Goal: Information Seeking & Learning: Check status

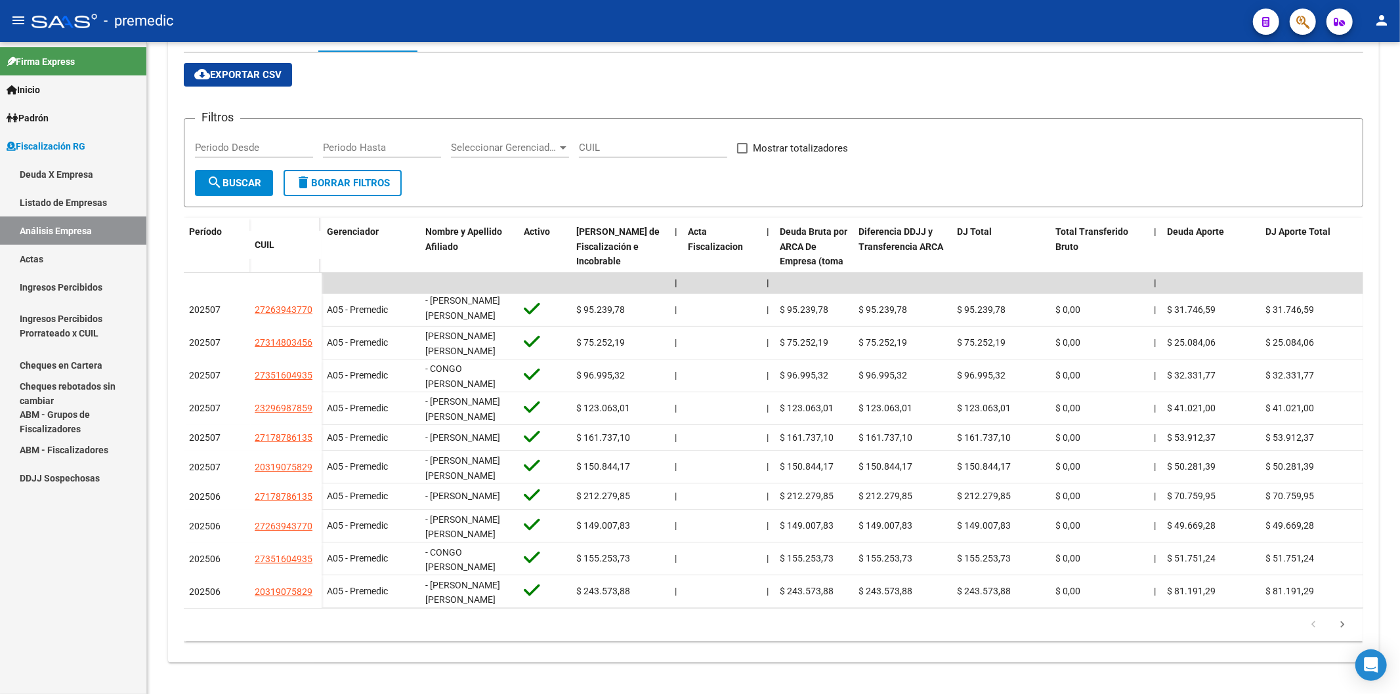
scroll to position [16, 0]
click at [32, 98] on link "Inicio" at bounding box center [73, 89] width 146 height 28
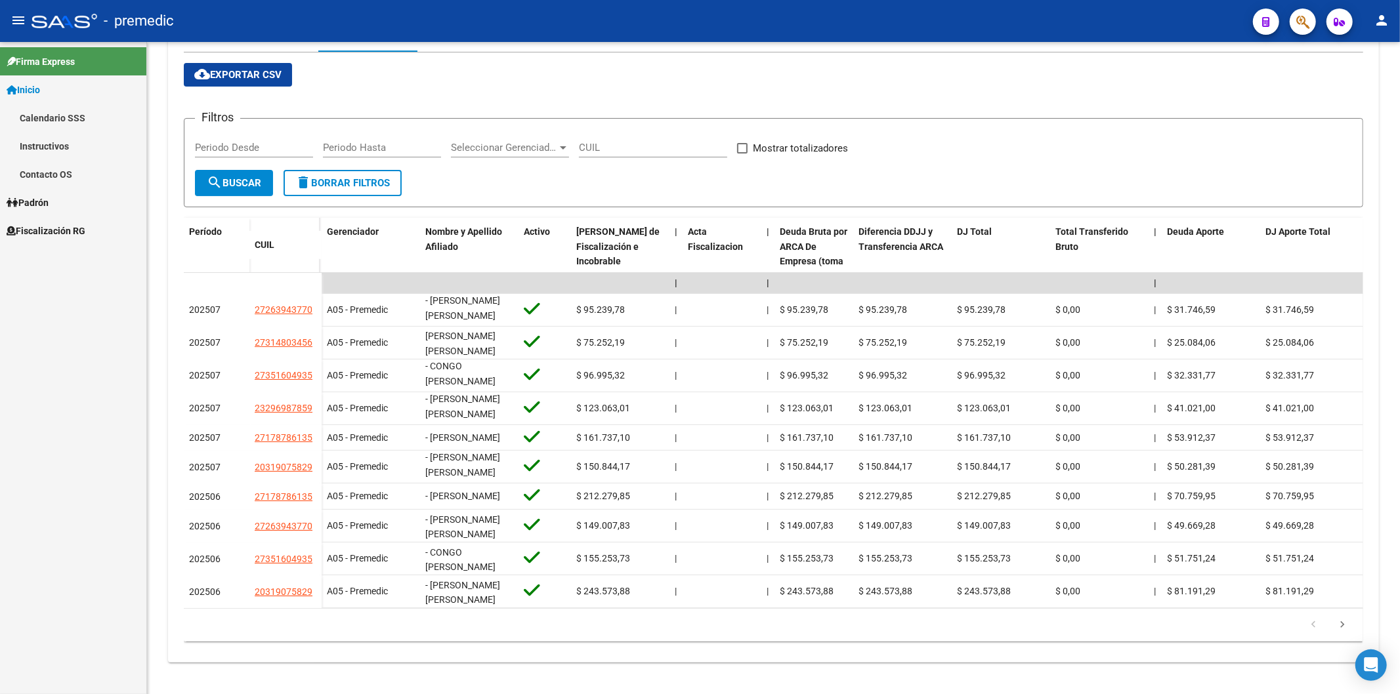
click at [32, 98] on link "Inicio" at bounding box center [73, 89] width 146 height 28
click at [43, 119] on span "Padrón" at bounding box center [28, 118] width 42 height 14
click at [71, 142] on link "Análisis Afiliado" at bounding box center [73, 146] width 146 height 28
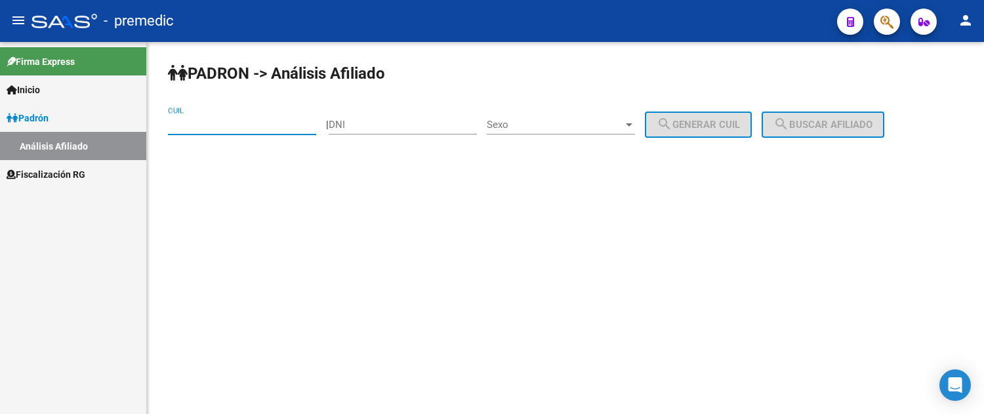
click at [242, 128] on input "CUIL" at bounding box center [242, 125] width 148 height 12
paste input "23-95185406-9"
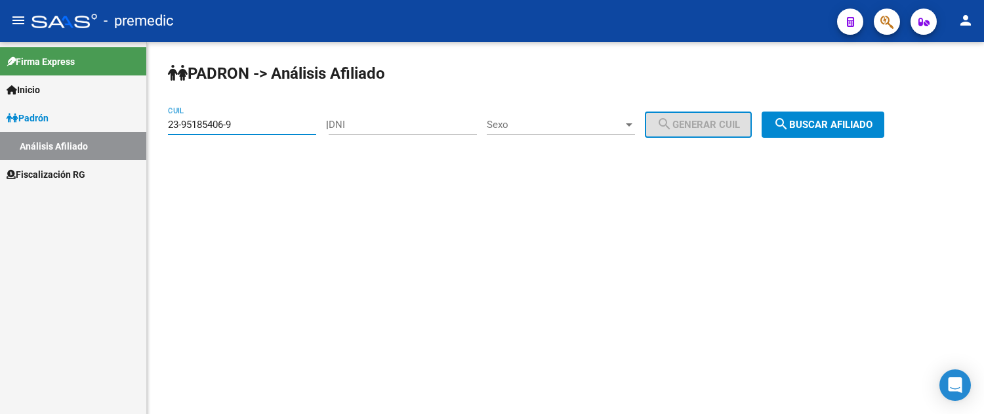
type input "23-95185406-9"
click at [849, 131] on button "search Buscar afiliado" at bounding box center [823, 125] width 123 height 26
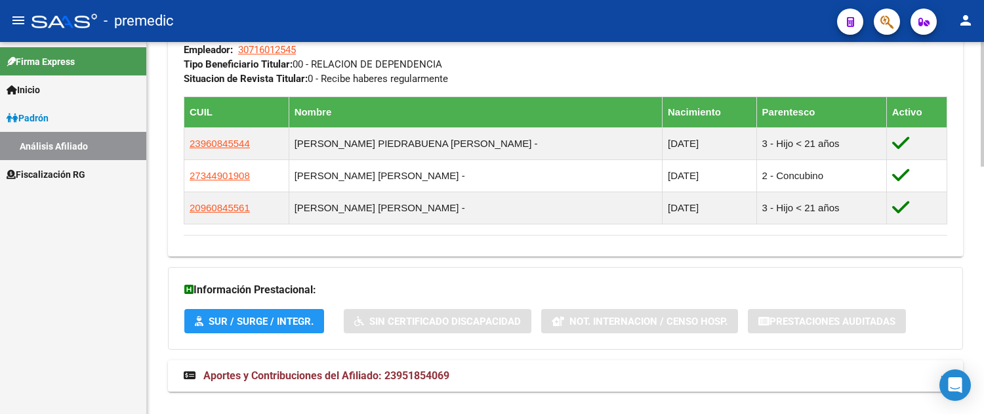
scroll to position [738, 0]
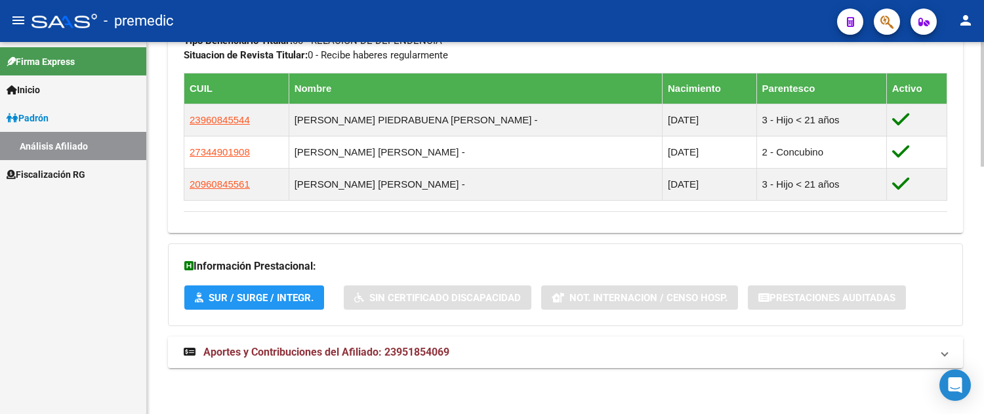
click at [499, 356] on mat-panel-title "Aportes y Contribuciones del Afiliado: 23951854069" at bounding box center [558, 352] width 748 height 14
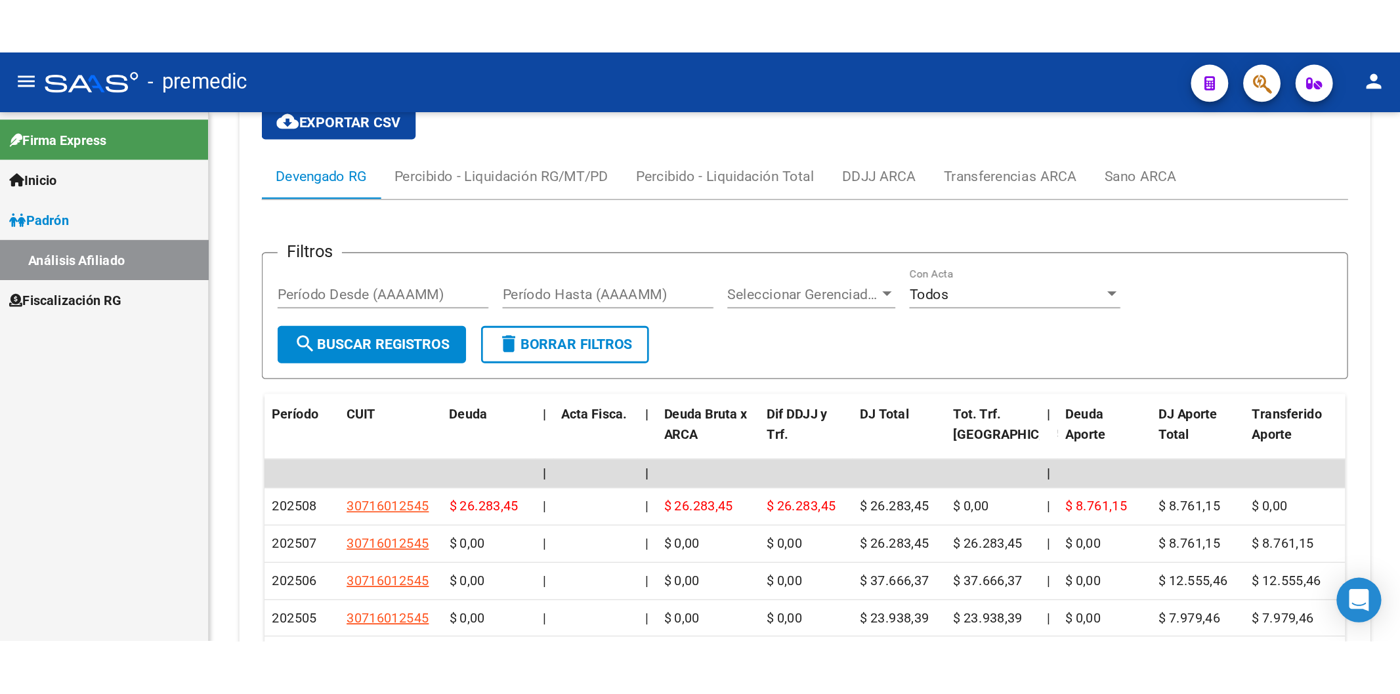
scroll to position [1051, 0]
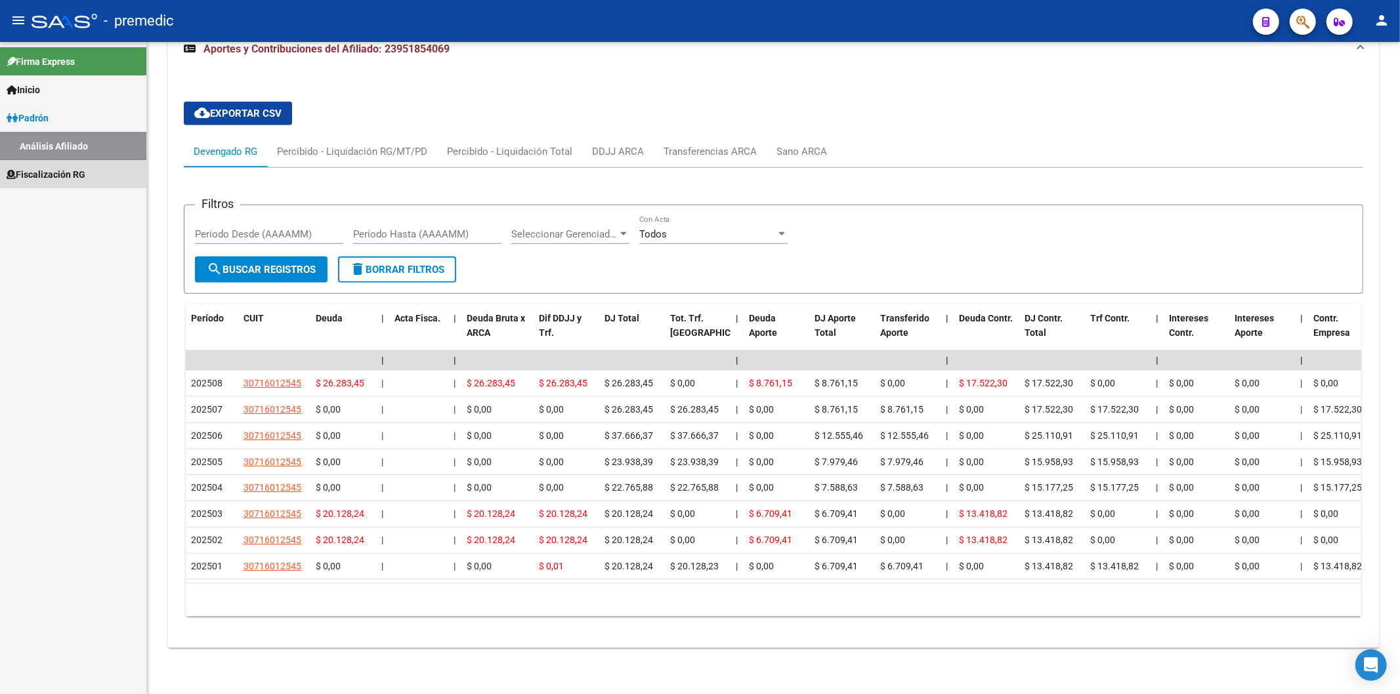
click at [85, 176] on span "Fiscalización RG" at bounding box center [46, 174] width 79 height 14
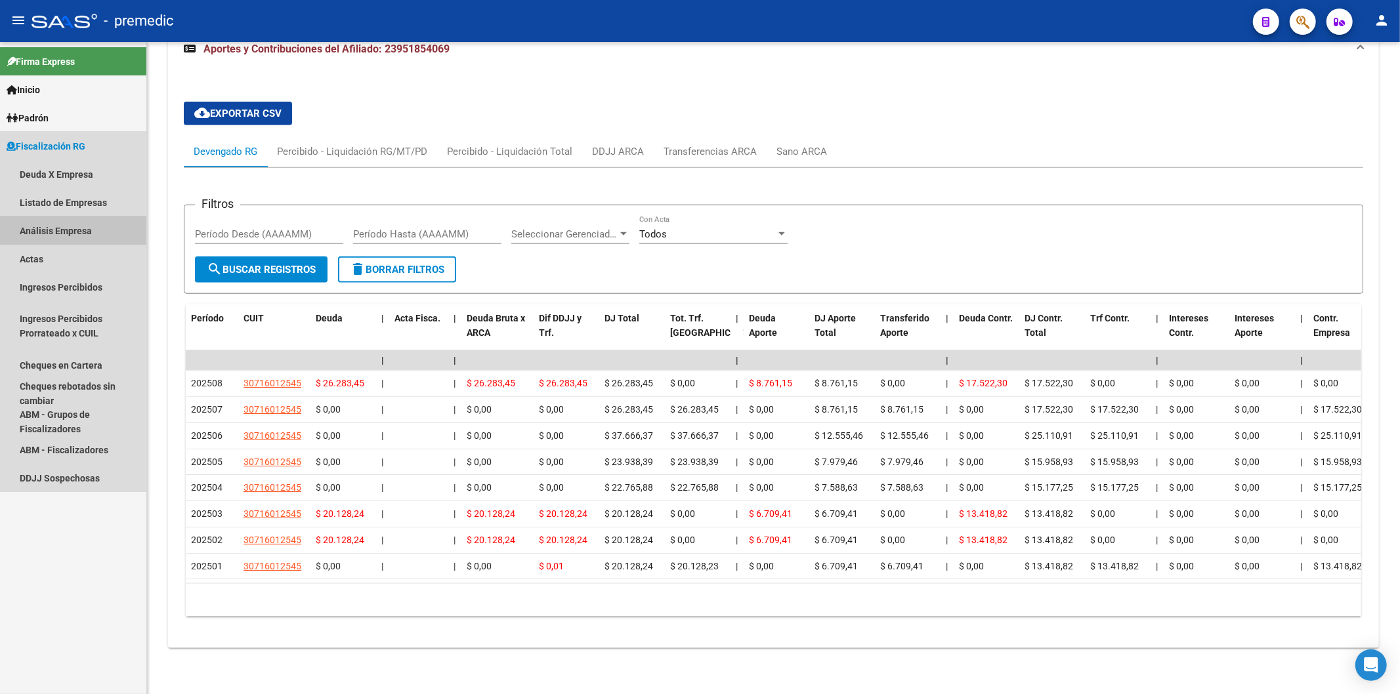
click at [76, 234] on link "Análisis Empresa" at bounding box center [73, 231] width 146 height 28
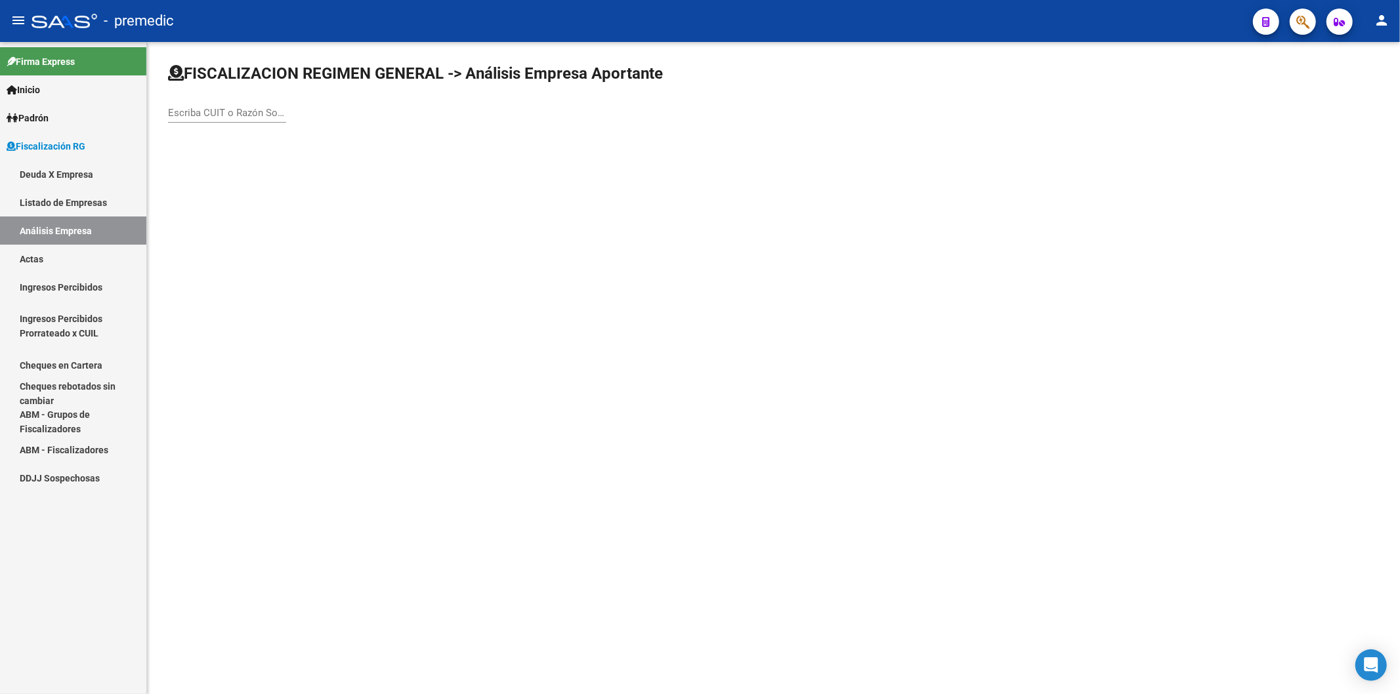
click at [281, 108] on input "Escriba CUIT o Razón Social para buscar" at bounding box center [227, 113] width 118 height 12
paste input "30-58966325-6"
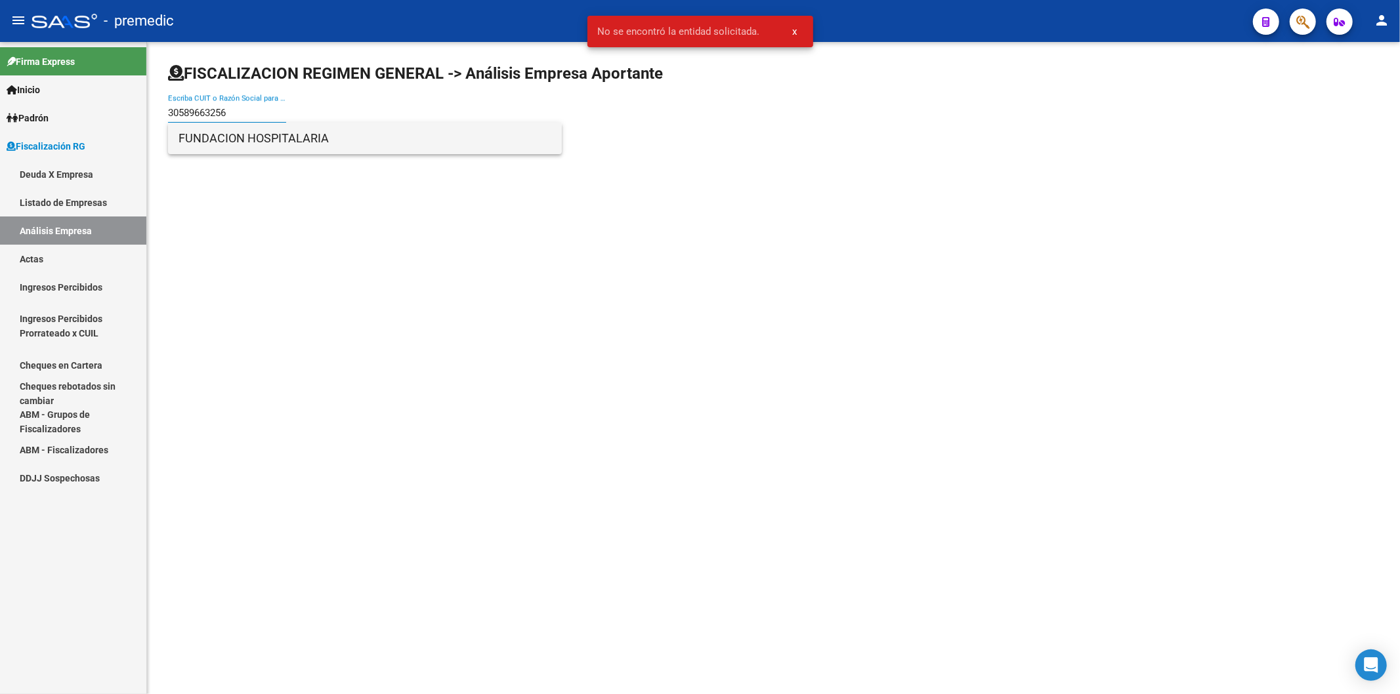
type input "30589663256"
click at [318, 142] on span "FUNDACION HOSPITALARIA" at bounding box center [365, 139] width 373 height 32
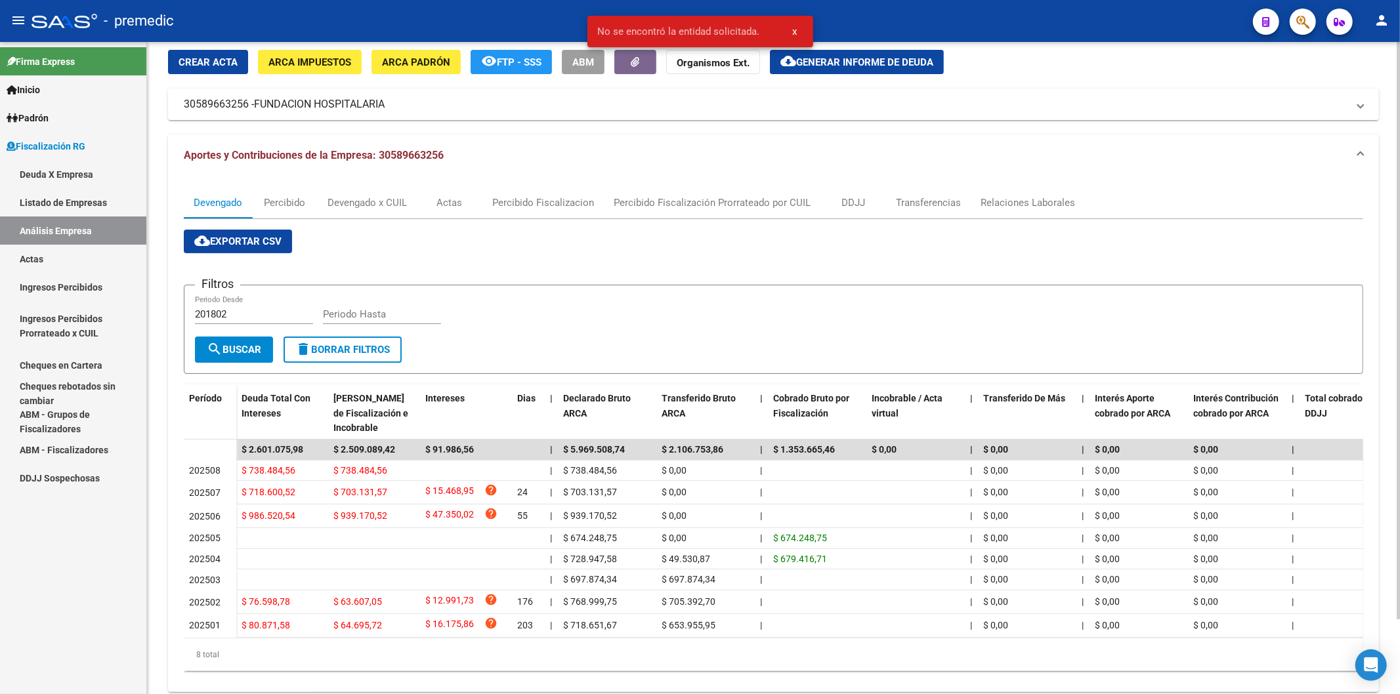
scroll to position [85, 0]
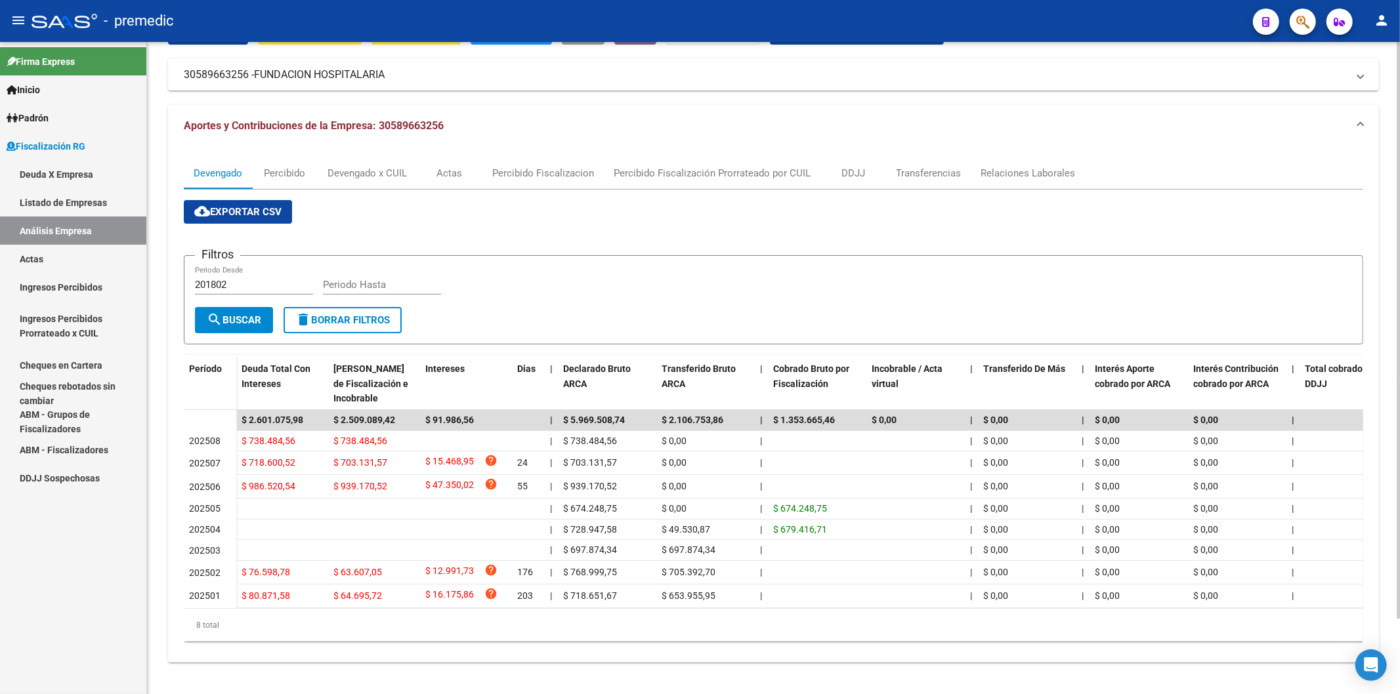
click at [402, 147] on div "Devengado Percibido Devengado x CUIL Actas Percibido Fiscalizacion Percibido Fi…" at bounding box center [773, 405] width 1211 height 516
drag, startPoint x: 358, startPoint y: 173, endPoint x: 362, endPoint y: 181, distance: 9.7
click at [357, 173] on div "Devengado x CUIL" at bounding box center [367, 174] width 99 height 32
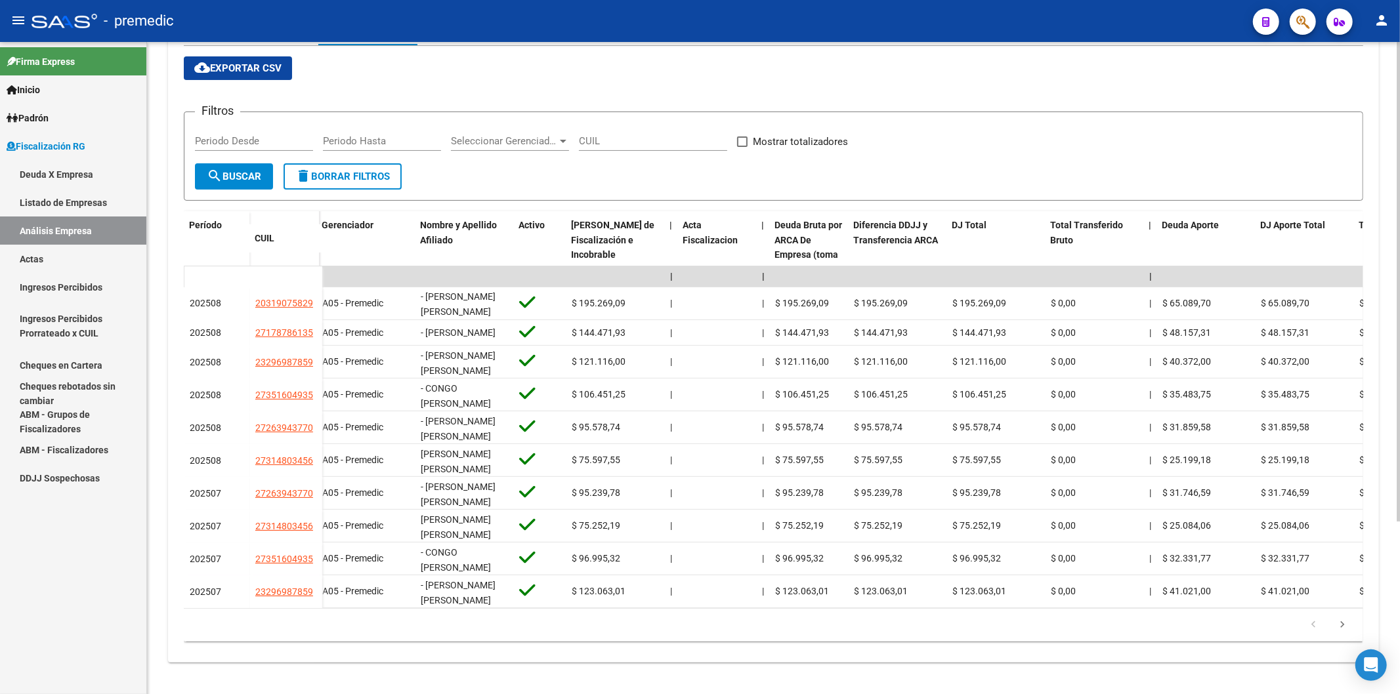
scroll to position [0, 0]
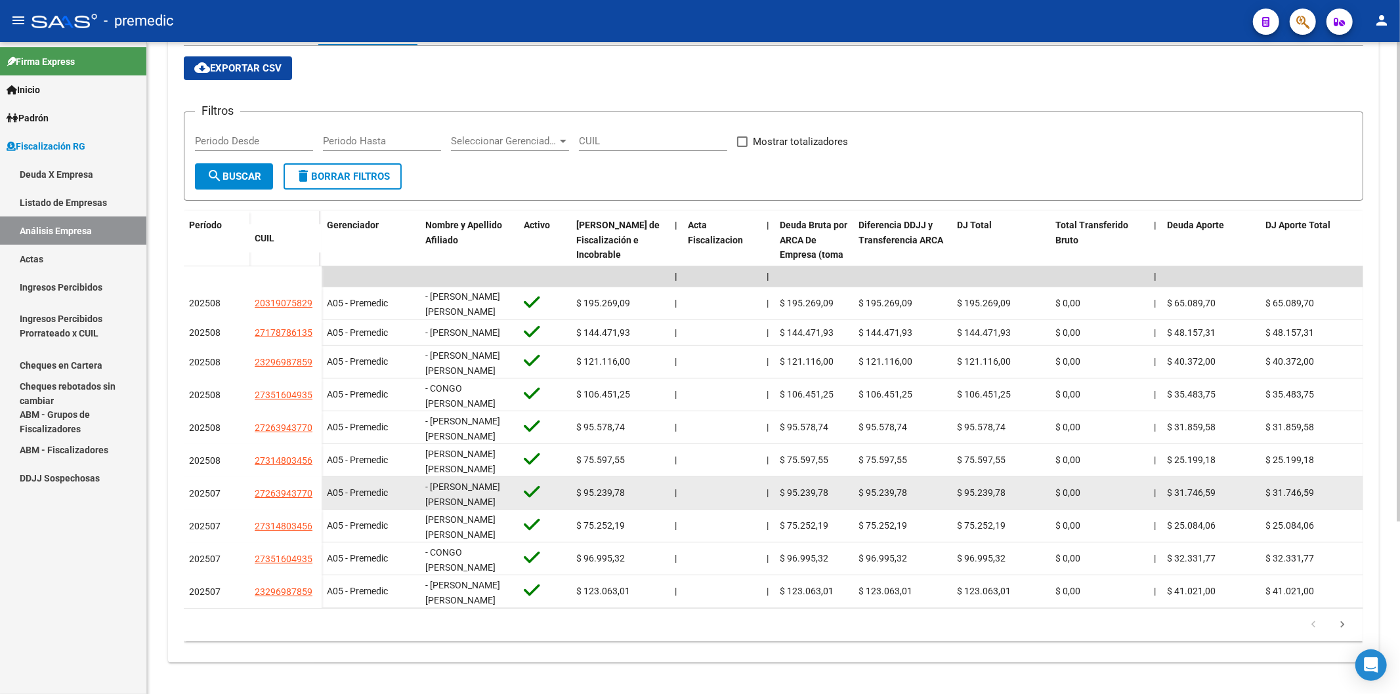
click at [456, 482] on span "- [PERSON_NAME]" at bounding box center [462, 495] width 75 height 26
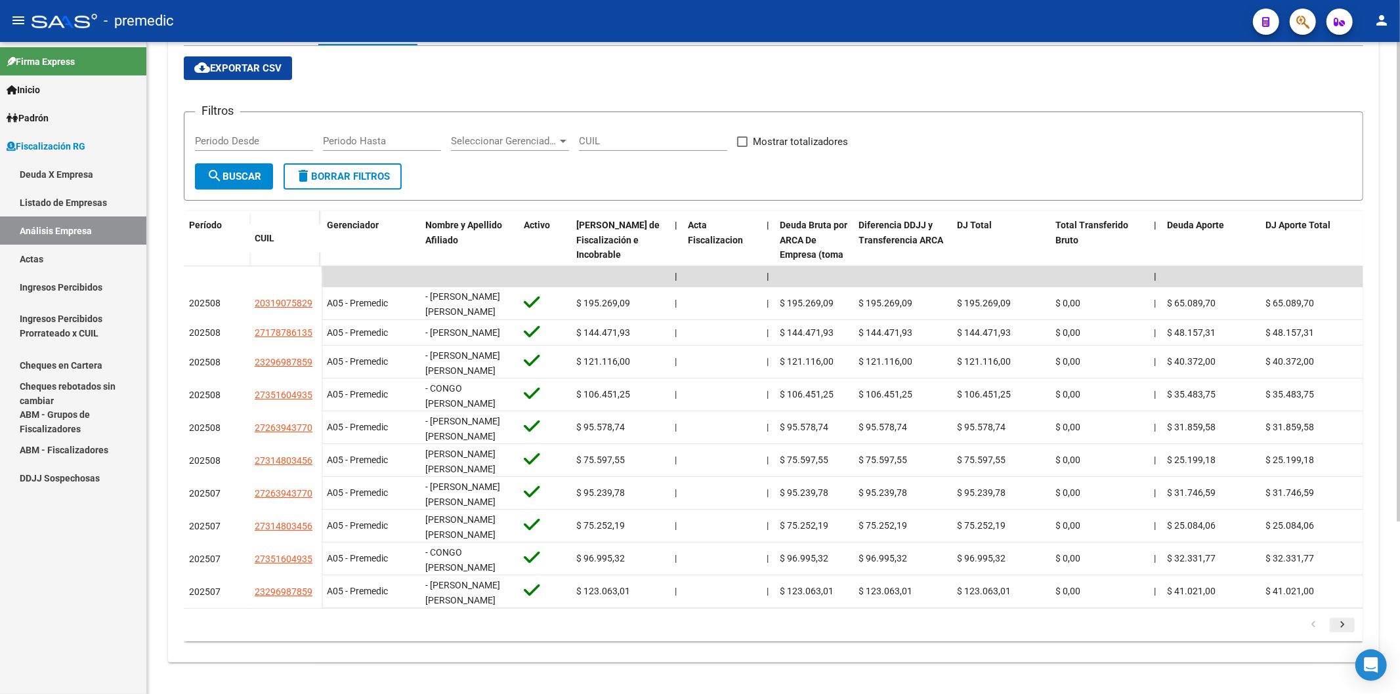
click at [1347, 624] on icon "go to next page" at bounding box center [1342, 627] width 17 height 16
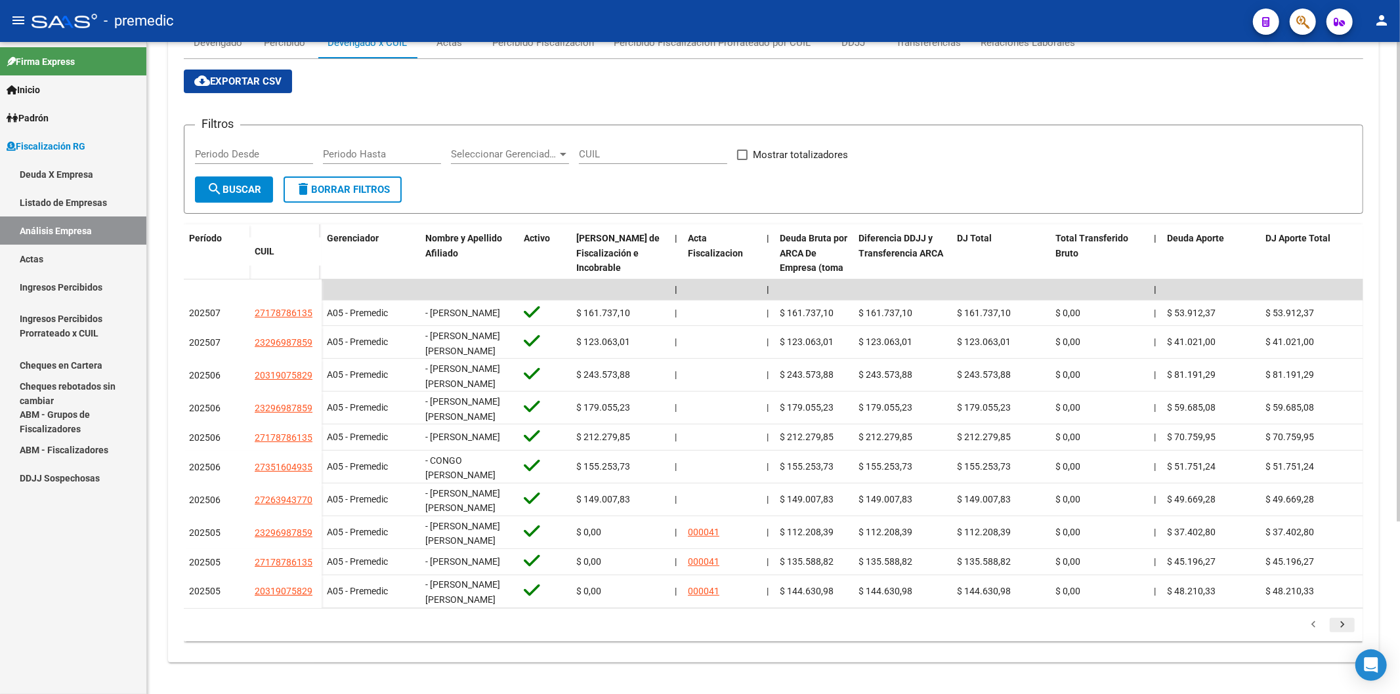
scroll to position [234, 0]
click at [1310, 621] on icon "go to previous page" at bounding box center [1313, 627] width 17 height 16
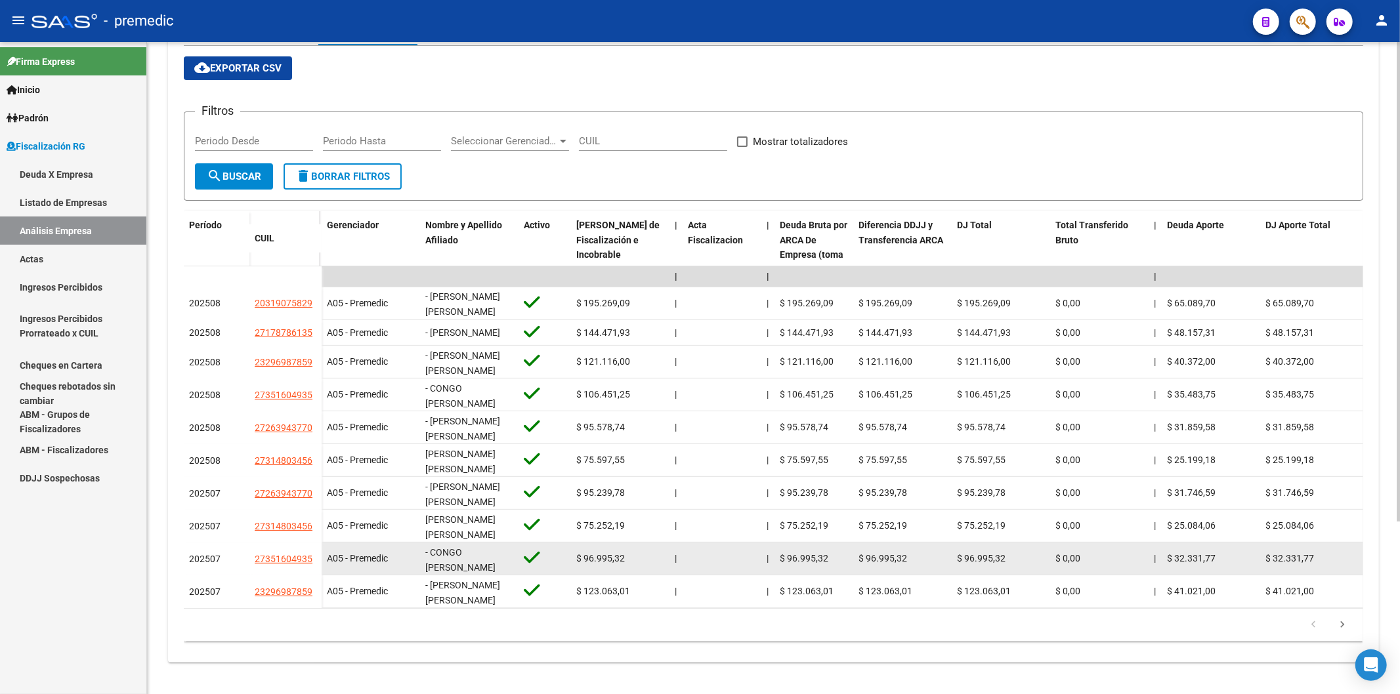
scroll to position [2, 0]
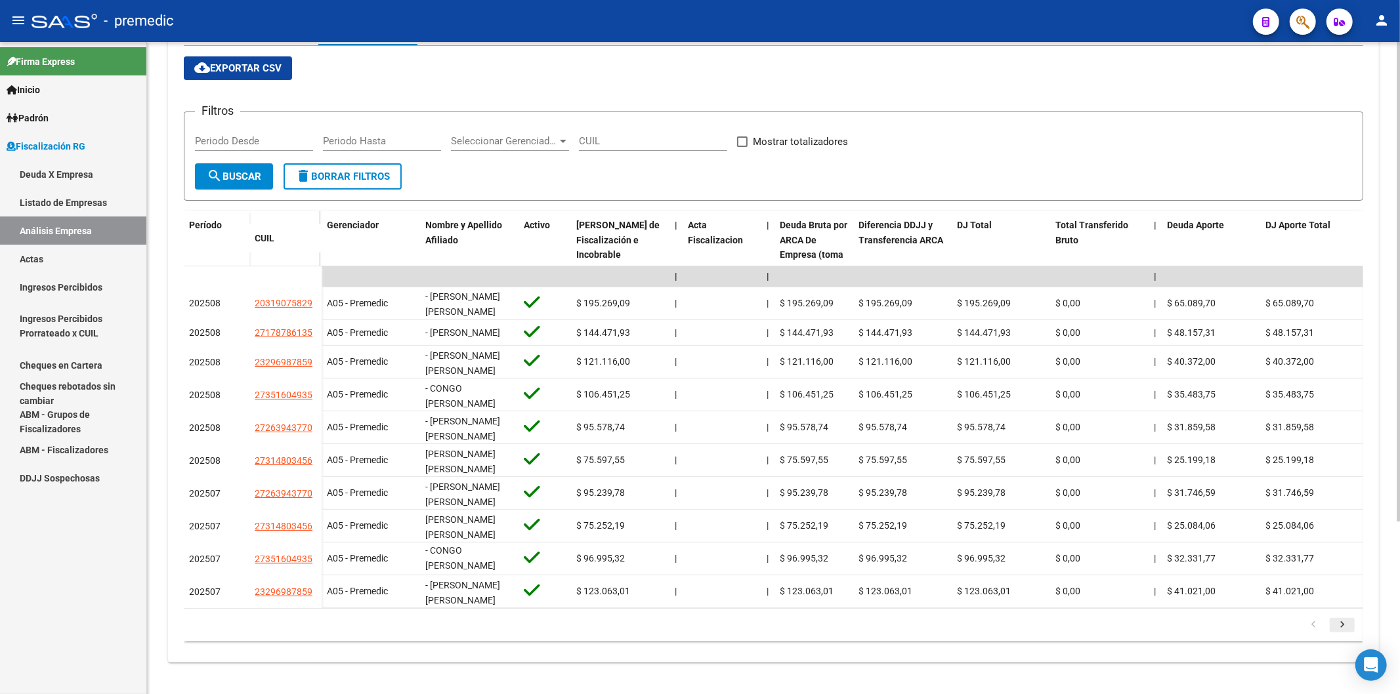
click at [1335, 628] on icon "go to next page" at bounding box center [1342, 627] width 17 height 16
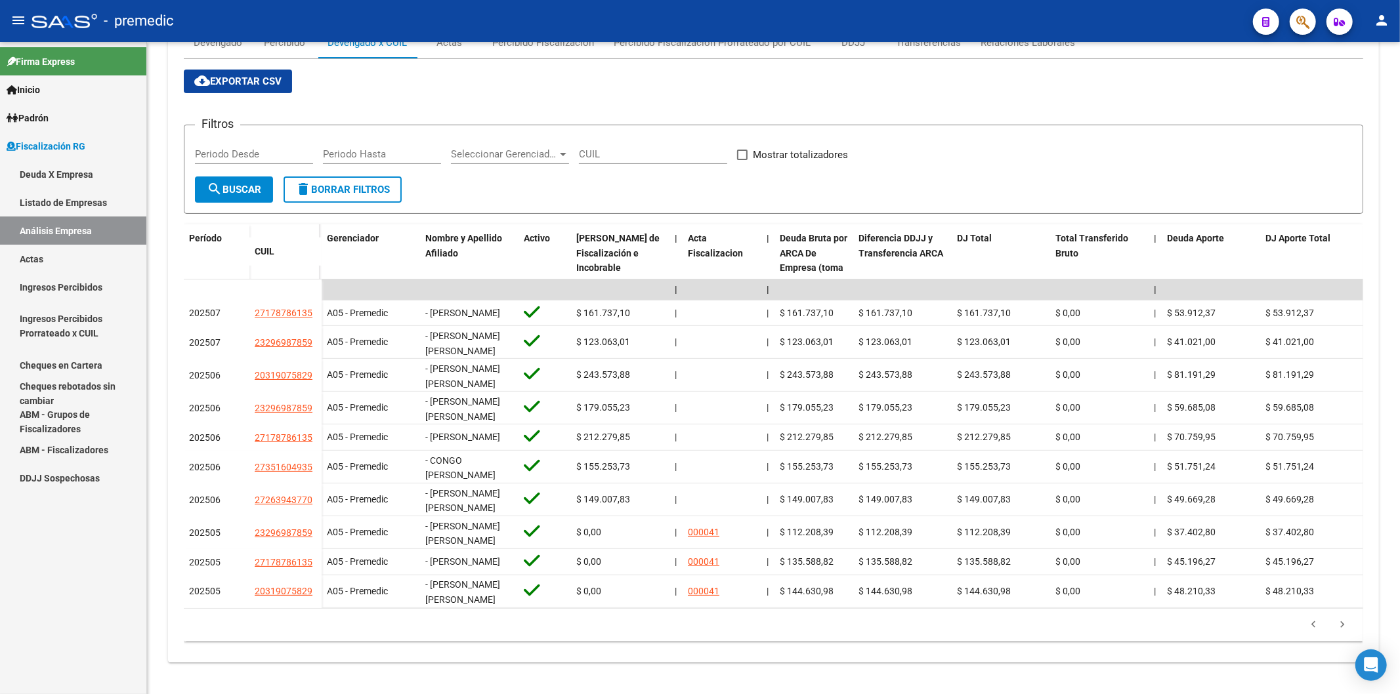
scroll to position [234, 0]
click at [1347, 622] on icon "go to next page" at bounding box center [1342, 627] width 17 height 16
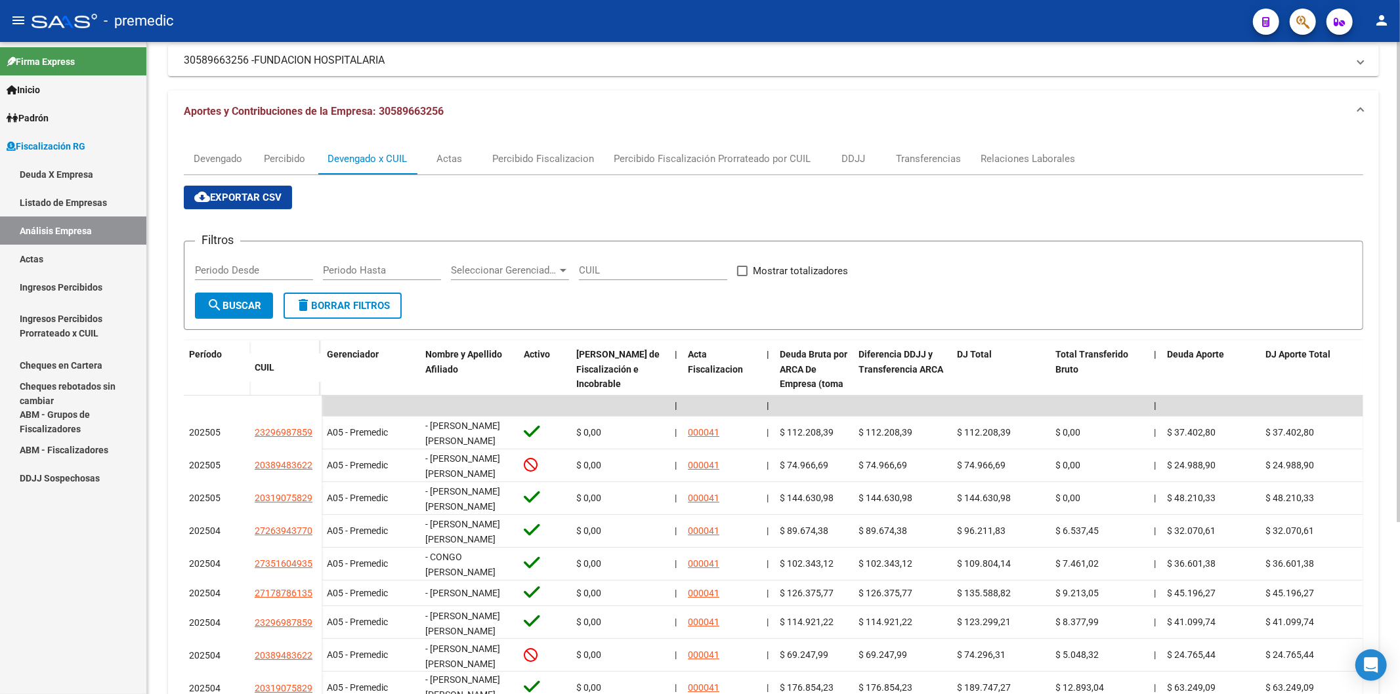
scroll to position [161, 0]
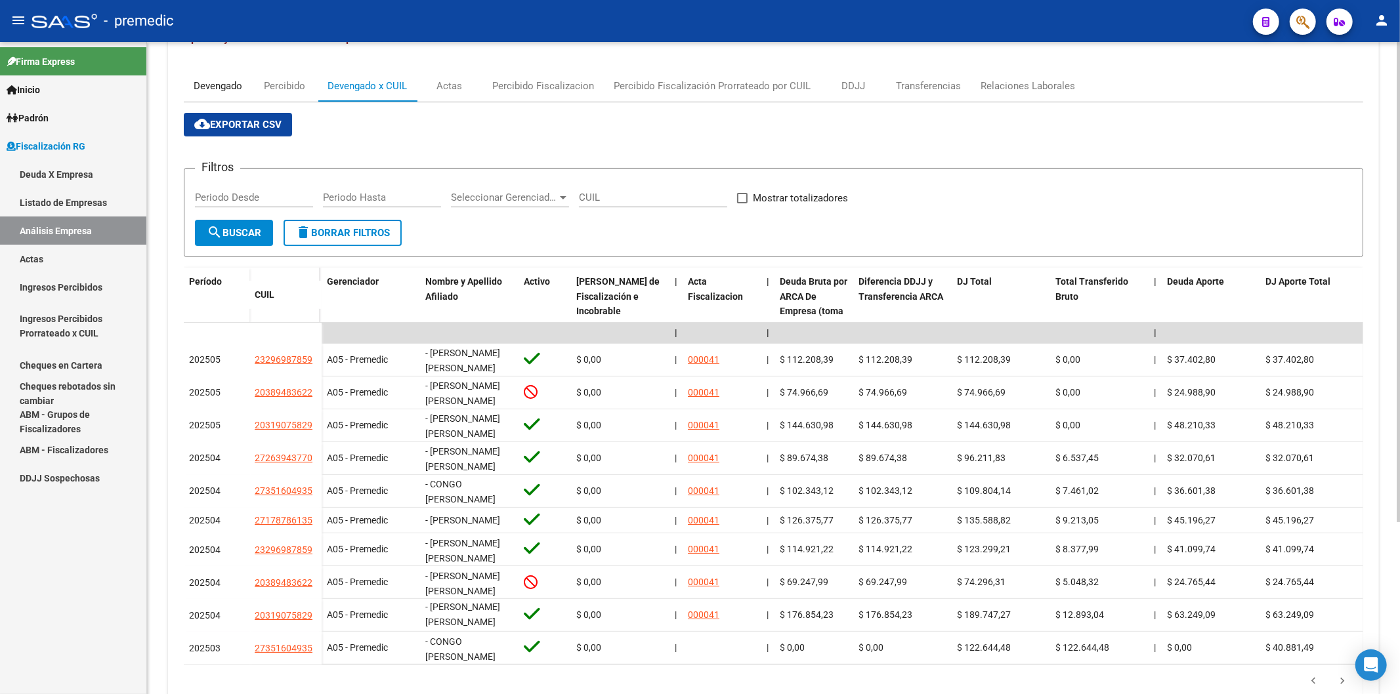
click at [195, 95] on div "Devengado" at bounding box center [218, 86] width 68 height 32
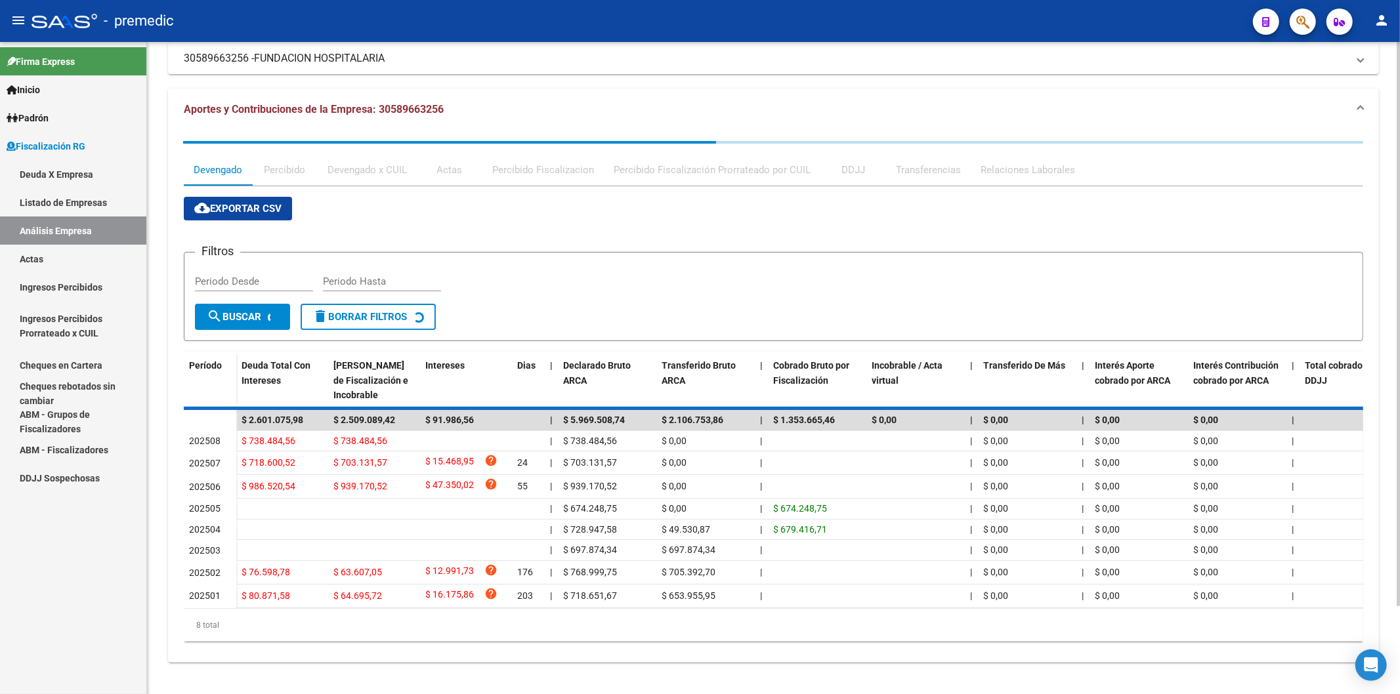
scroll to position [0, 0]
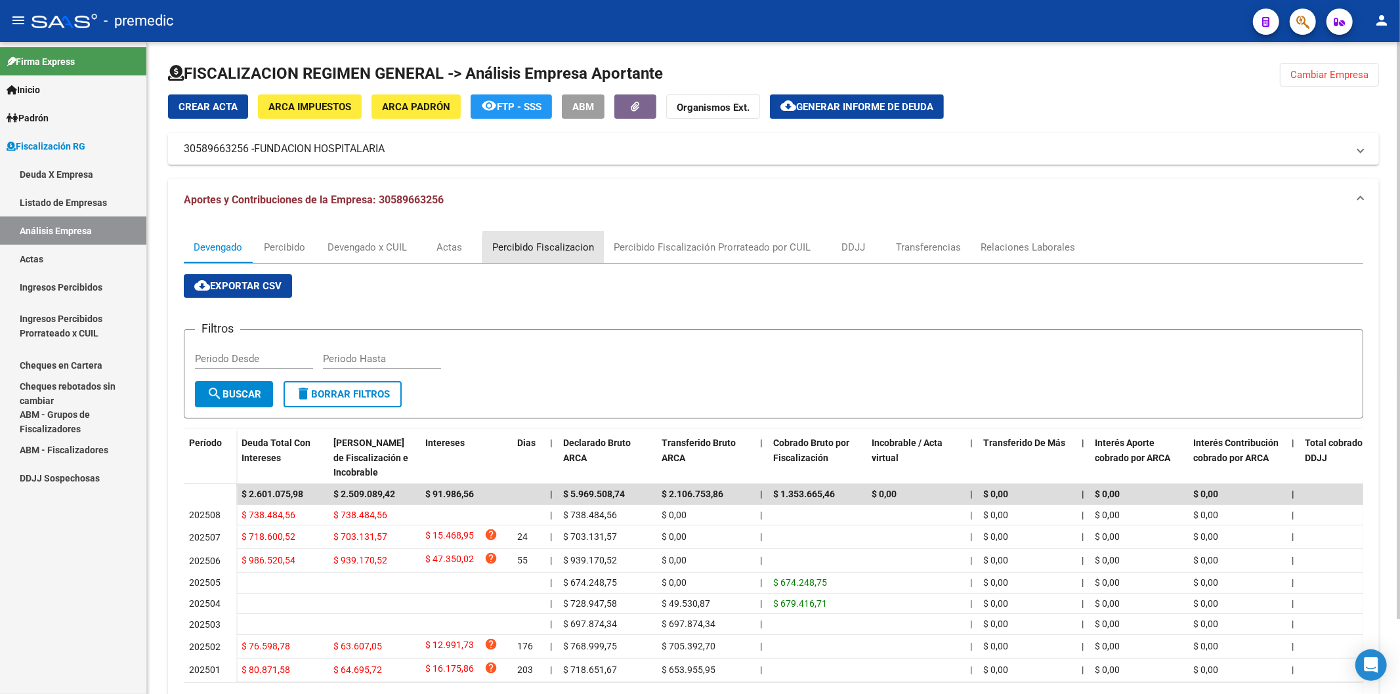
drag, startPoint x: 179, startPoint y: 125, endPoint x: 593, endPoint y: 253, distance: 433.5
click at [593, 253] on div "Percibido Fiscalizacion" at bounding box center [543, 247] width 102 height 14
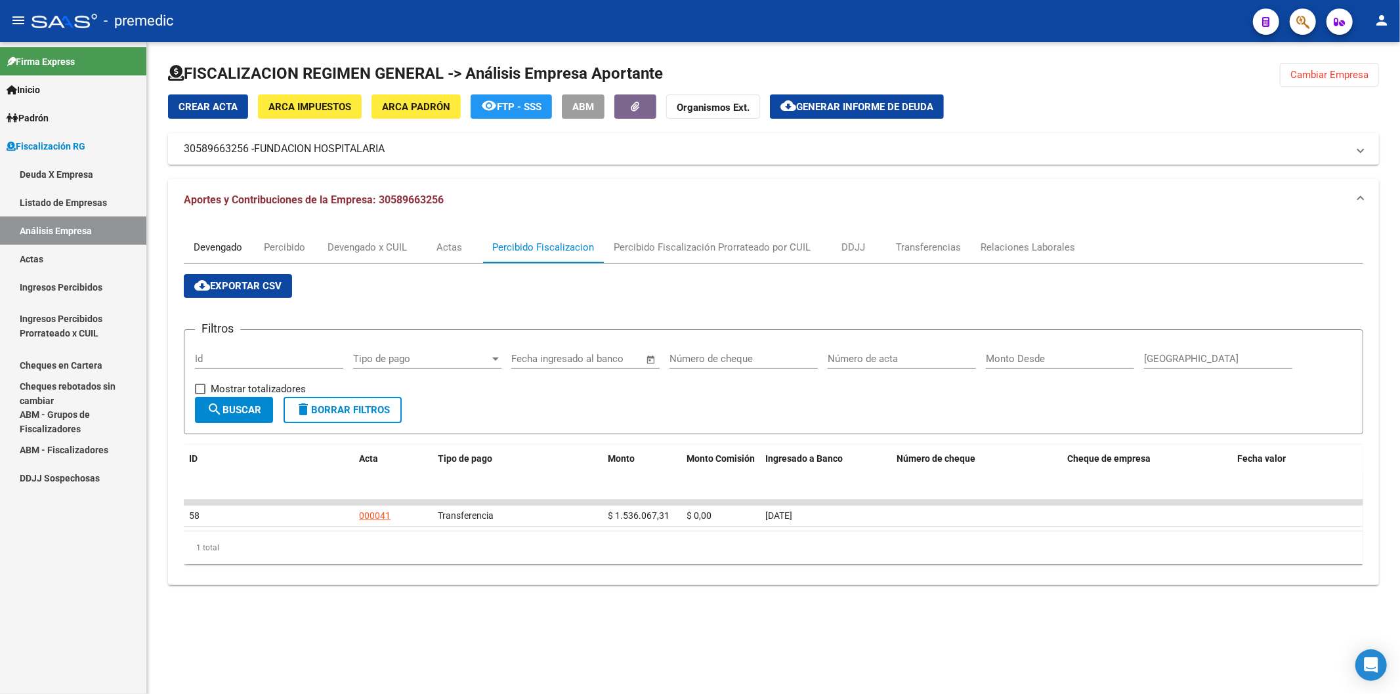
click at [193, 257] on div "Devengado" at bounding box center [218, 248] width 68 height 32
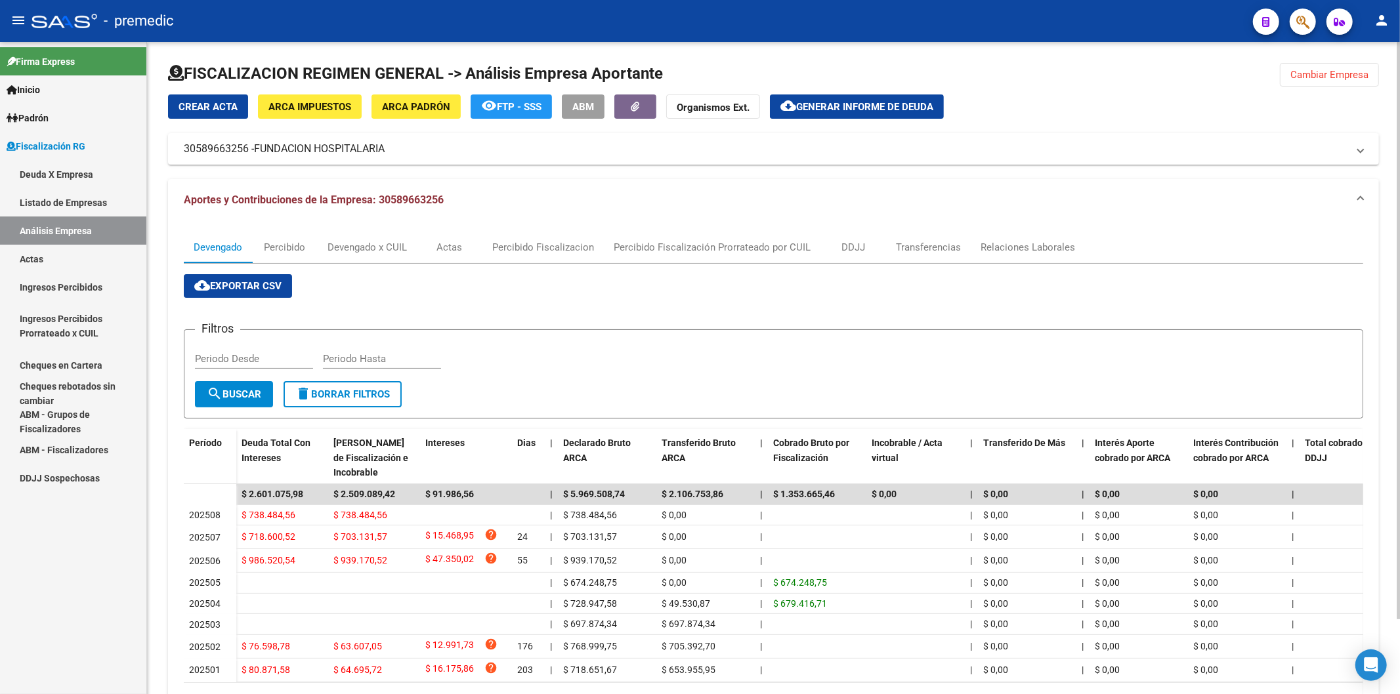
click at [1141, 291] on div "cloud_download Exportar CSV Filtros Periodo Desde Periodo Hasta search Buscar d…" at bounding box center [773, 495] width 1179 height 442
click at [368, 242] on div "Devengado x CUIL" at bounding box center [366, 247] width 79 height 14
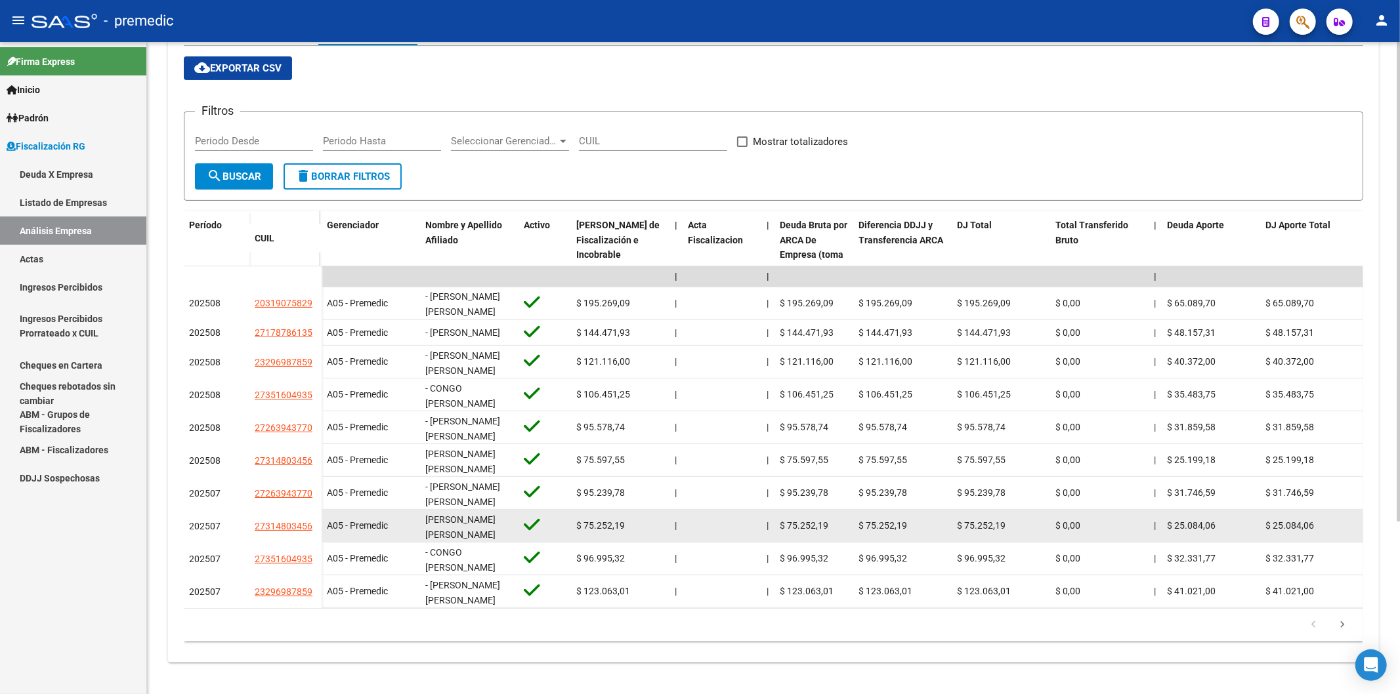
scroll to position [2, 0]
click at [504, 520] on div "[PERSON_NAME]" at bounding box center [469, 527] width 88 height 28
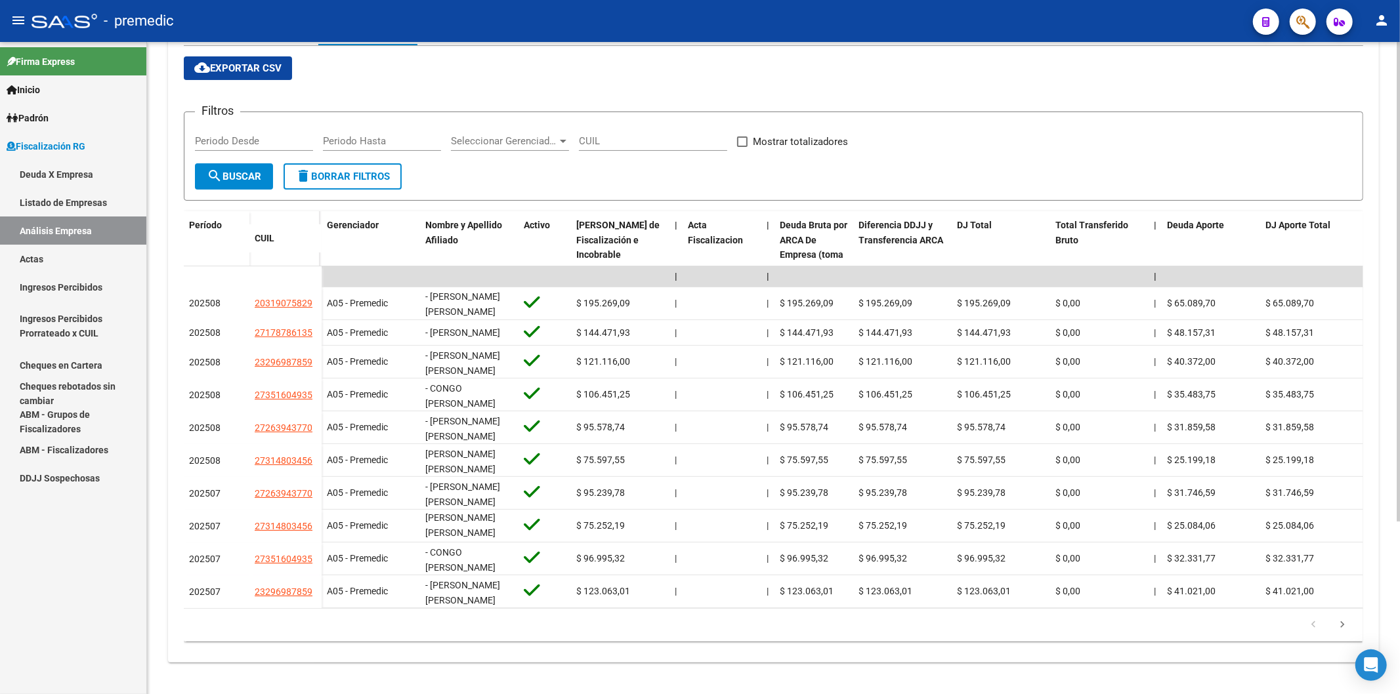
click at [923, 631] on datatable-pager "1 2 3 4 5" at bounding box center [773, 625] width 1166 height 22
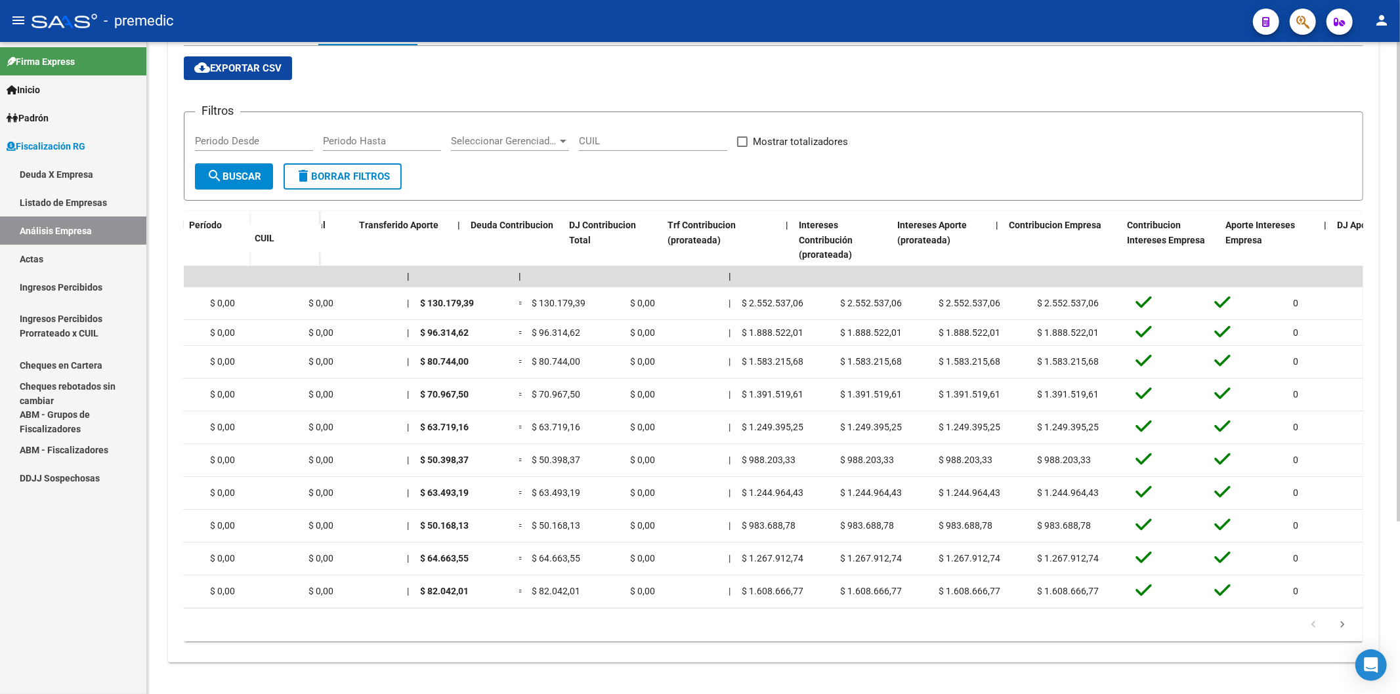
scroll to position [0, 0]
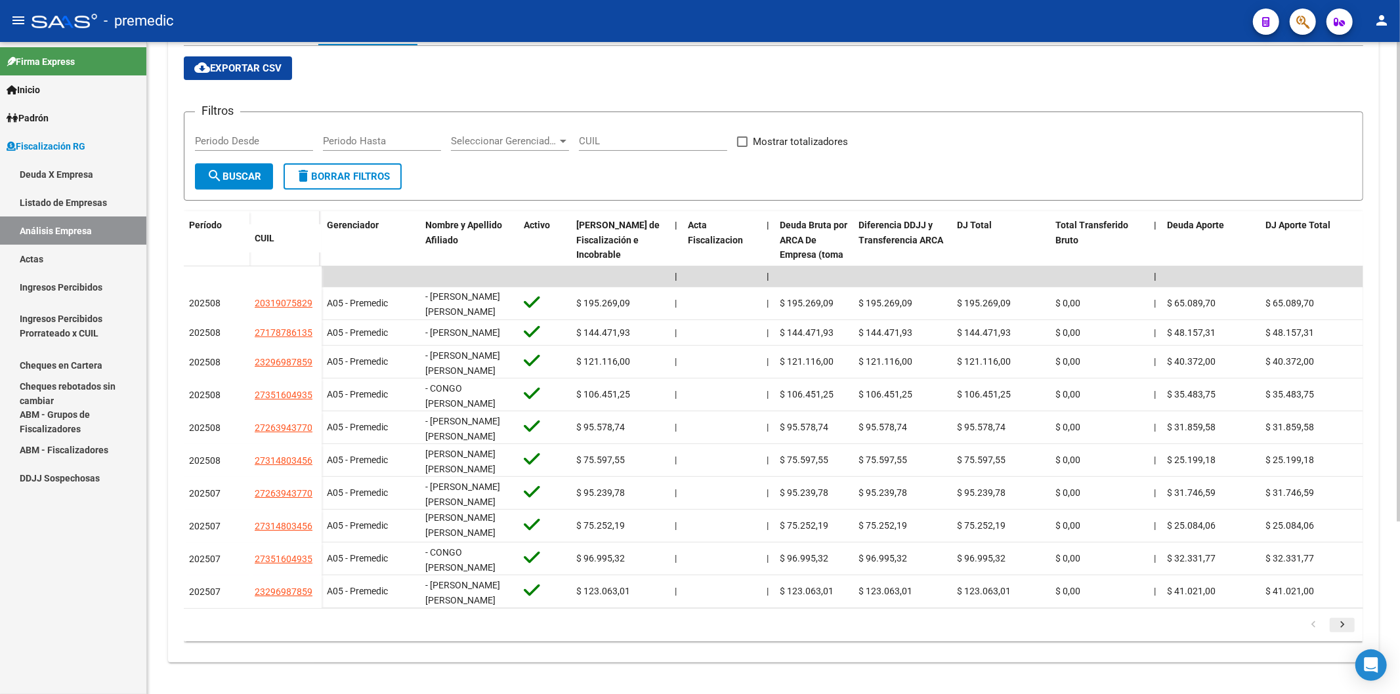
click at [1341, 628] on icon "go to next page" at bounding box center [1342, 627] width 17 height 16
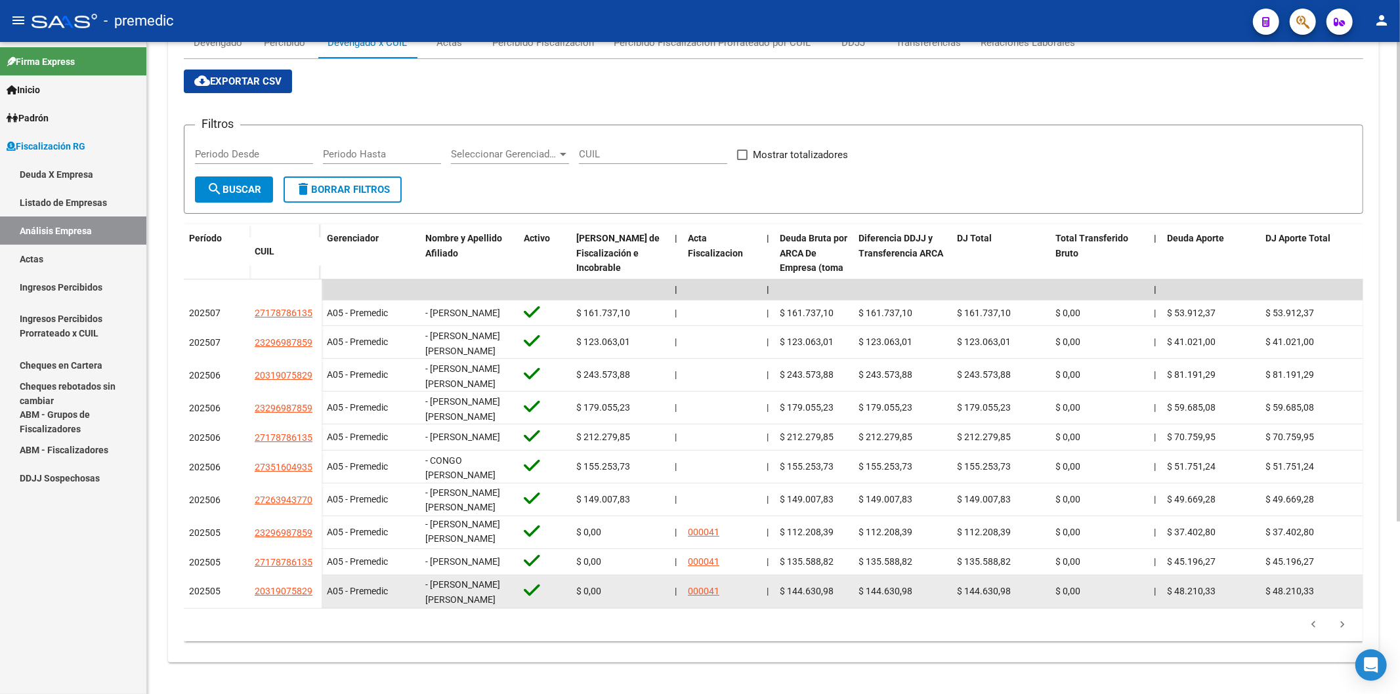
scroll to position [2, 0]
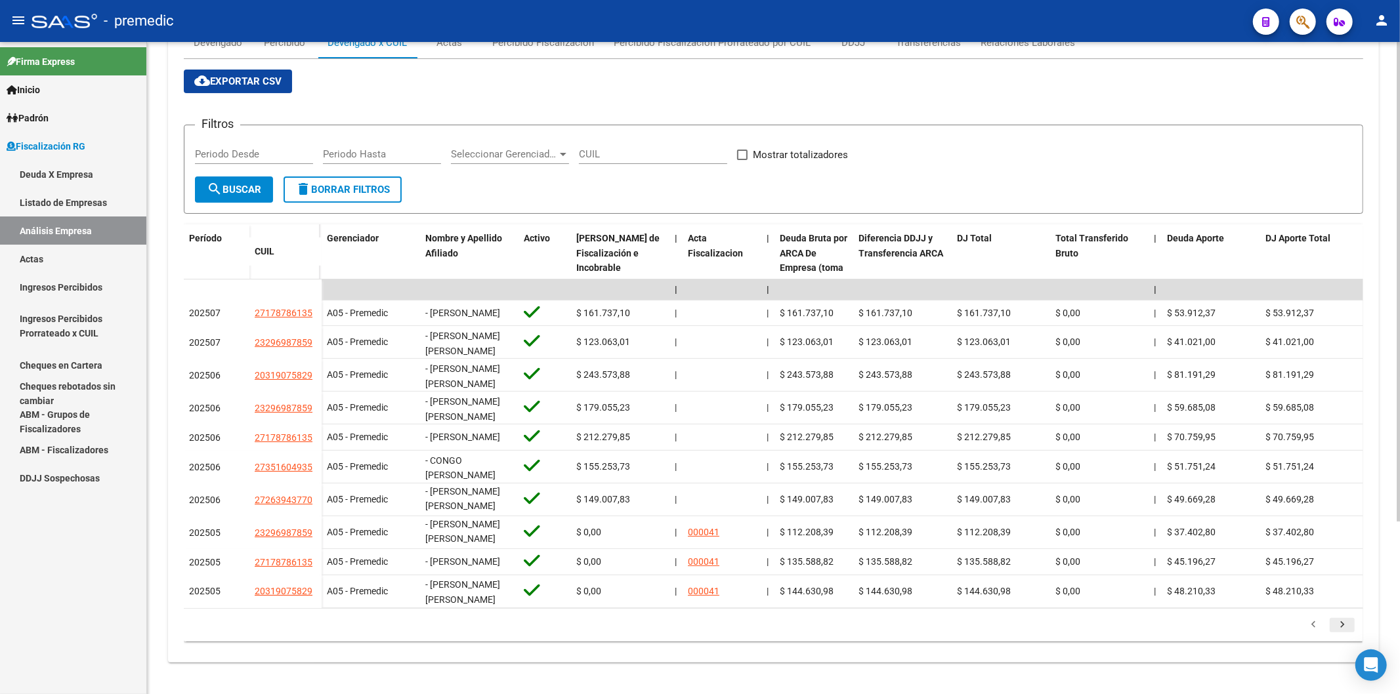
click at [1347, 627] on icon "go to next page" at bounding box center [1342, 627] width 17 height 16
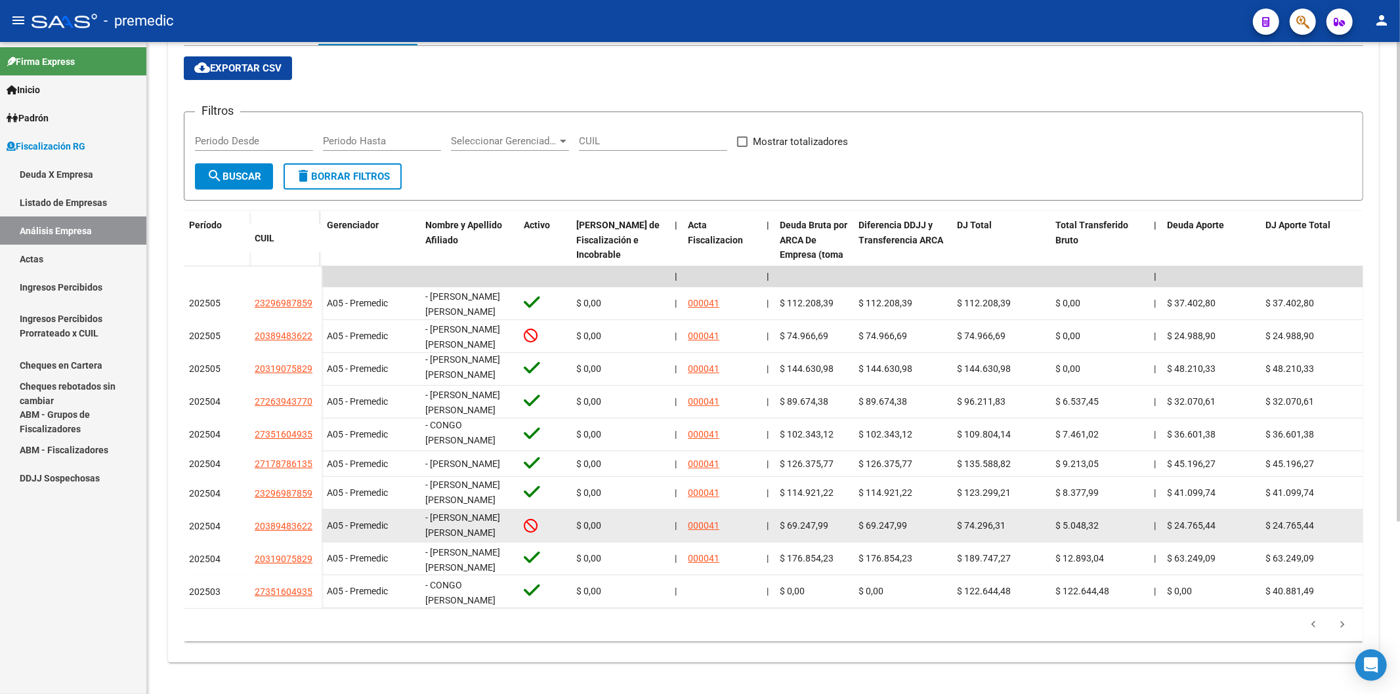
scroll to position [0, 0]
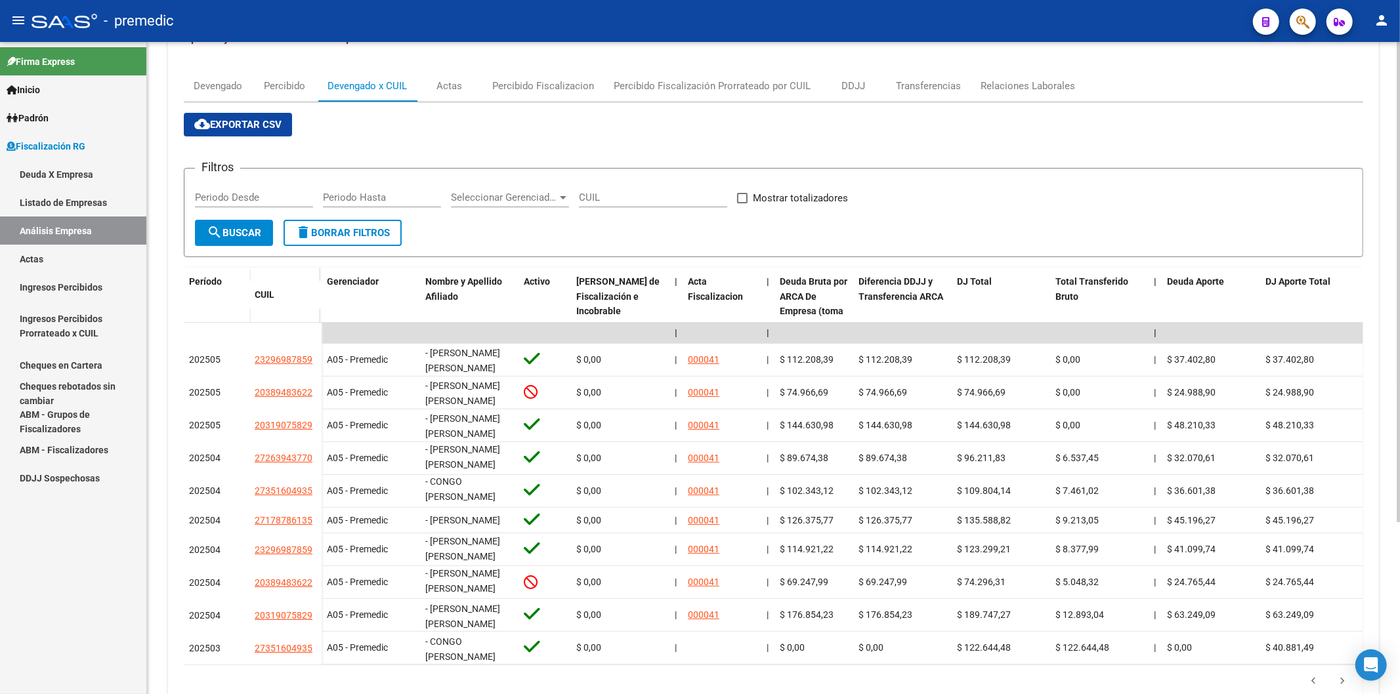
click at [689, 133] on div "cloud_download Exportar CSV Filtros Periodo Desde Periodo Hasta Seleccionar Ger…" at bounding box center [773, 405] width 1179 height 585
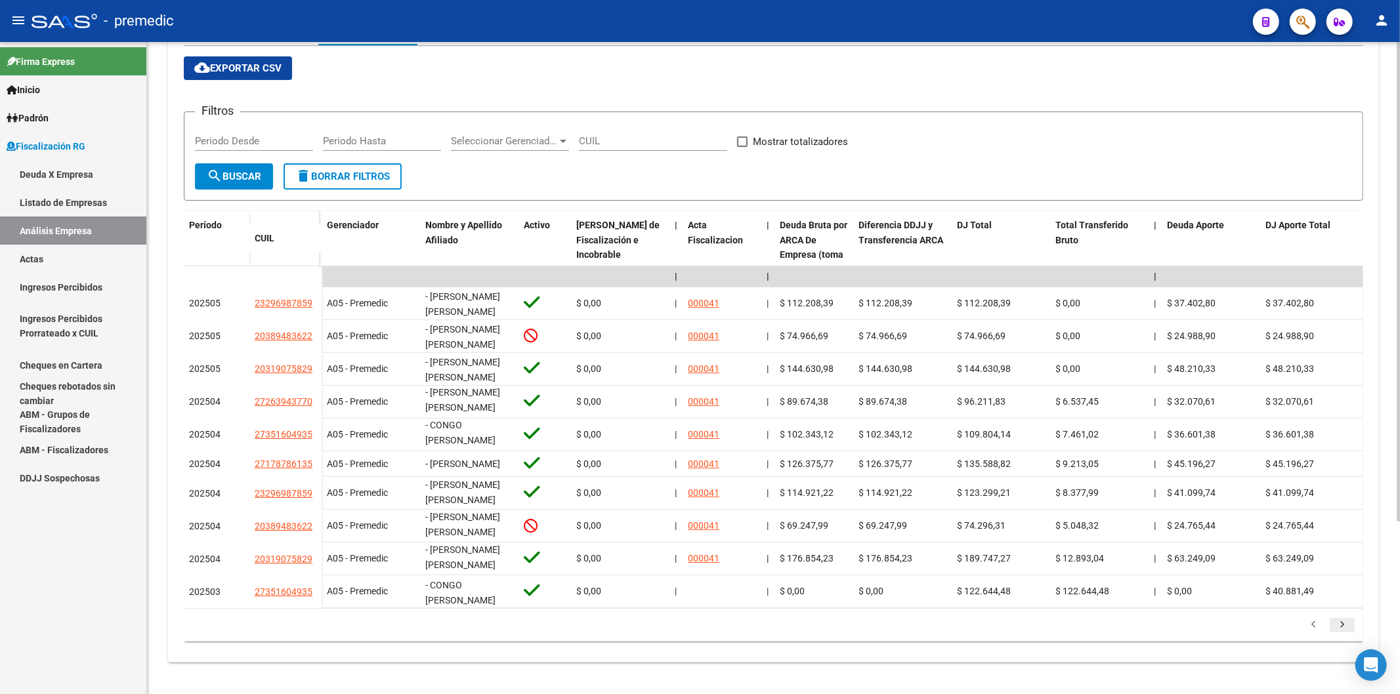
click at [1339, 625] on icon "go to next page" at bounding box center [1342, 627] width 17 height 16
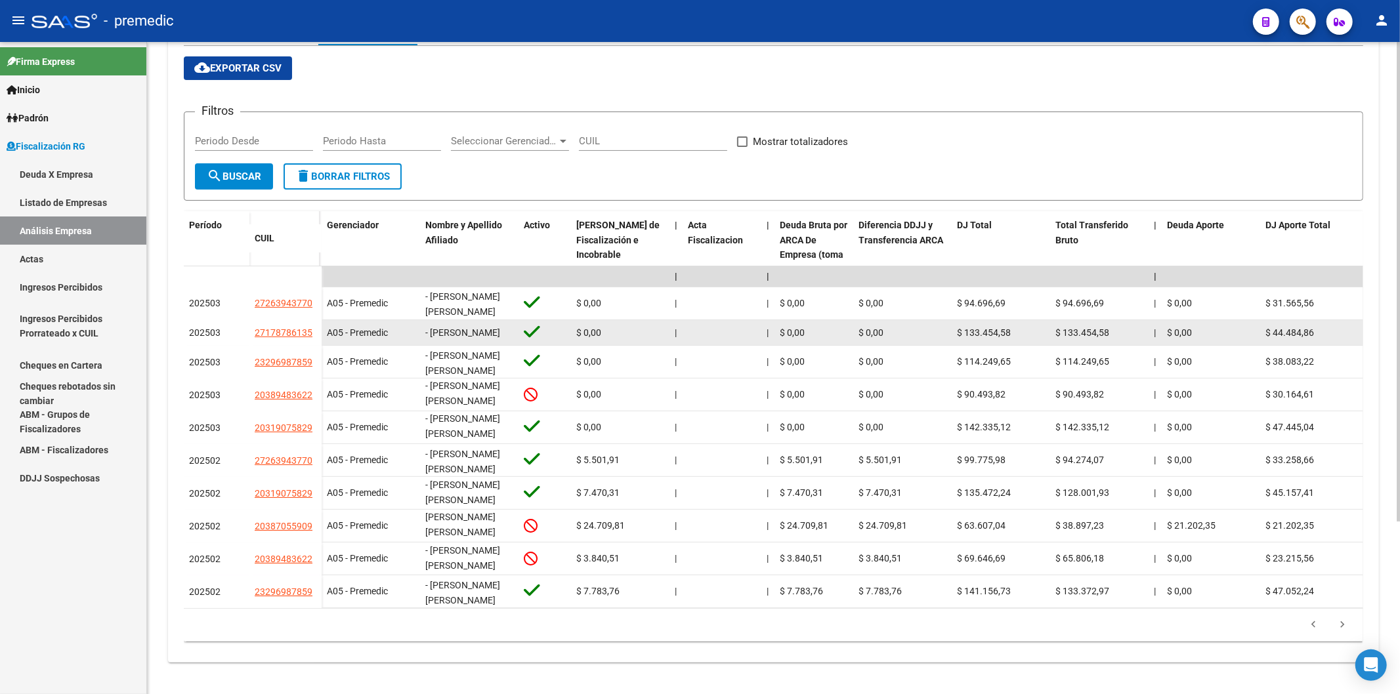
drag, startPoint x: 1339, startPoint y: 625, endPoint x: 490, endPoint y: 319, distance: 902.0
click at [490, 326] on div "- [PERSON_NAME]" at bounding box center [469, 333] width 88 height 15
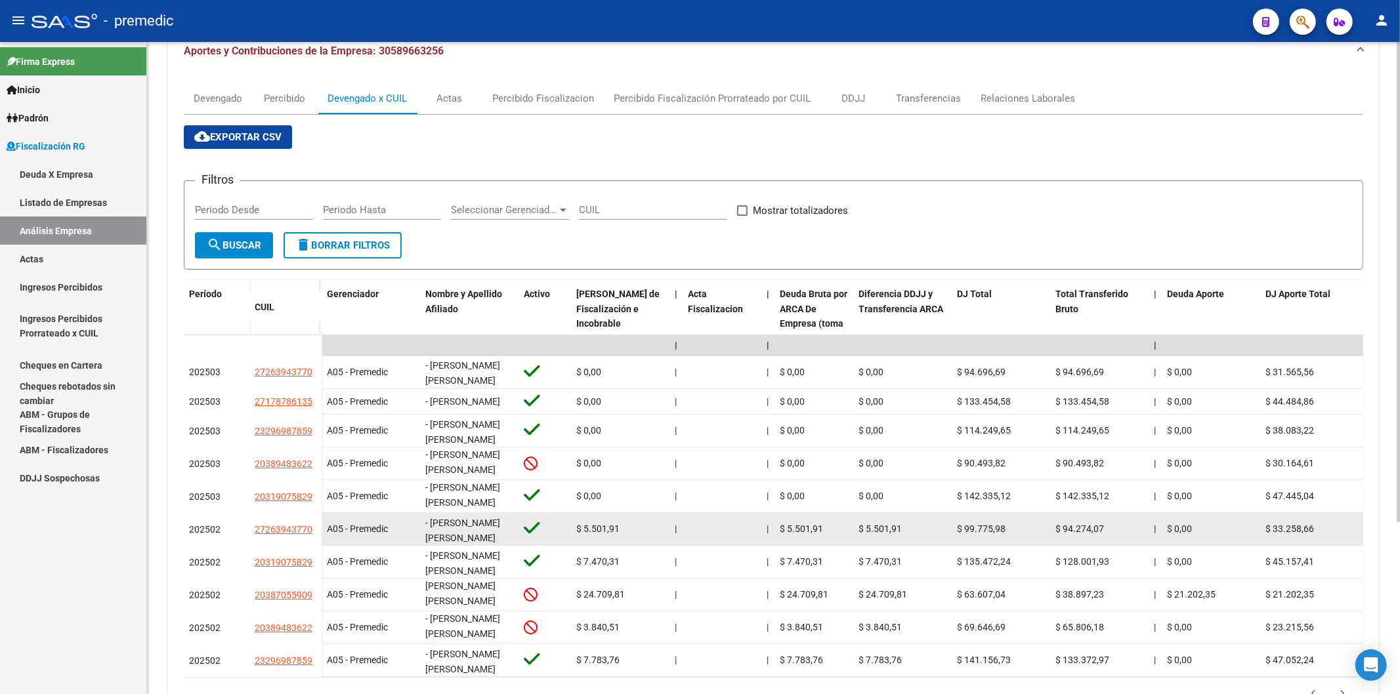
scroll to position [161, 0]
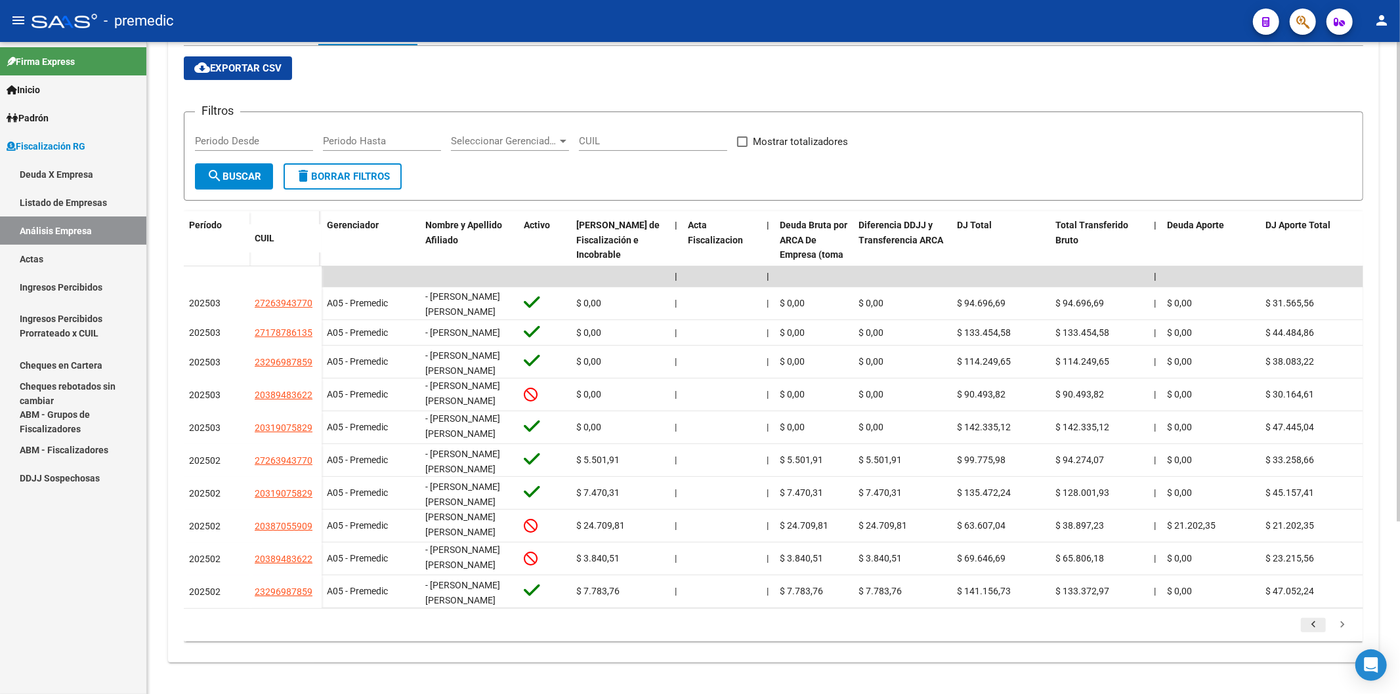
click at [1303, 627] on link "go to previous page" at bounding box center [1313, 625] width 25 height 14
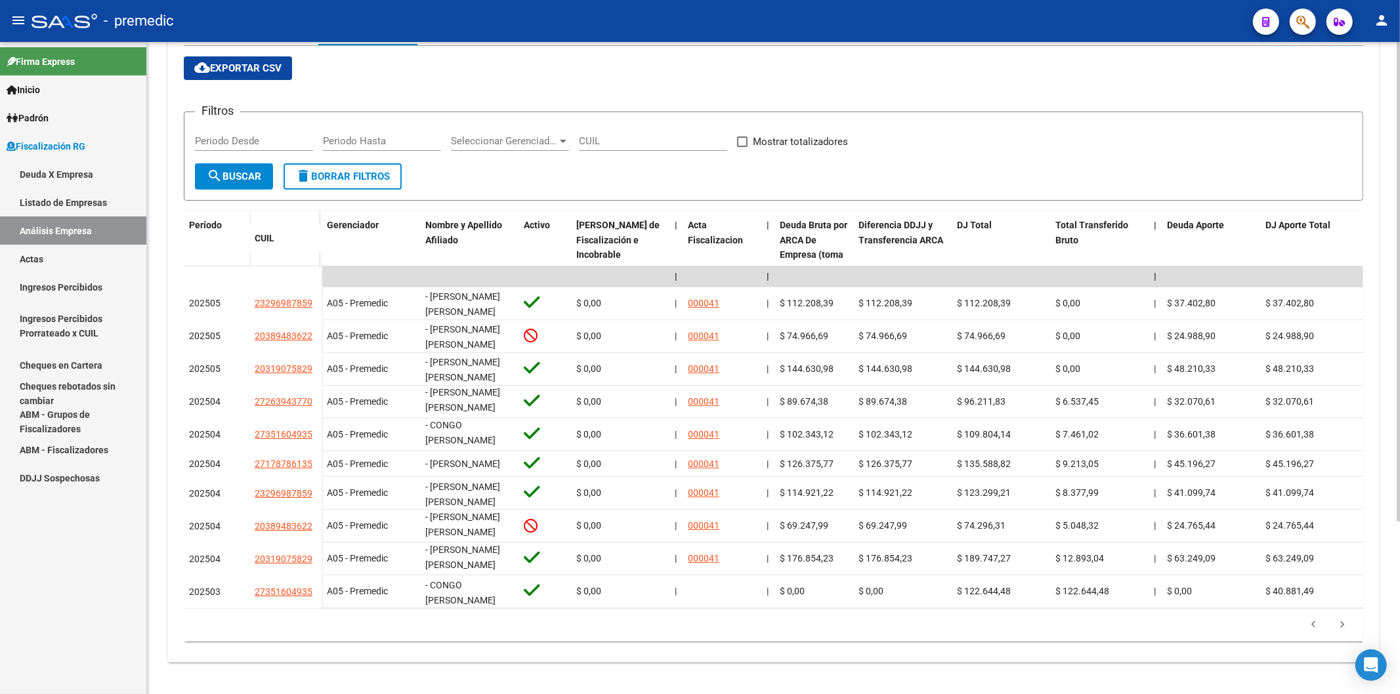
scroll to position [16, 0]
click at [1315, 633] on icon "go to previous page" at bounding box center [1313, 627] width 17 height 16
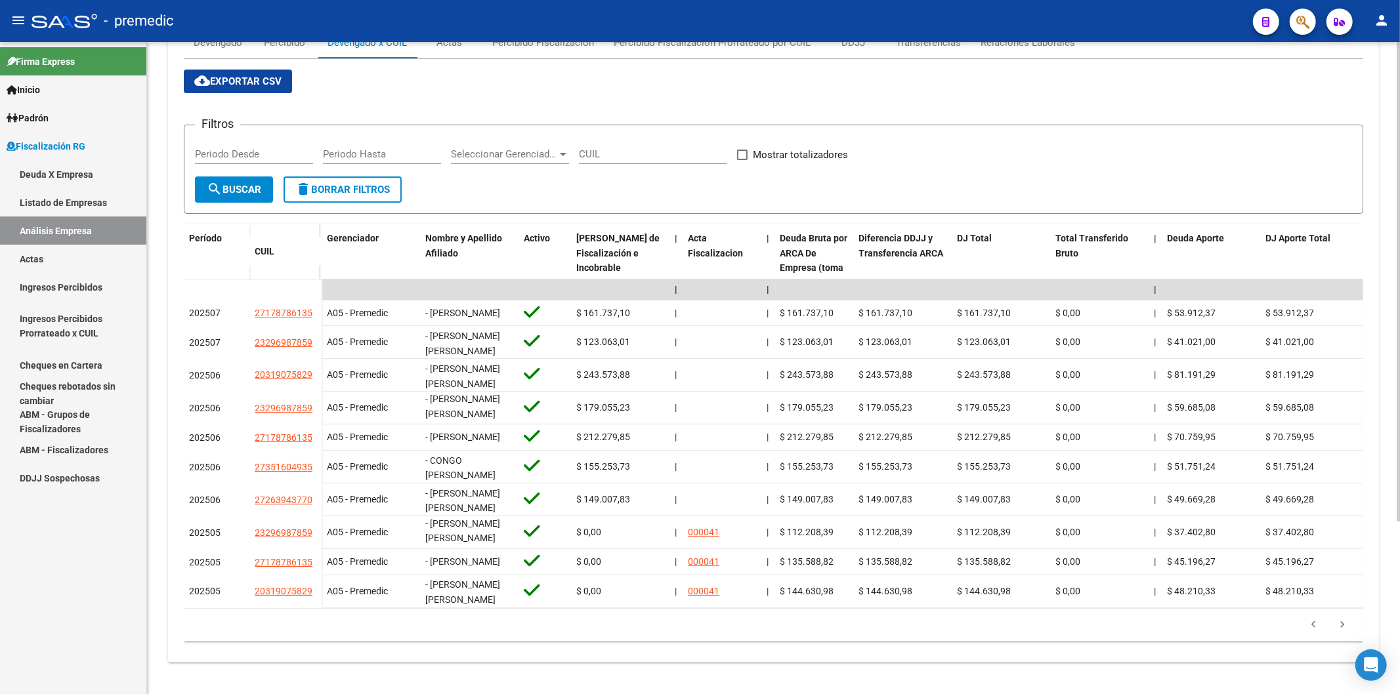
scroll to position [234, 0]
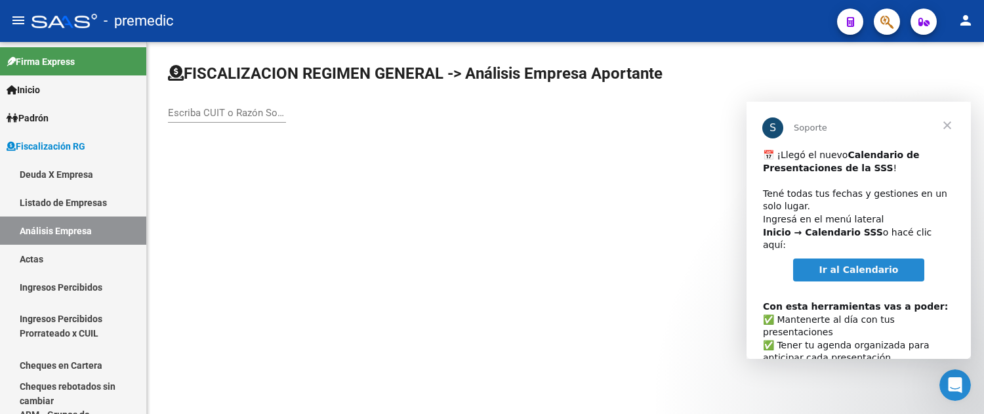
click at [207, 102] on div "Escriba CUIT o Razón Social para buscar" at bounding box center [227, 109] width 118 height 28
click at [213, 113] on input "Escriba CUIT o Razón Social para buscar" at bounding box center [227, 113] width 118 height 12
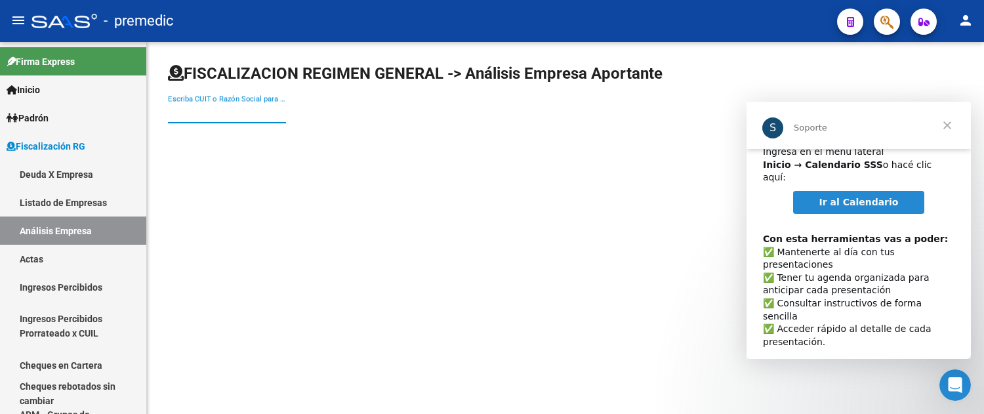
click at [947, 126] on span "Cerrar" at bounding box center [947, 125] width 47 height 47
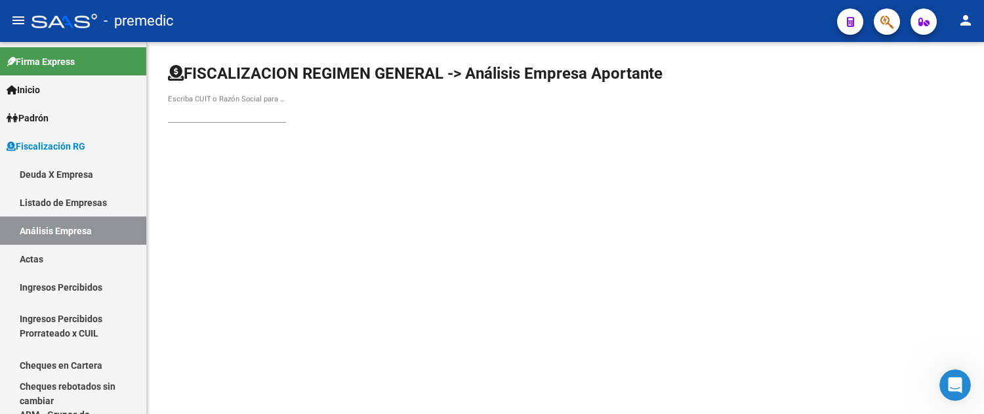
click at [198, 107] on input "Escriba CUIT o Razón Social para buscar" at bounding box center [227, 113] width 118 height 12
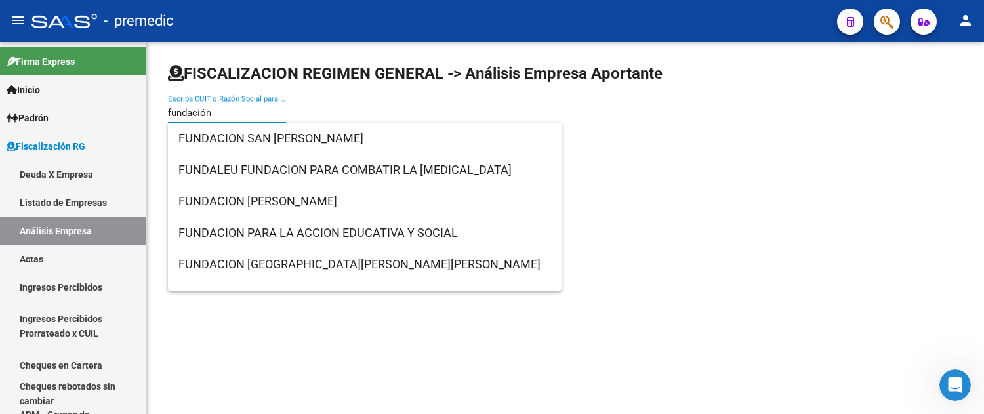
type input "fundación h"
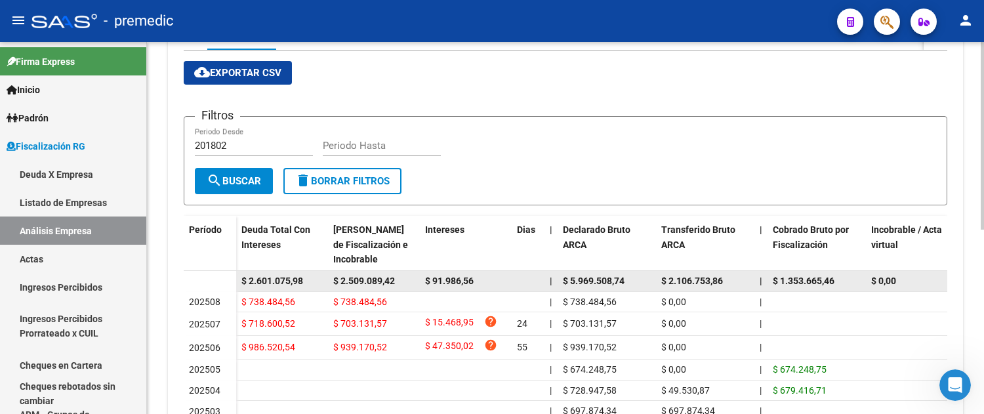
scroll to position [219, 0]
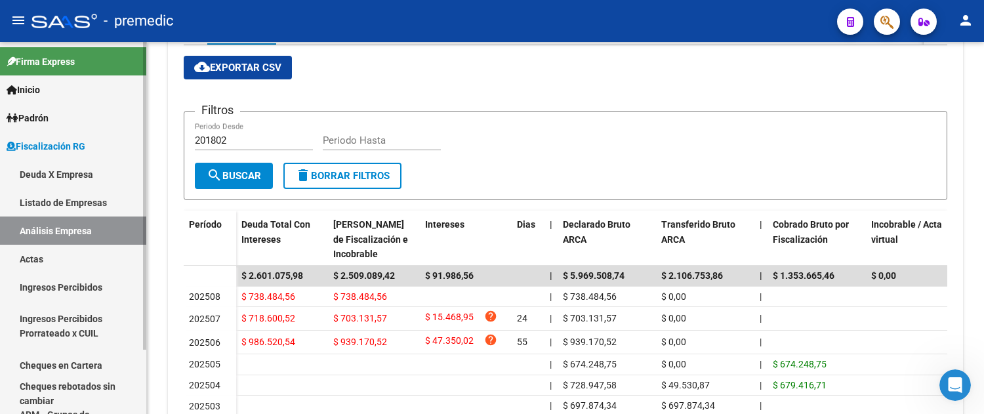
click at [95, 171] on link "Deuda X Empresa" at bounding box center [73, 174] width 146 height 28
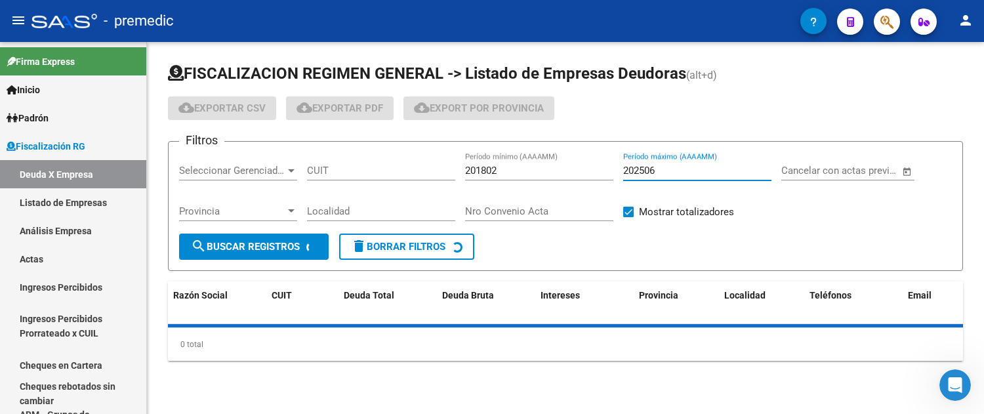
drag, startPoint x: 677, startPoint y: 166, endPoint x: 663, endPoint y: 156, distance: 17.5
click at [677, 168] on input "202506" at bounding box center [697, 171] width 148 height 12
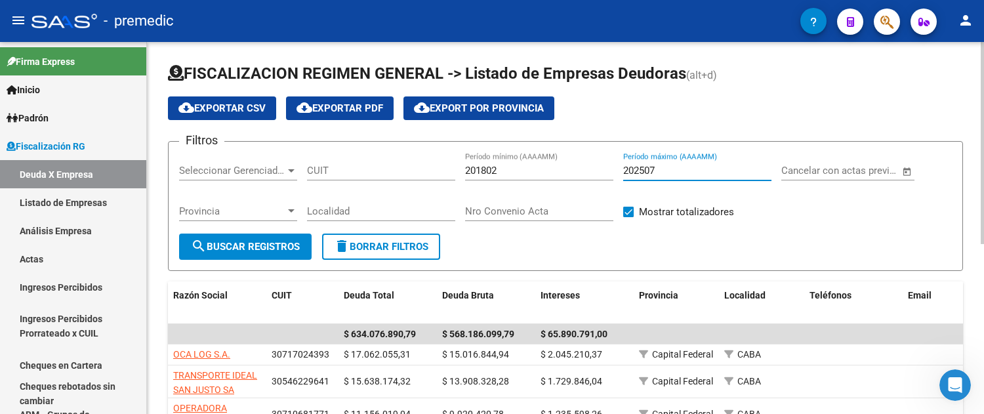
type input "202507"
click at [230, 248] on span "search Buscar Registros" at bounding box center [245, 247] width 109 height 12
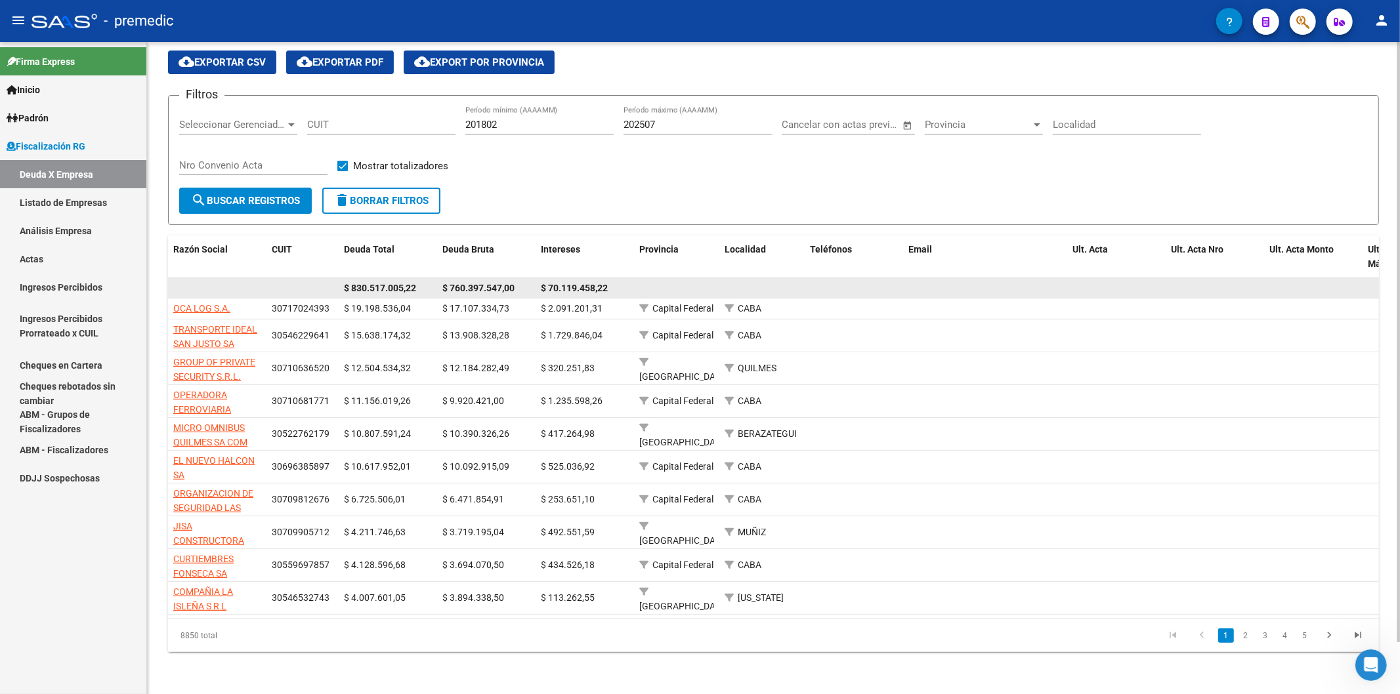
scroll to position [56, 0]
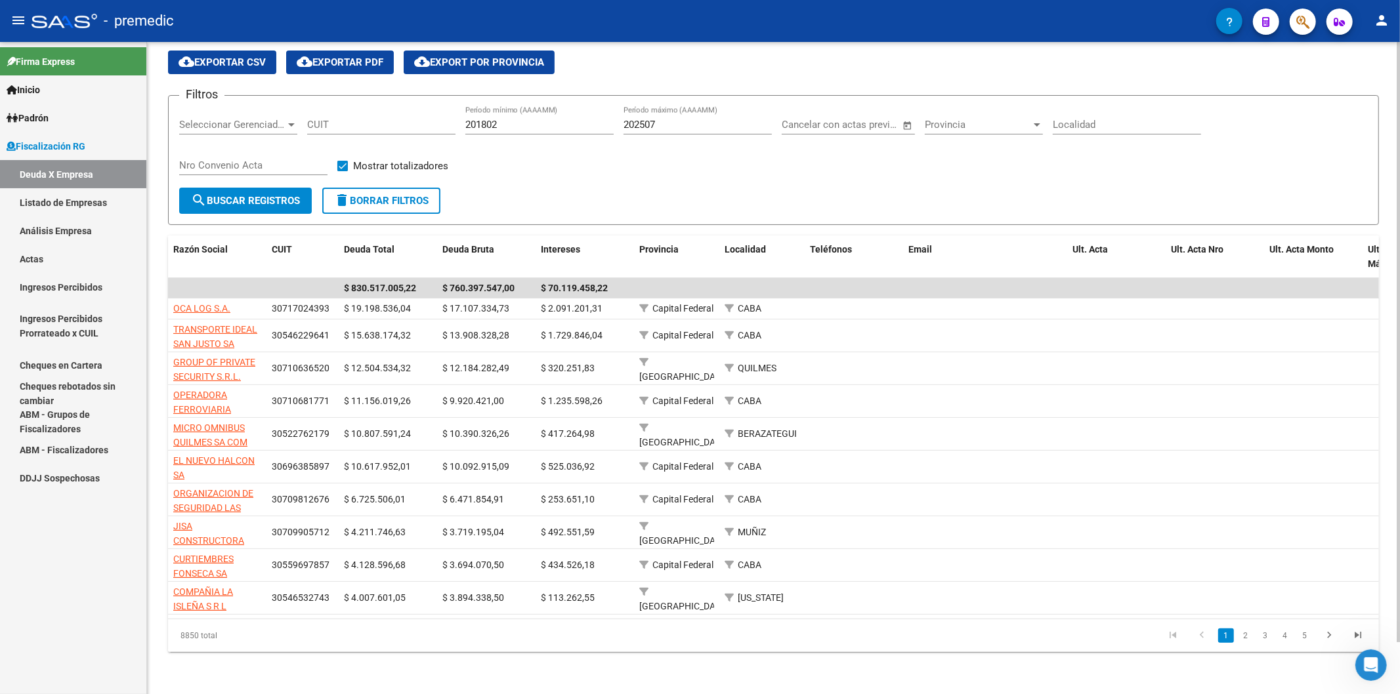
click at [1255, 637] on li "2" at bounding box center [1246, 636] width 20 height 22
click at [1260, 638] on link "3" at bounding box center [1265, 636] width 16 height 14
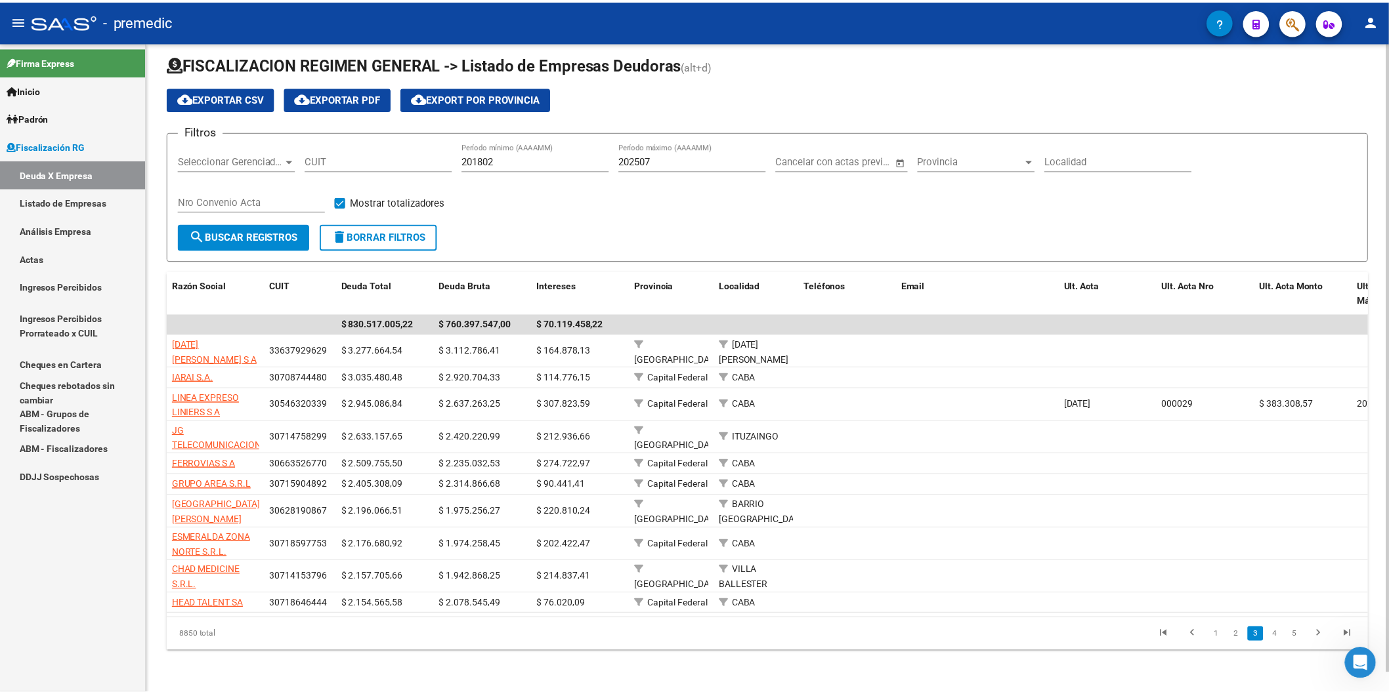
scroll to position [21, 0]
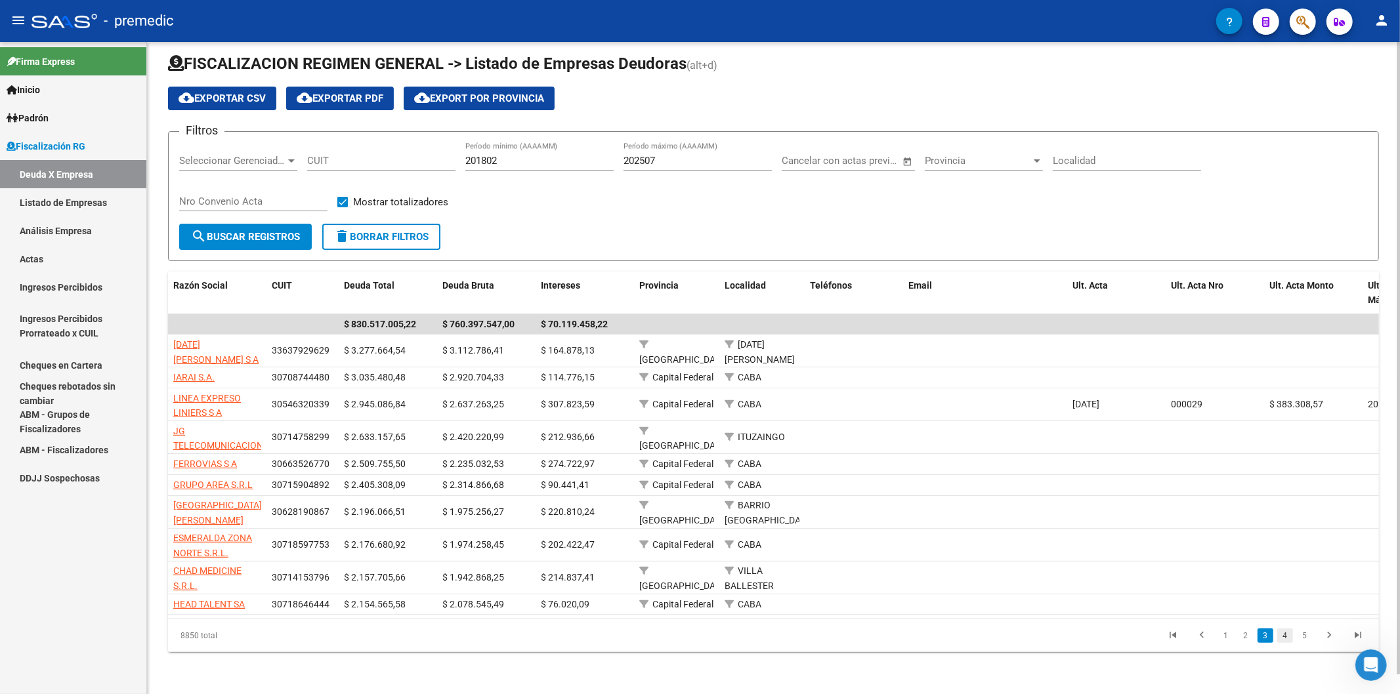
click at [1288, 641] on link "4" at bounding box center [1285, 636] width 16 height 14
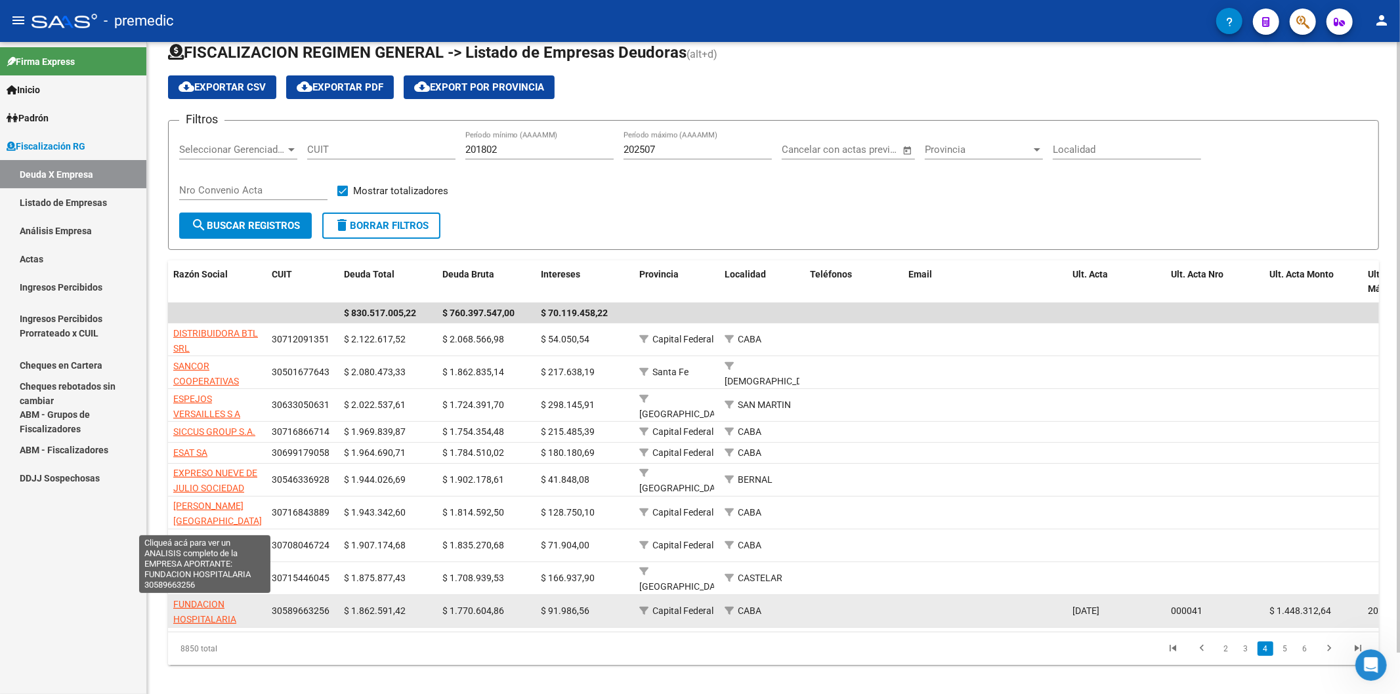
click at [203, 618] on span "FUNDACION HOSPITALARIA" at bounding box center [204, 612] width 63 height 26
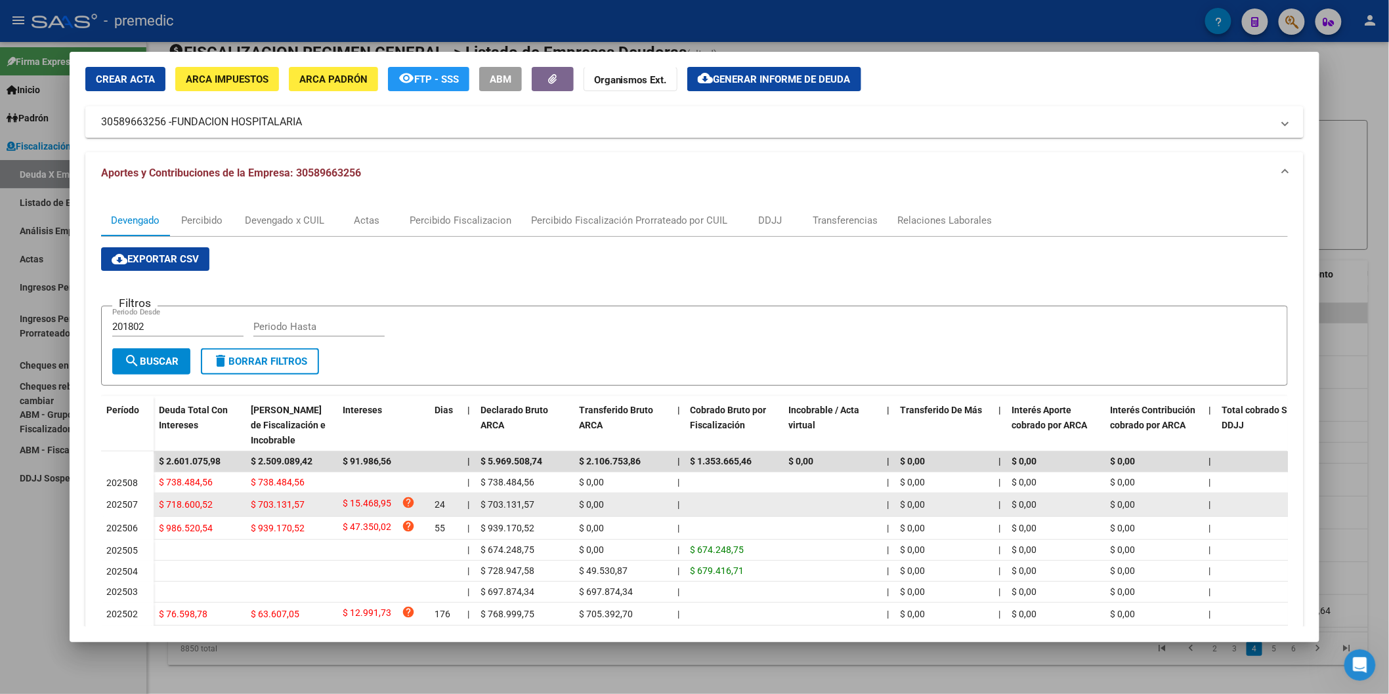
scroll to position [73, 0]
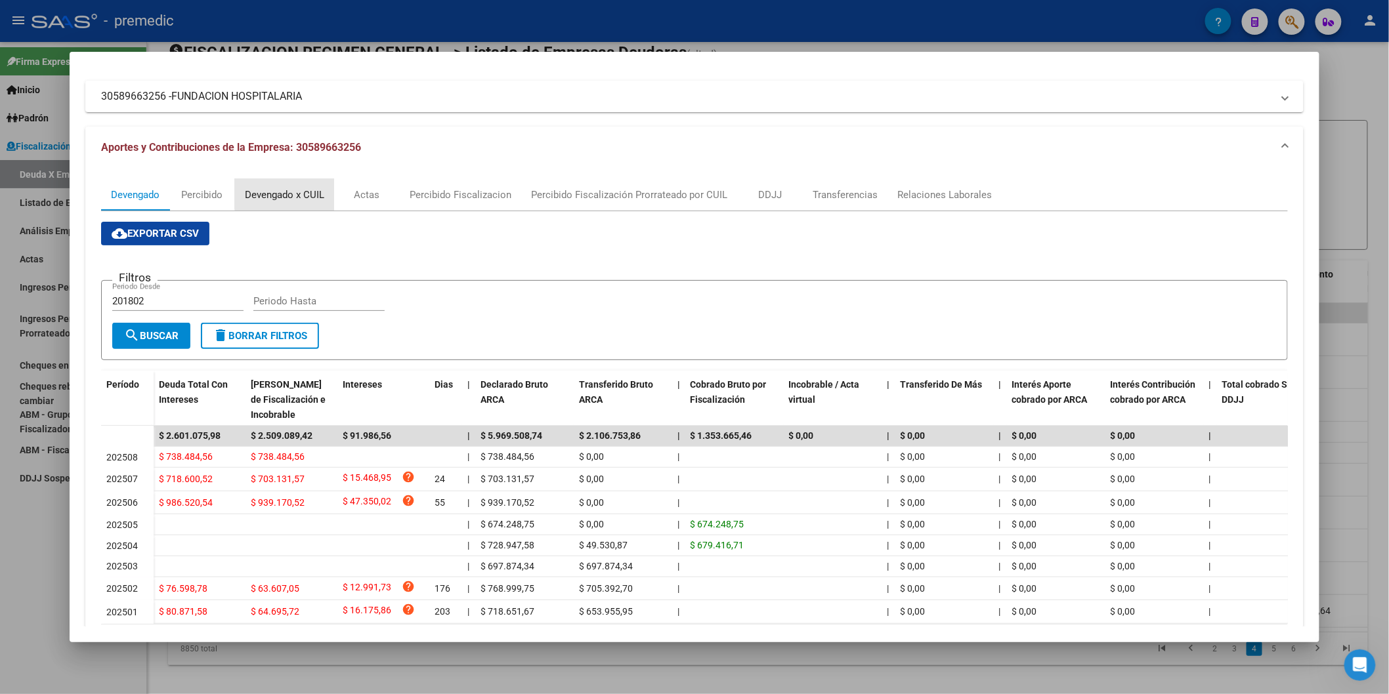
click at [295, 185] on div "Devengado x CUIL" at bounding box center [284, 195] width 99 height 32
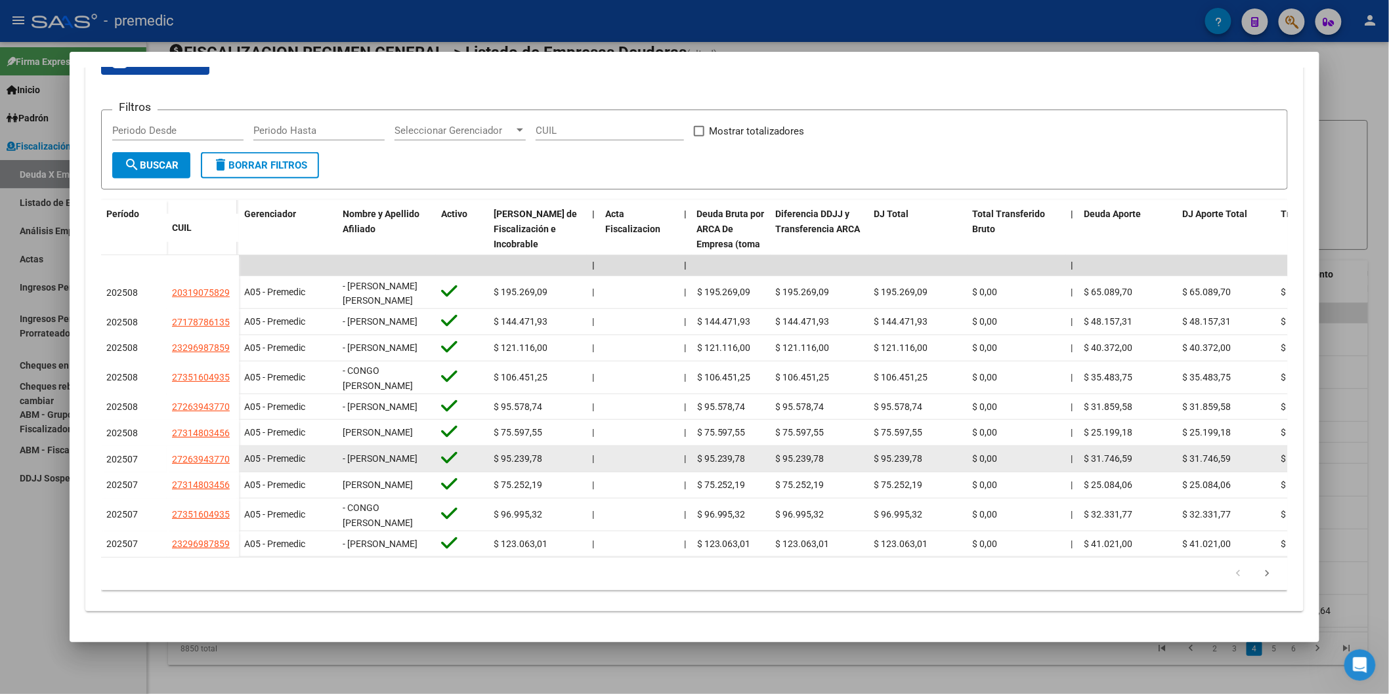
scroll to position [2, 0]
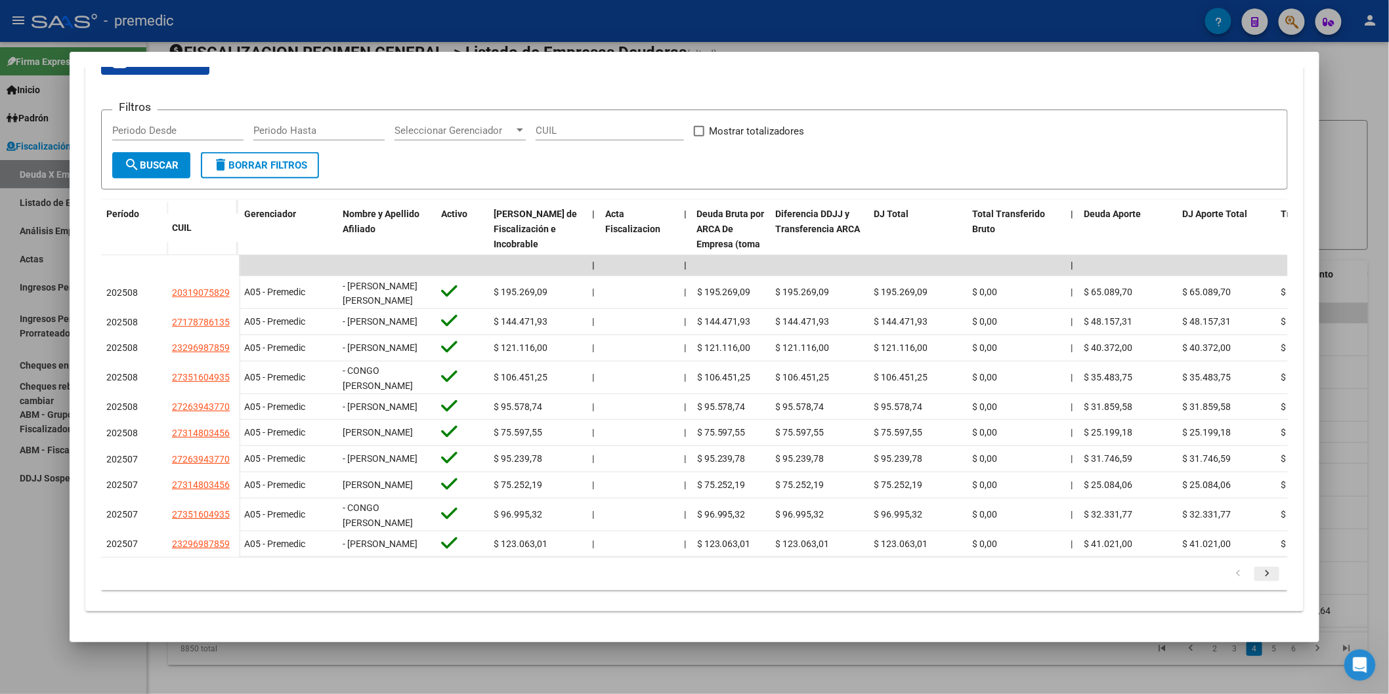
click at [1269, 572] on icon "go to next page" at bounding box center [1266, 576] width 17 height 16
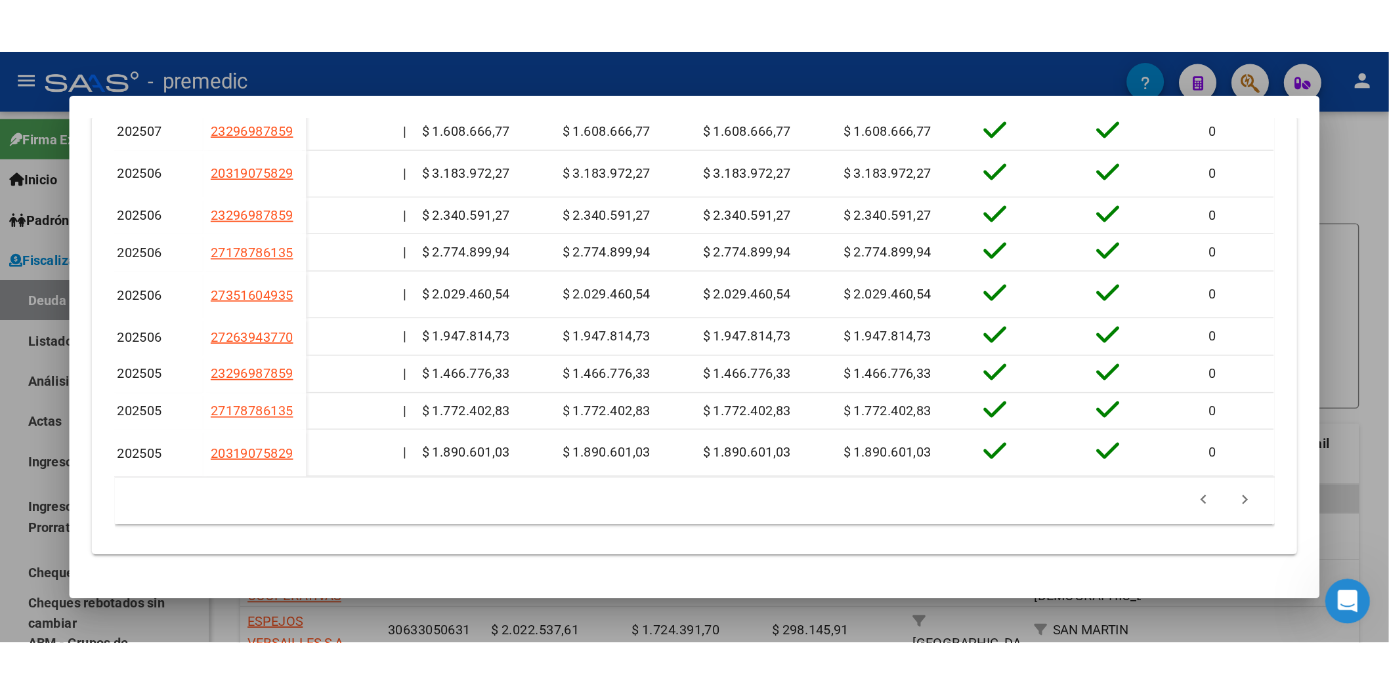
scroll to position [0, 2665]
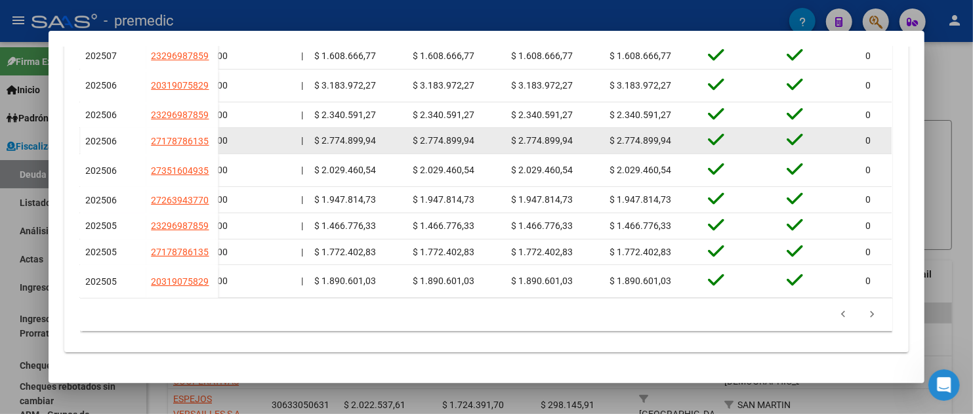
click at [244, 128] on datatable-body-cell "$ 0,00" at bounding box center [247, 141] width 98 height 26
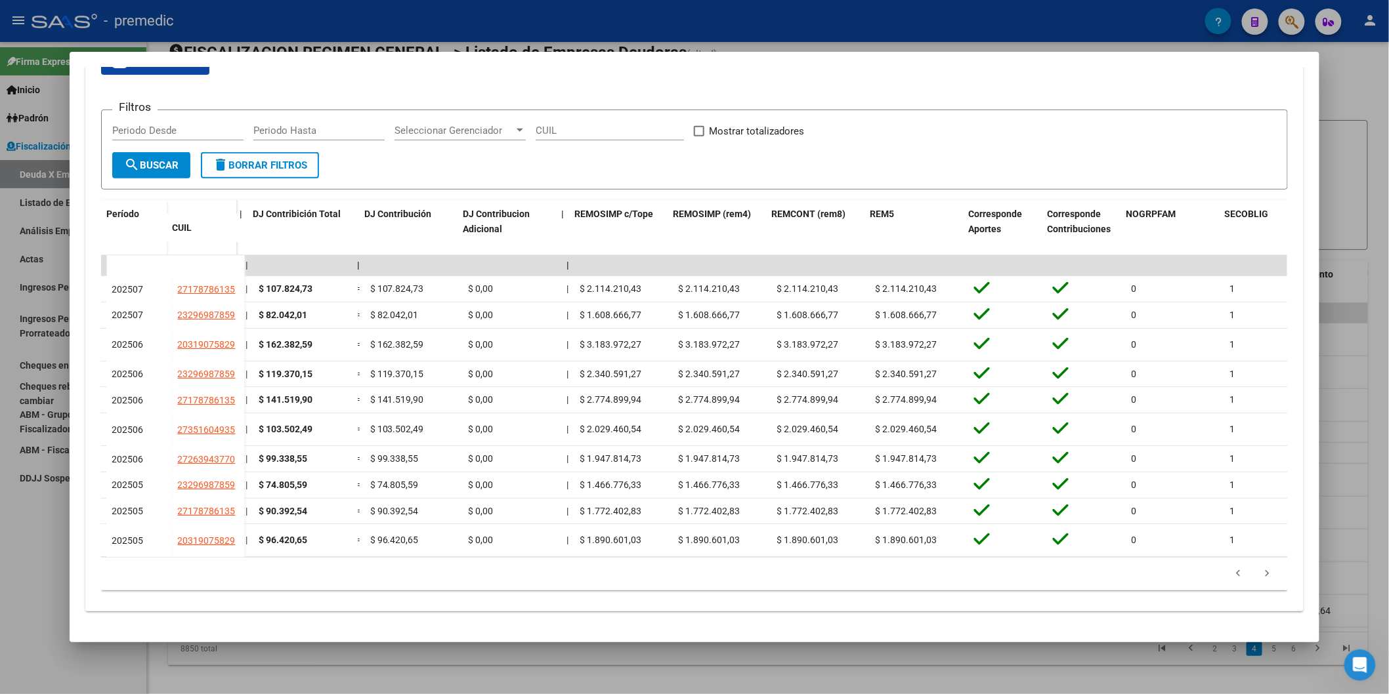
scroll to position [0, 2426]
click at [525, 576] on datatable-pager "1 2 3 4 5" at bounding box center [694, 574] width 1173 height 22
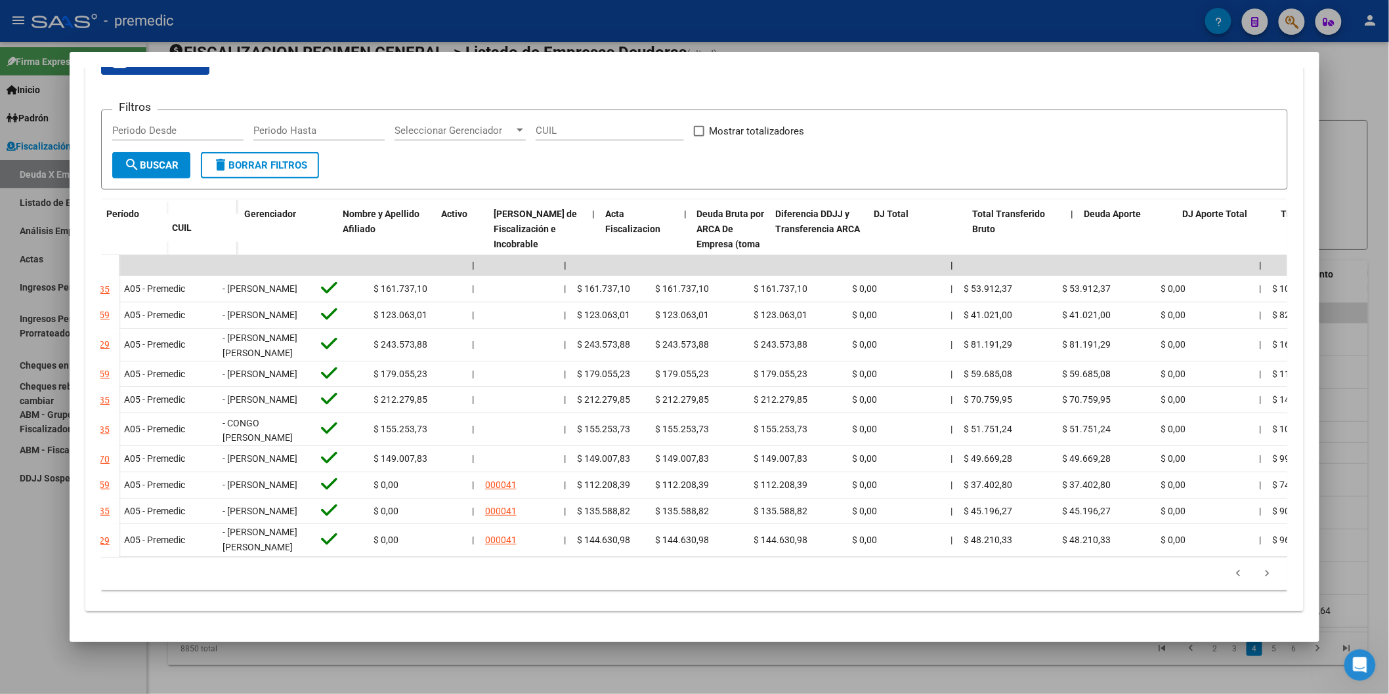
scroll to position [0, 0]
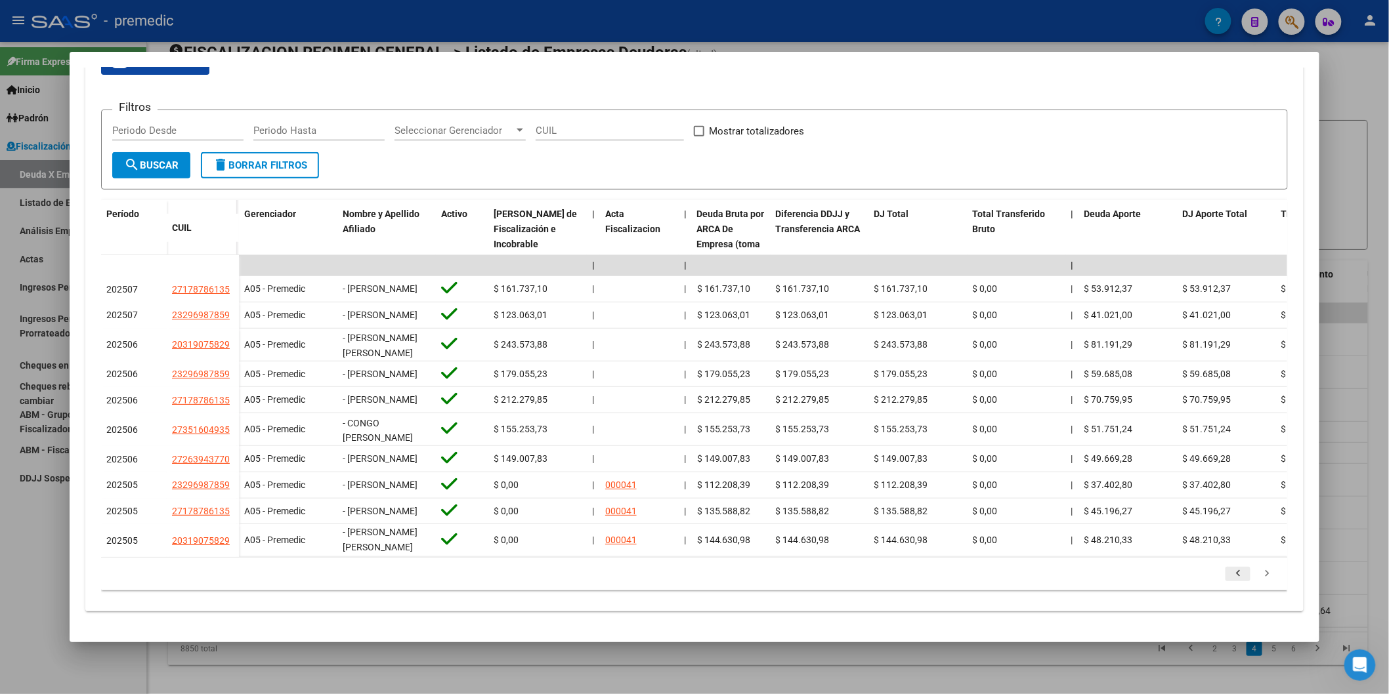
click at [1229, 568] on icon "go to previous page" at bounding box center [1237, 576] width 17 height 16
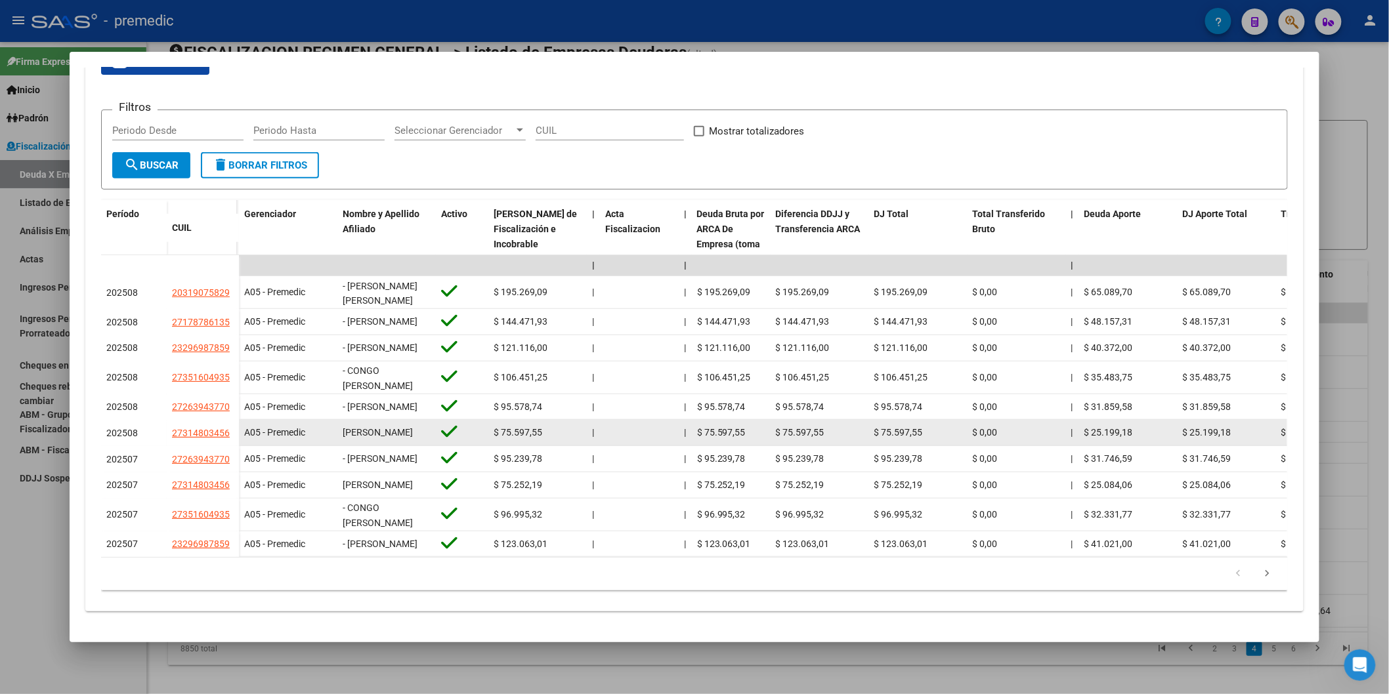
scroll to position [300, 0]
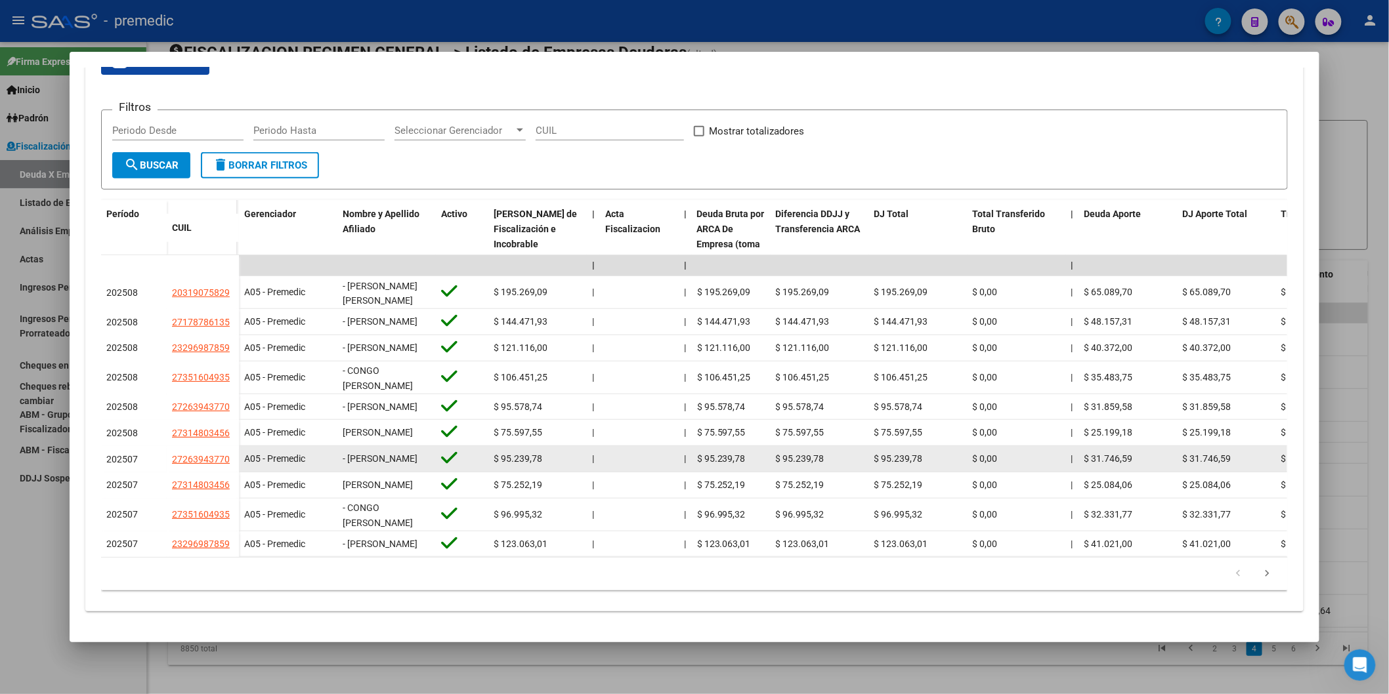
click at [587, 446] on datatable-body-cell "|" at bounding box center [593, 459] width 13 height 26
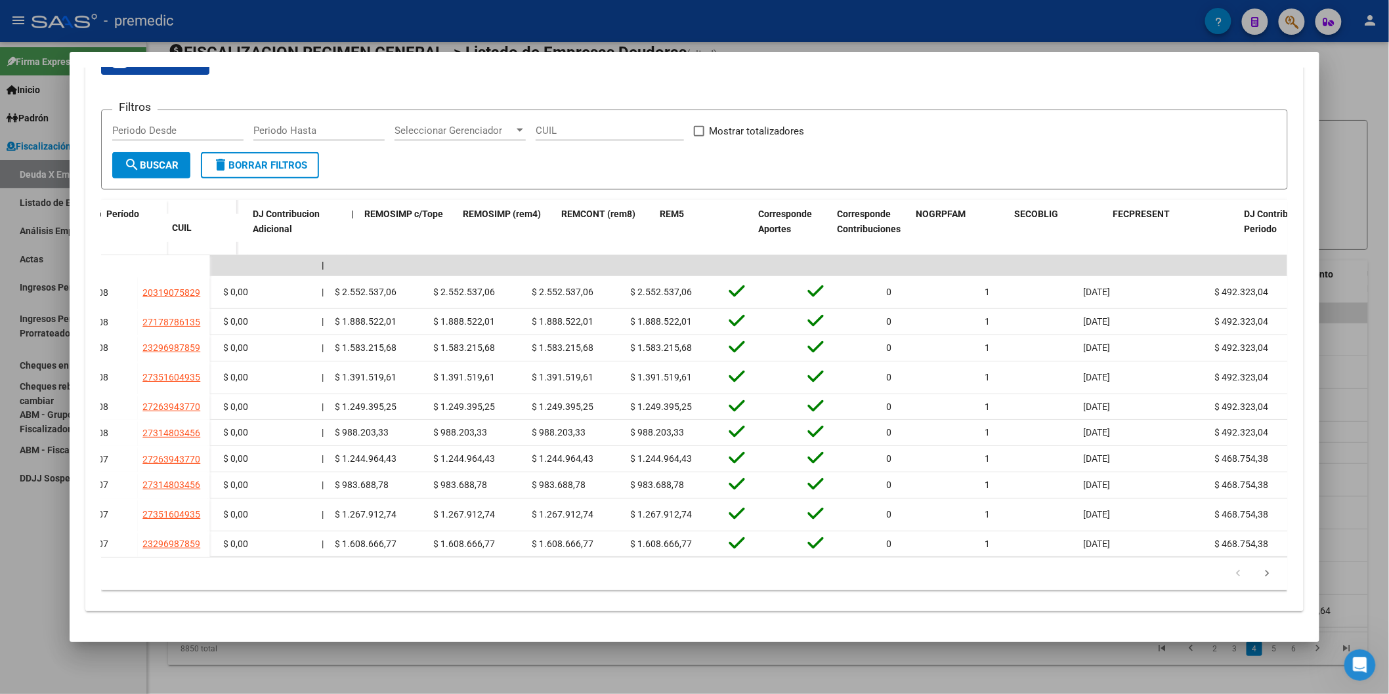
scroll to position [0, 2491]
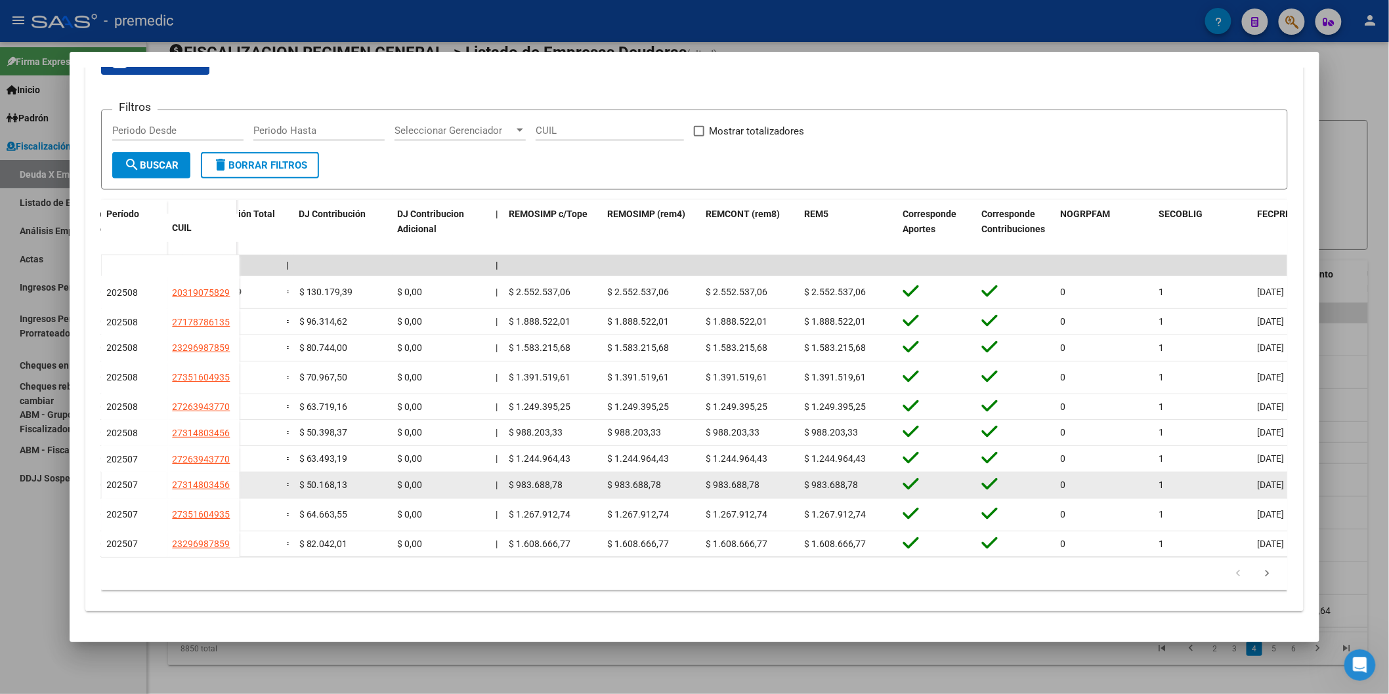
drag, startPoint x: 513, startPoint y: 431, endPoint x: 598, endPoint y: 469, distance: 93.7
click at [513, 454] on span "$ 1.244.964,43" at bounding box center [540, 459] width 62 height 11
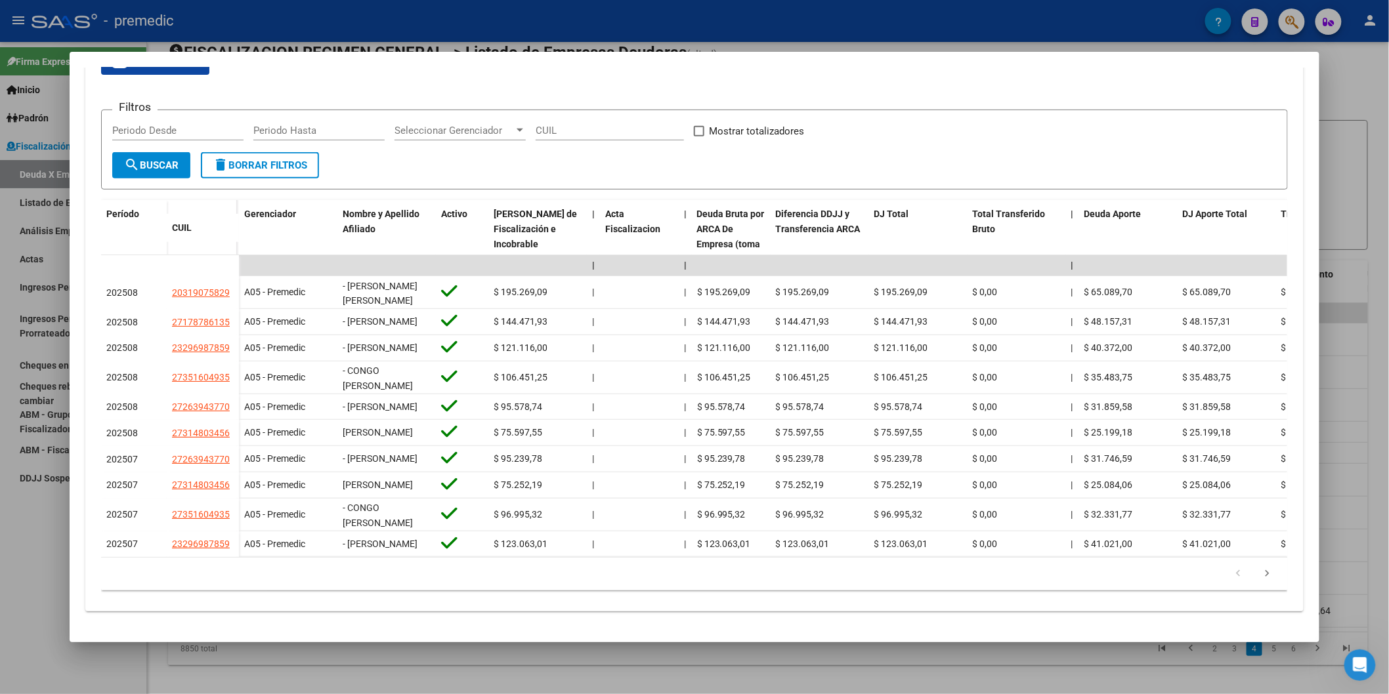
scroll to position [0, 3]
click at [1254, 576] on link "go to next page" at bounding box center [1266, 574] width 25 height 14
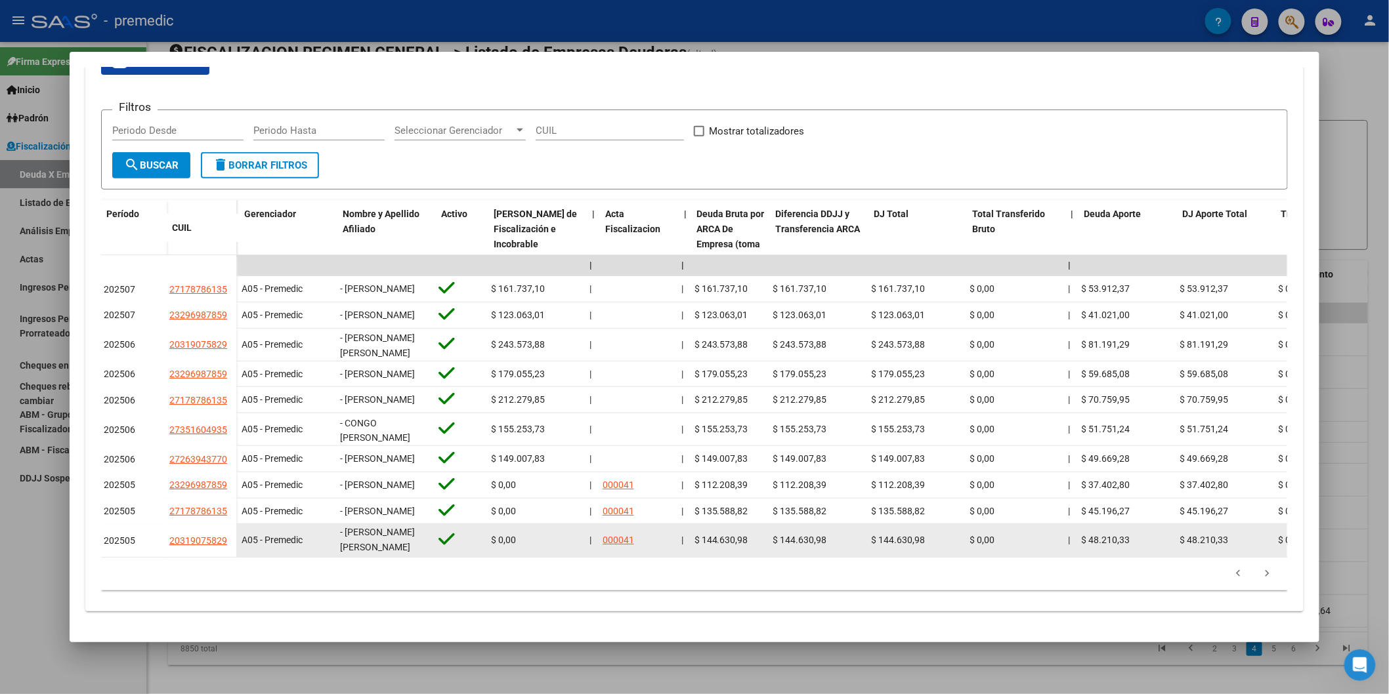
scroll to position [0, 0]
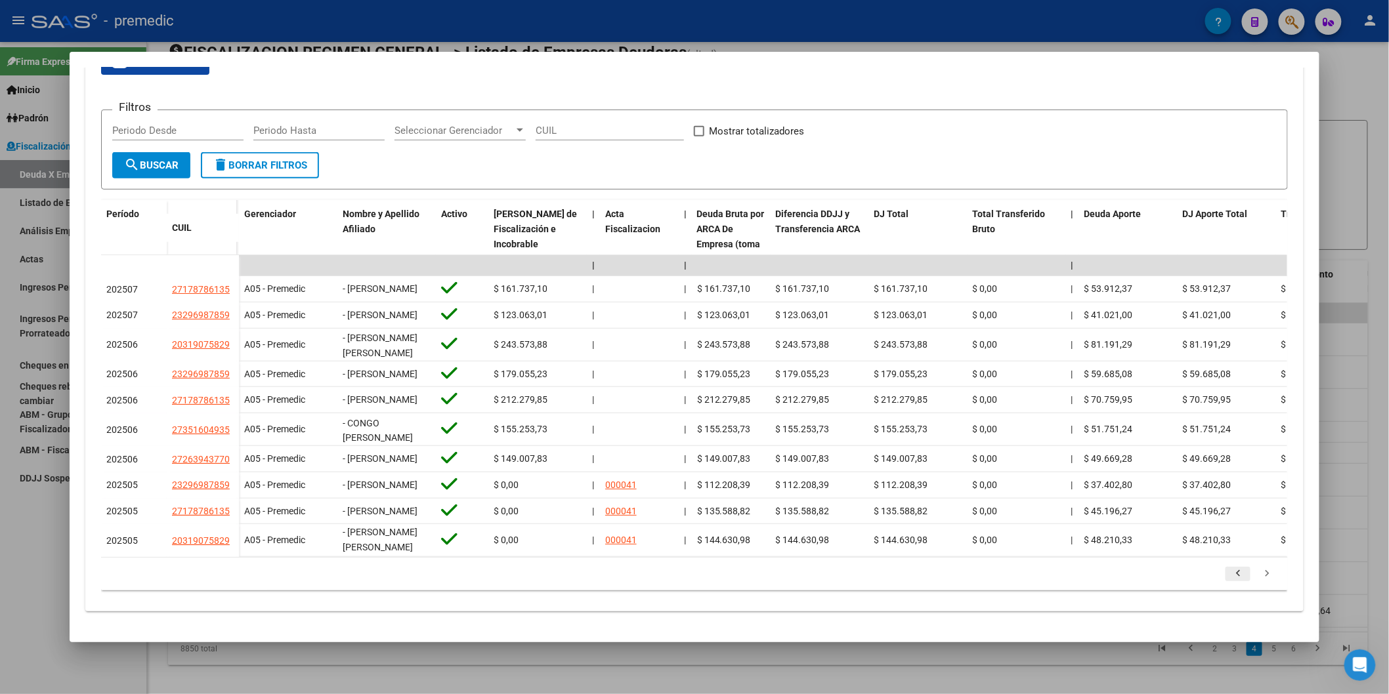
click at [1229, 569] on icon "go to previous page" at bounding box center [1237, 576] width 17 height 16
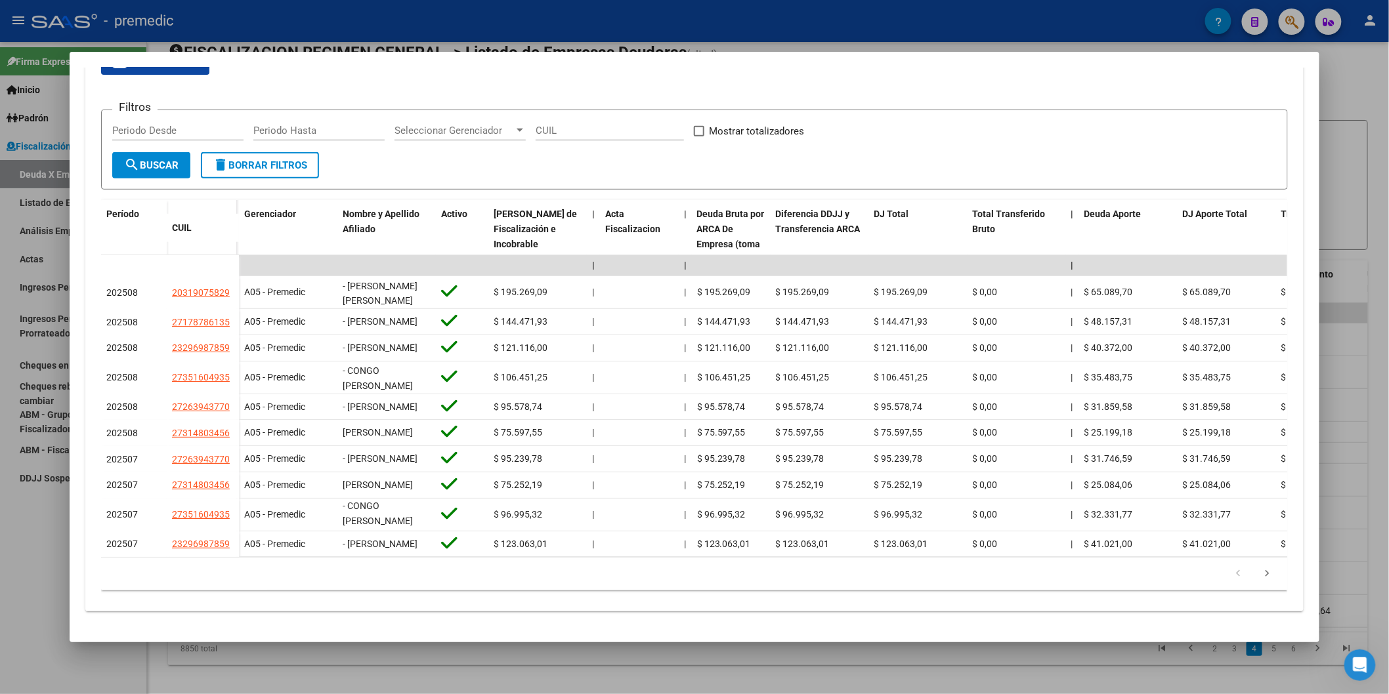
click at [558, 579] on datatable-pager "1 2 3 4 5" at bounding box center [694, 574] width 1173 height 22
click at [1258, 574] on icon "go to next page" at bounding box center [1266, 576] width 17 height 16
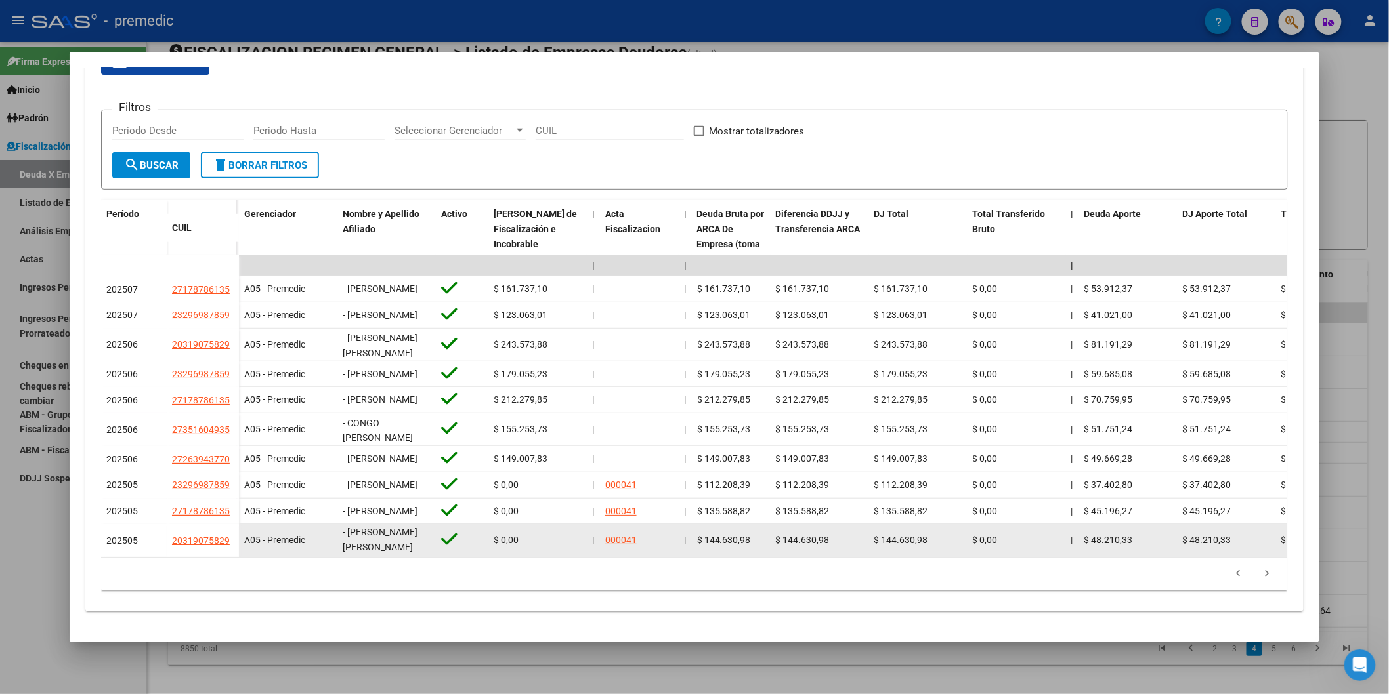
scroll to position [300, 0]
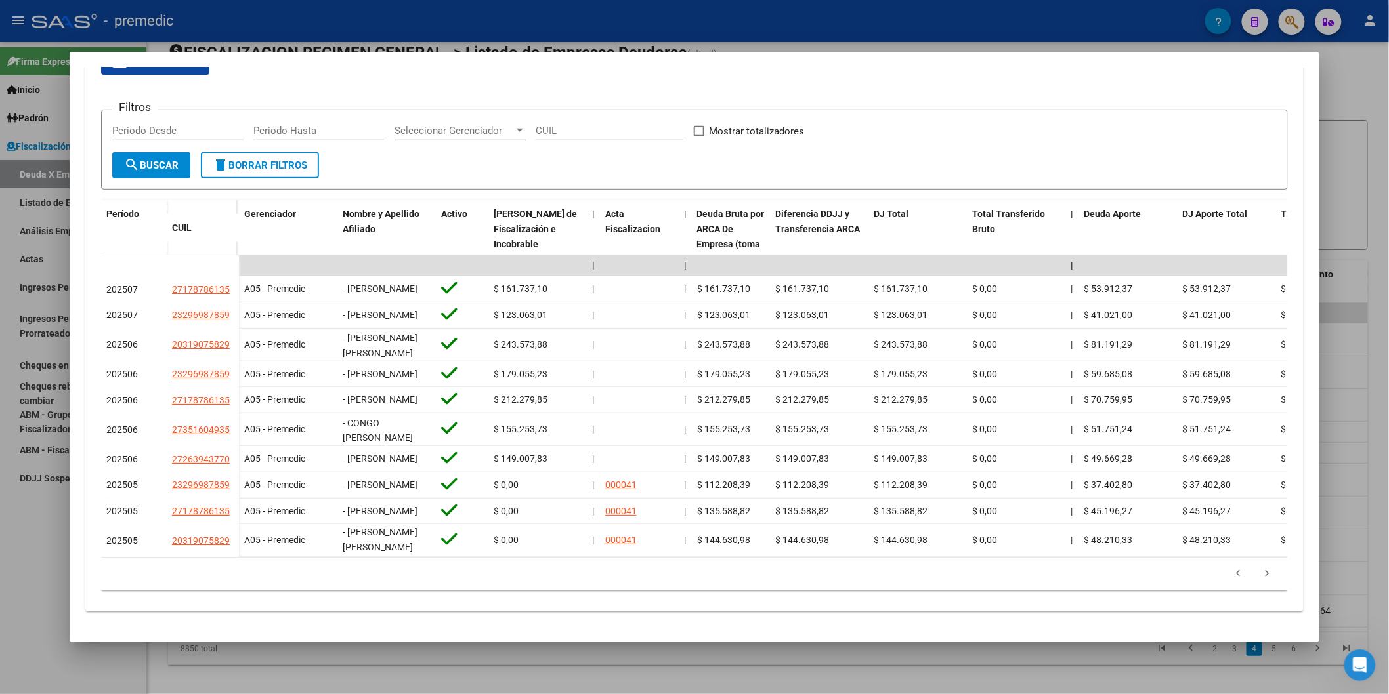
click at [1230, 566] on li at bounding box center [1237, 574] width 29 height 22
click at [1230, 572] on icon "go to previous page" at bounding box center [1237, 576] width 17 height 16
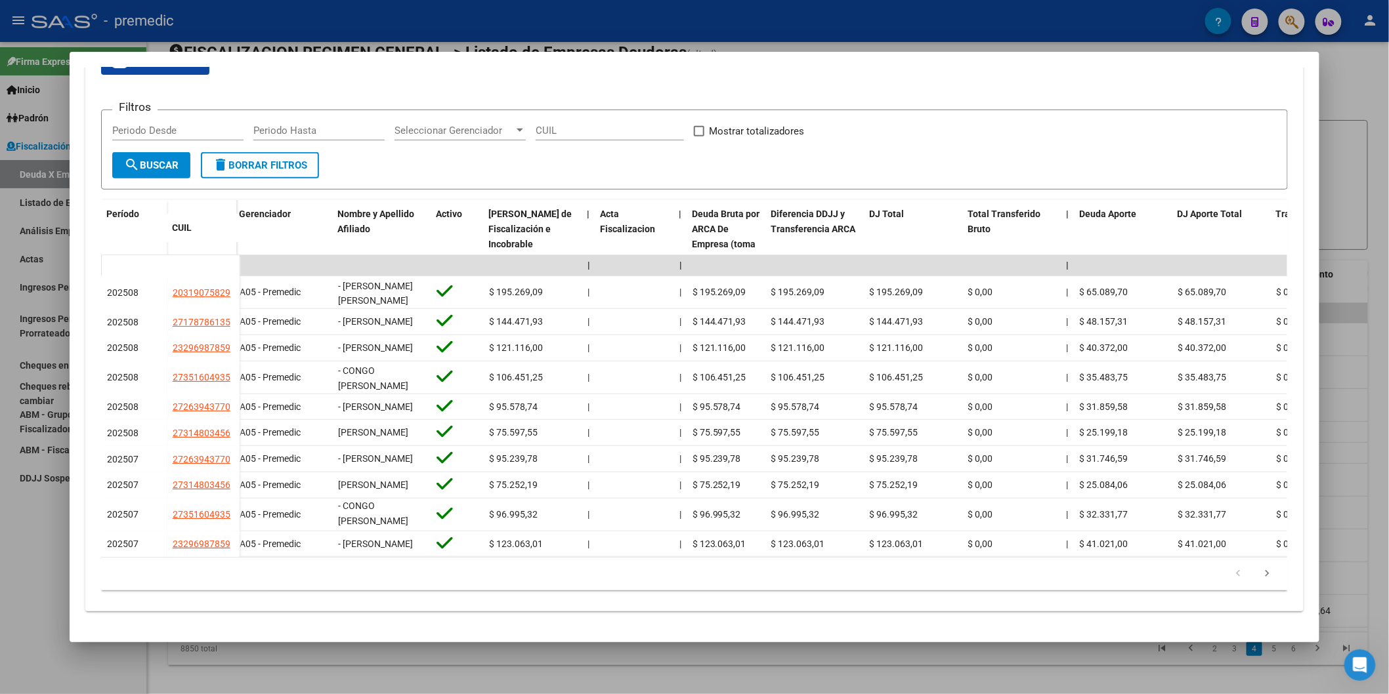
scroll to position [0, 13]
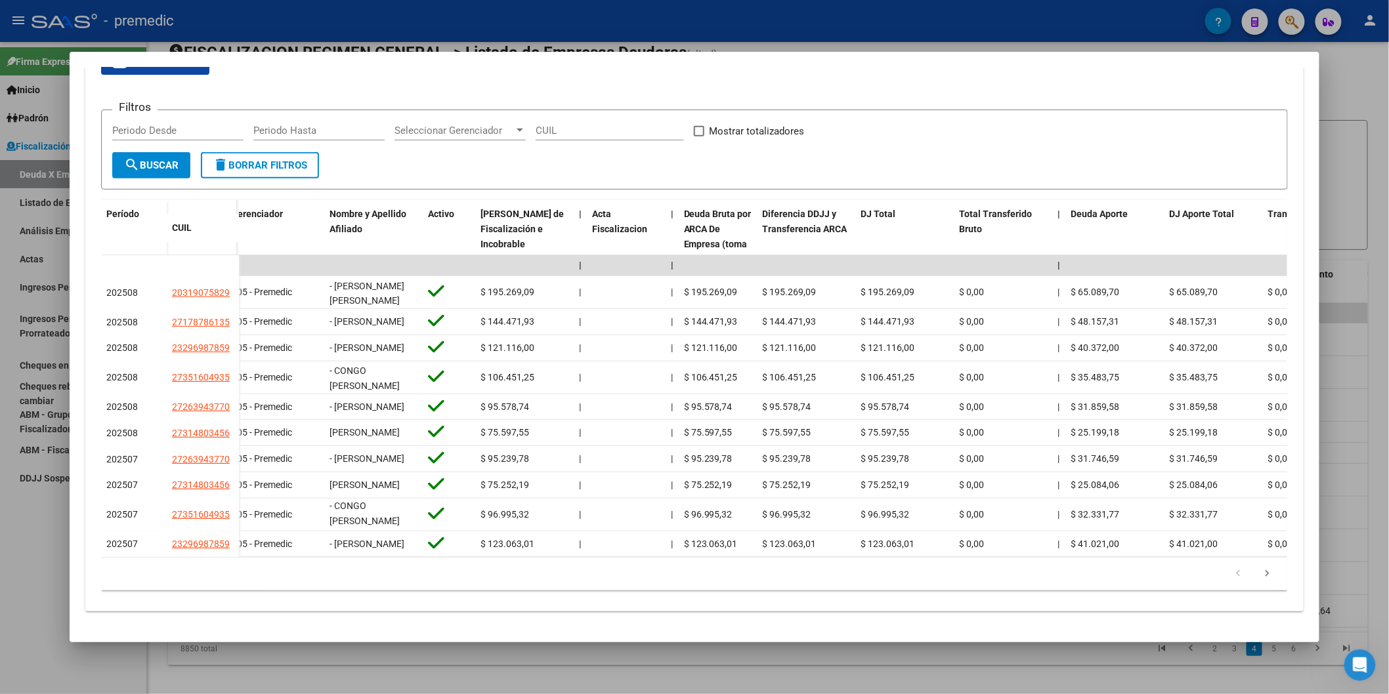
click at [1267, 573] on icon "go to next page" at bounding box center [1266, 576] width 17 height 16
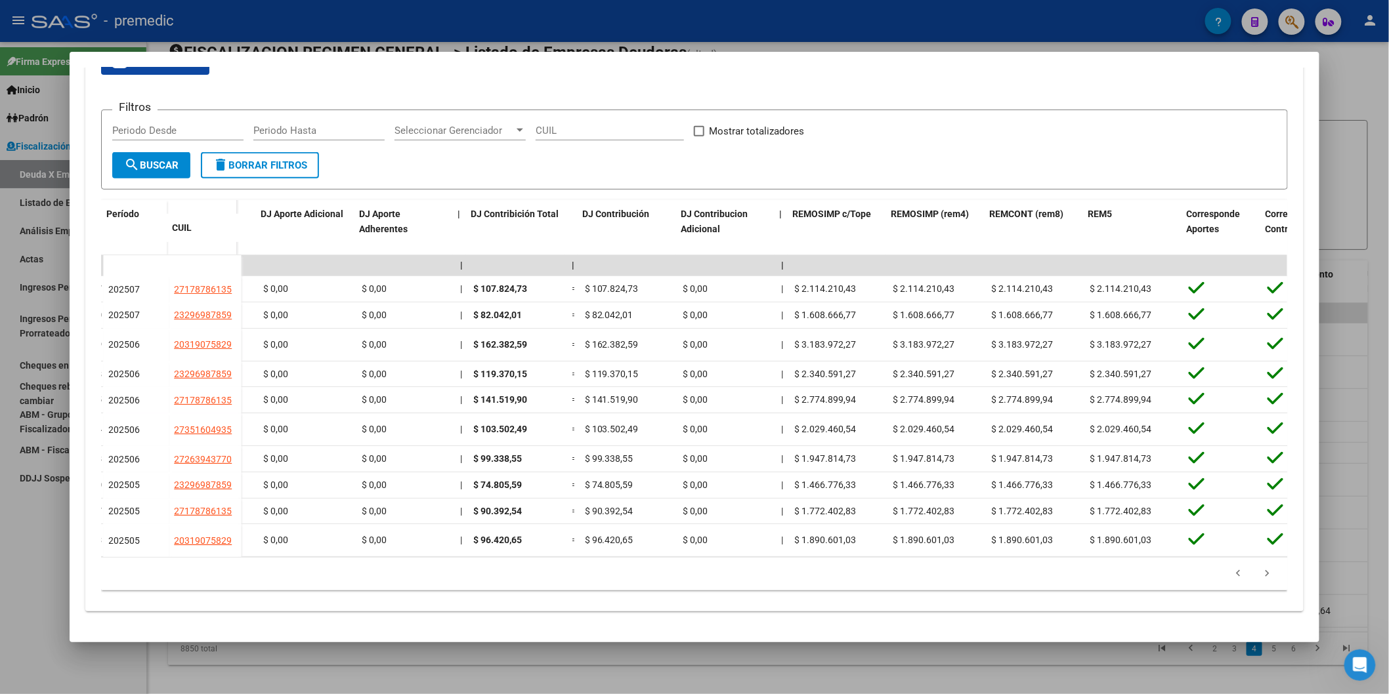
scroll to position [0, 2289]
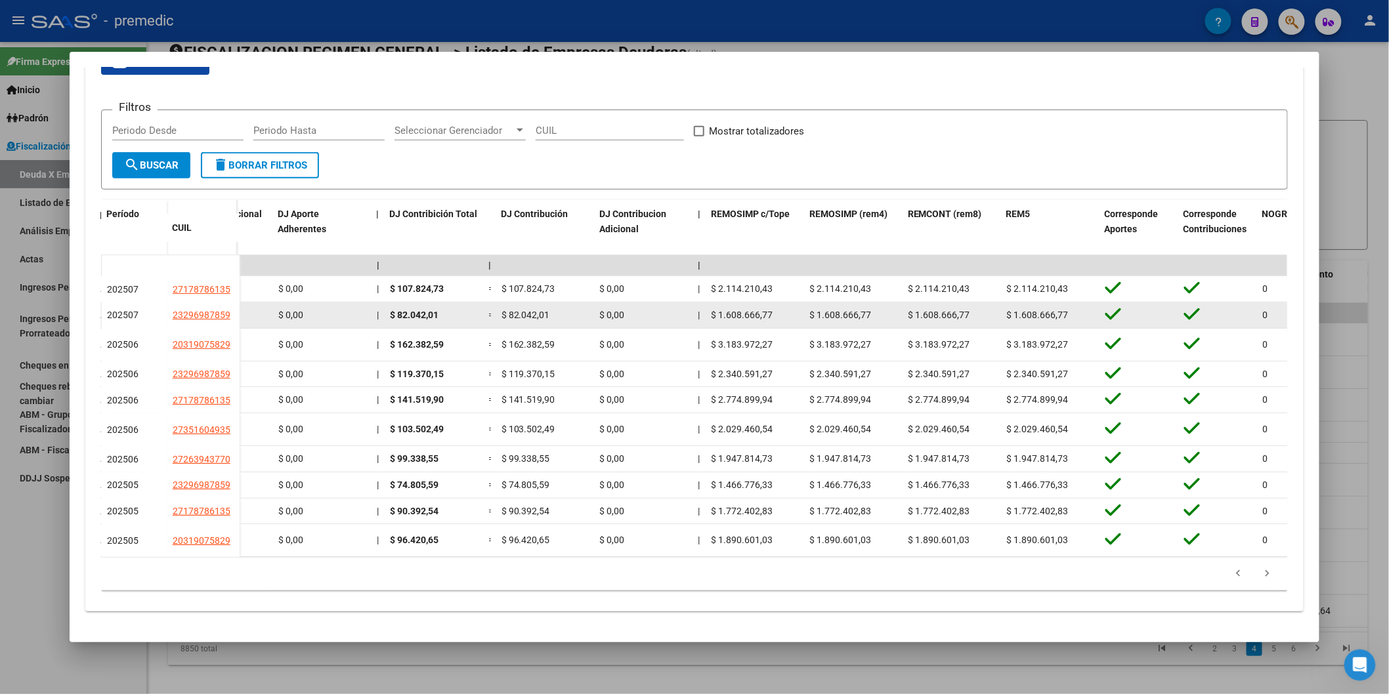
drag, startPoint x: 755, startPoint y: 272, endPoint x: 747, endPoint y: 274, distance: 8.0
click at [755, 308] on div "$ 1.608.666,77" at bounding box center [755, 315] width 88 height 15
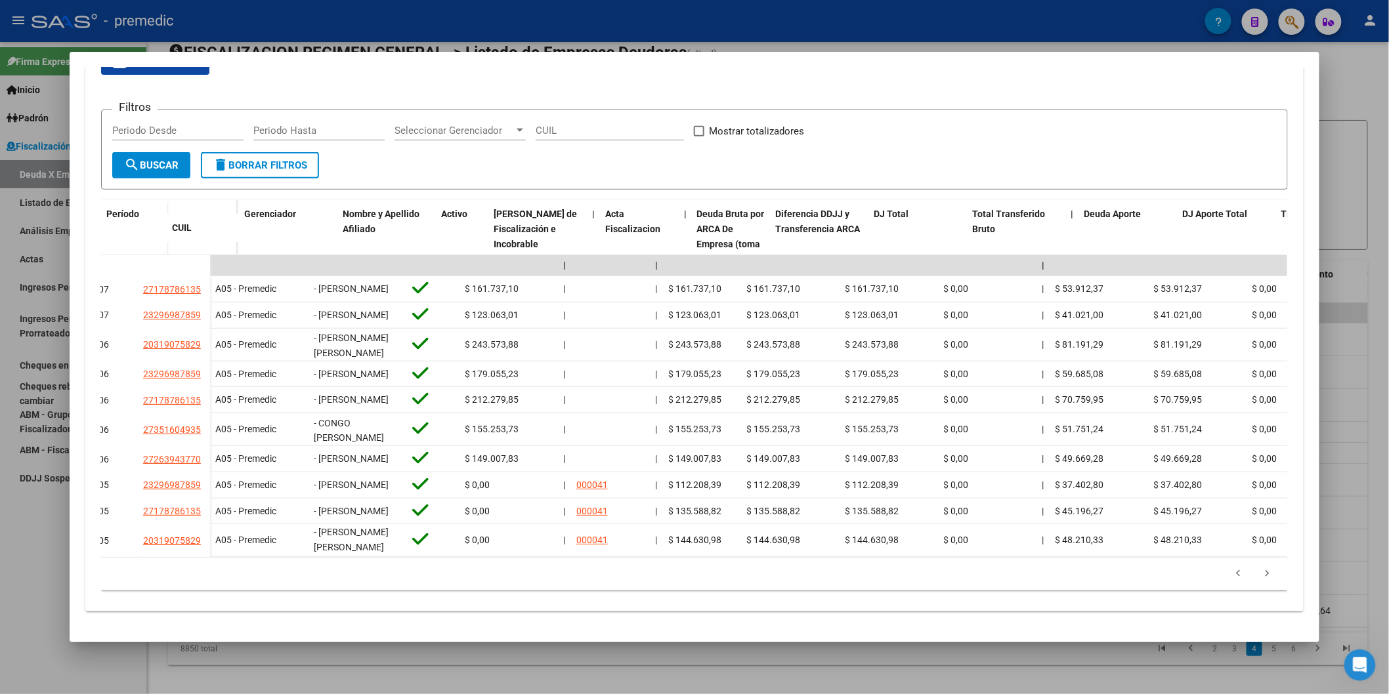
scroll to position [0, 0]
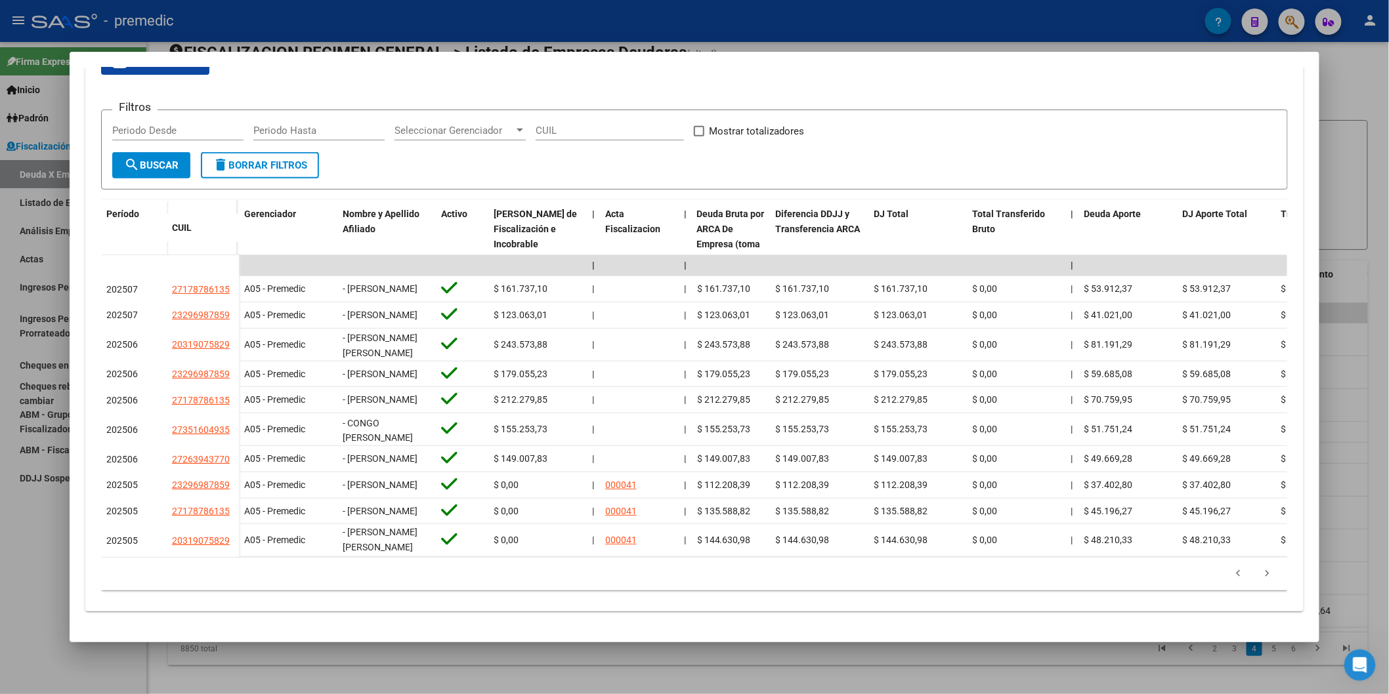
click at [394, 558] on div "179.769.313.486.231.570.000.000.000.000.000.000.000.000.000.000.000.000.000.000…" at bounding box center [694, 574] width 1187 height 33
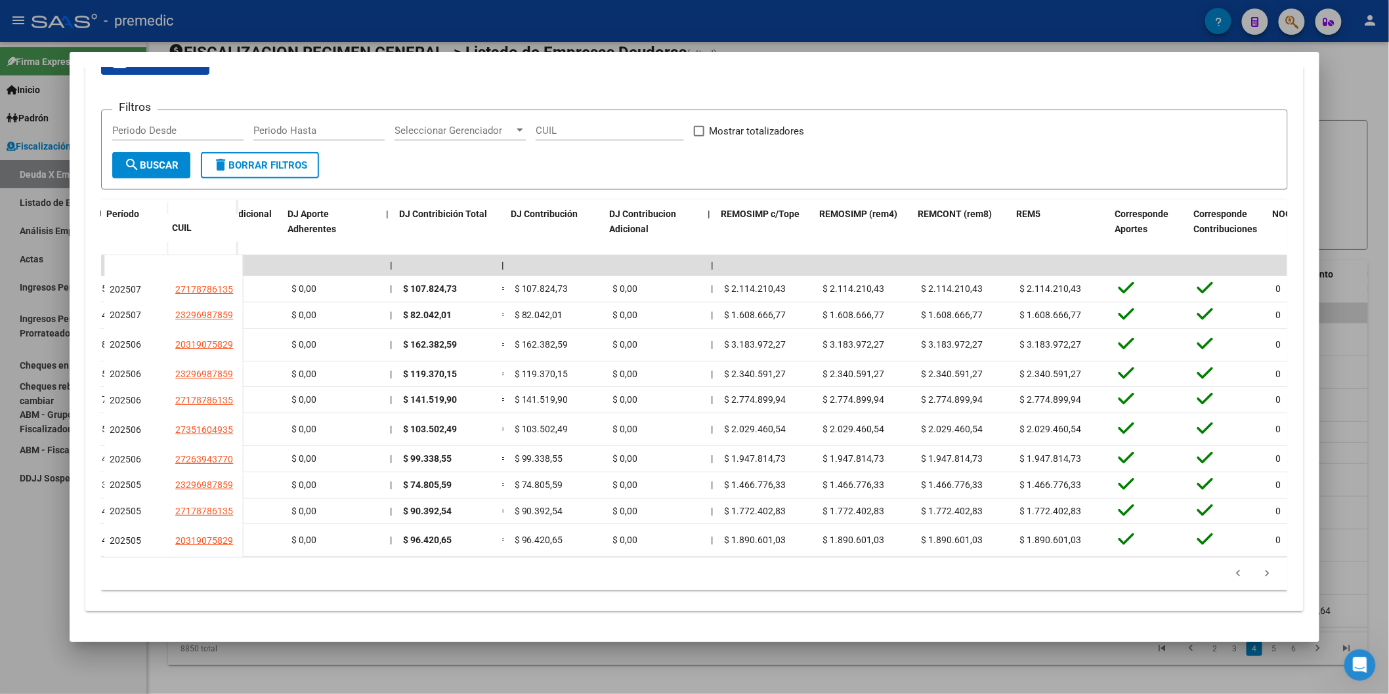
scroll to position [0, 2471]
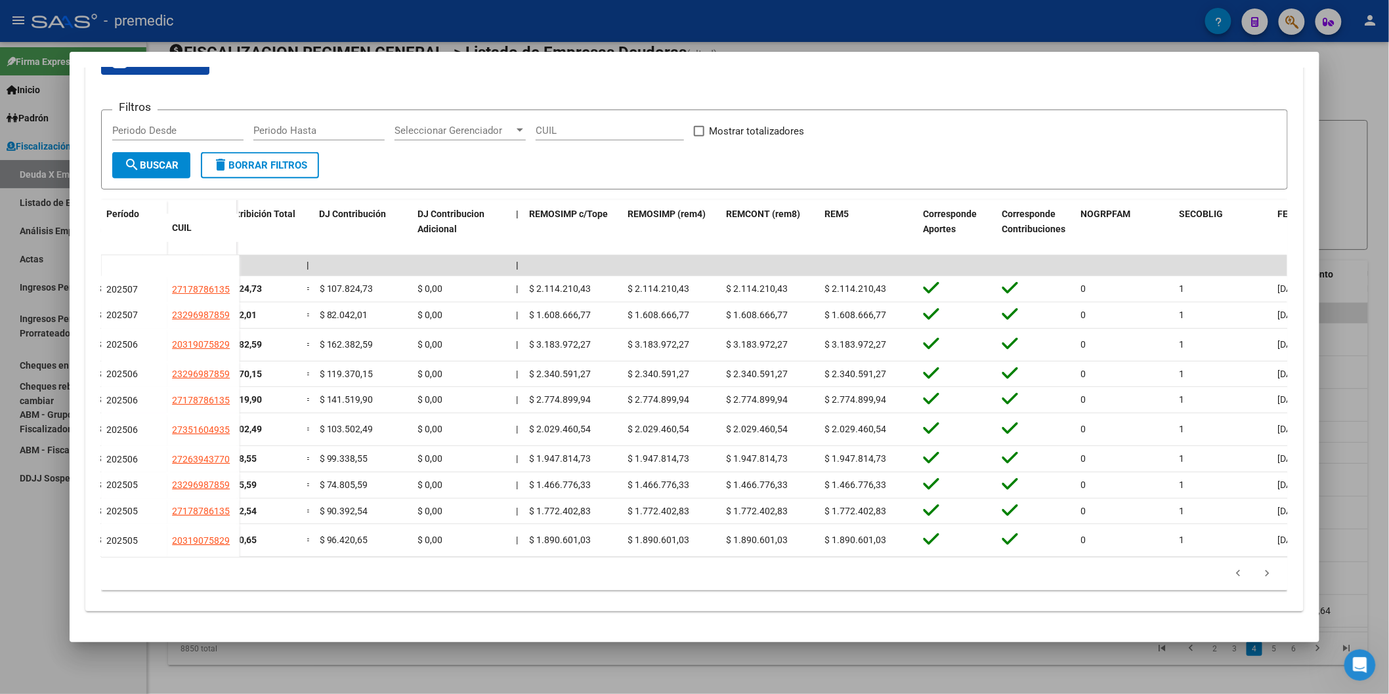
drag, startPoint x: 670, startPoint y: 581, endPoint x: 797, endPoint y: 581, distance: 126.7
click at [673, 581] on datatable-pager "1 2 3 4 5" at bounding box center [694, 574] width 1173 height 22
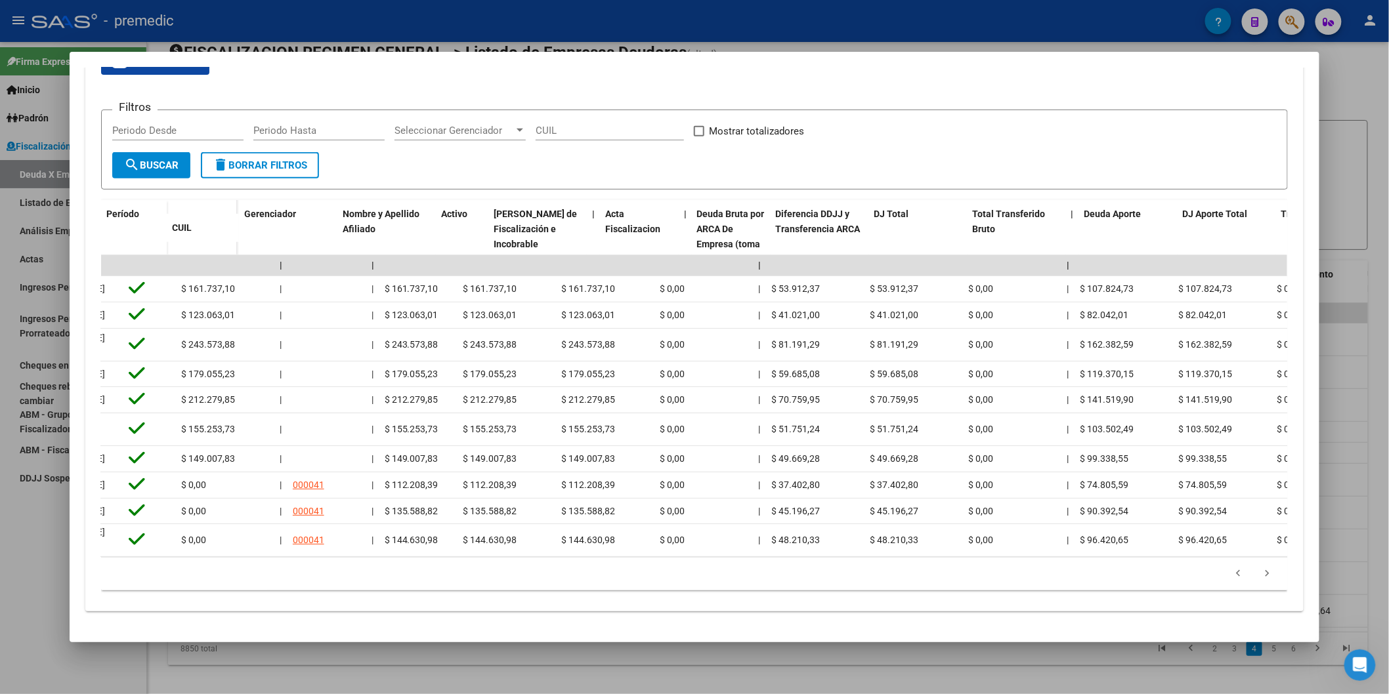
scroll to position [0, 0]
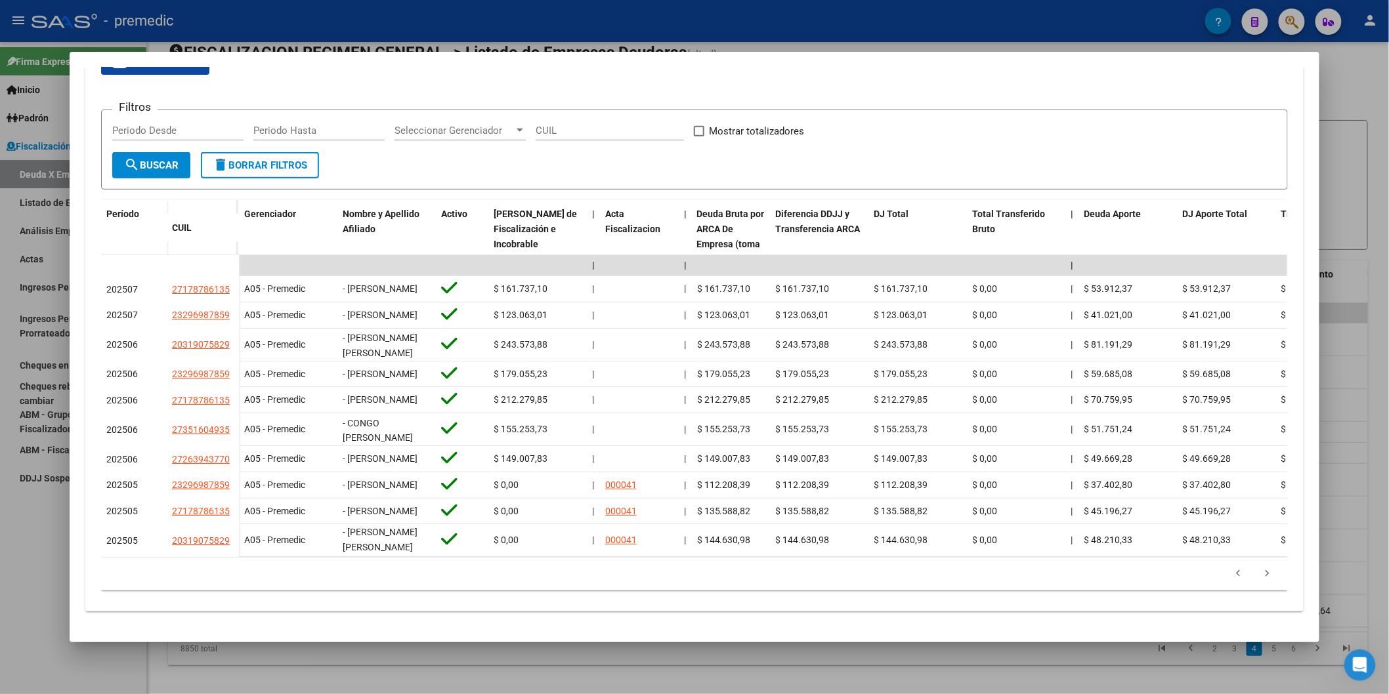
click at [1234, 568] on icon "go to previous page" at bounding box center [1237, 576] width 17 height 16
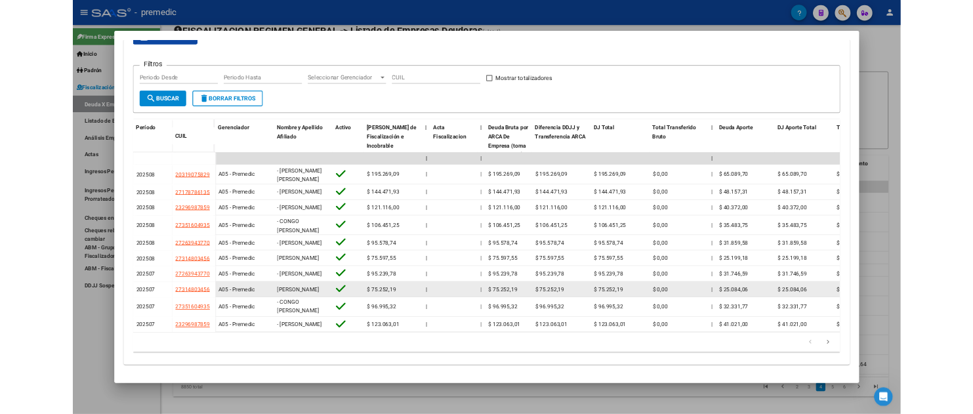
scroll to position [2, 0]
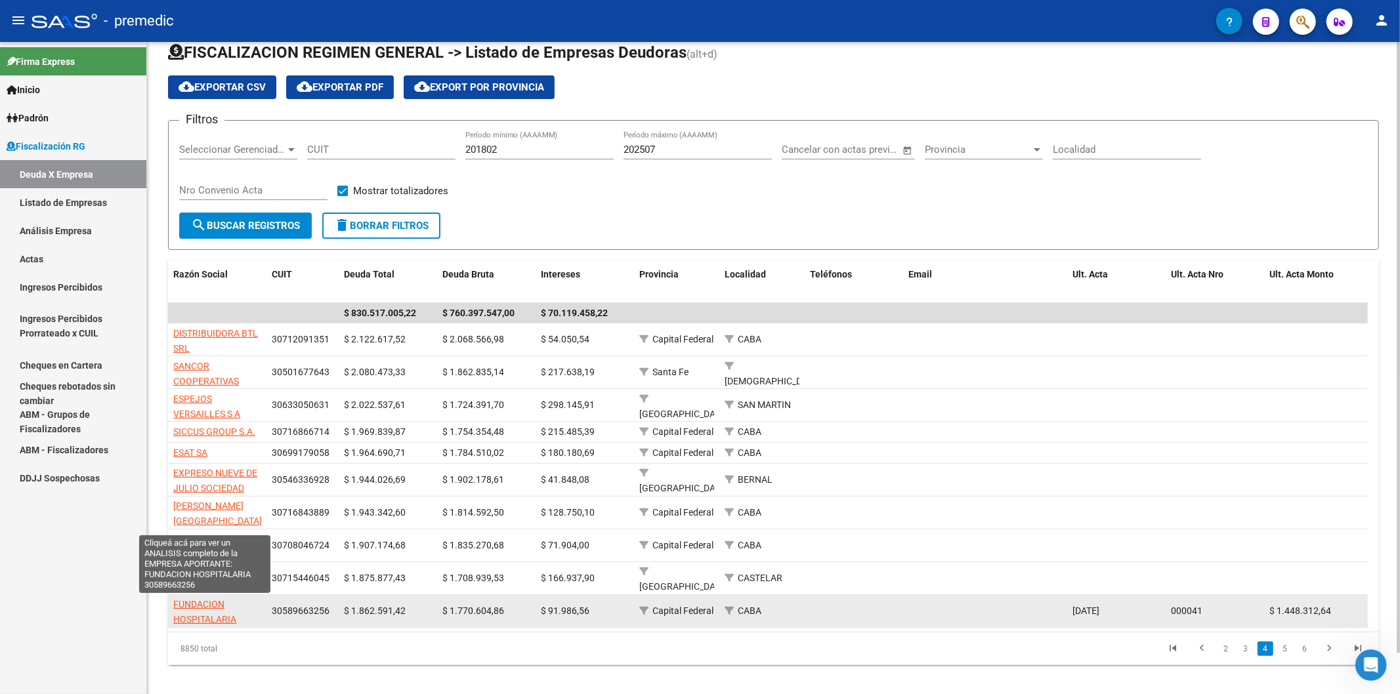
click at [215, 618] on span "FUNDACION HOSPITALARIA" at bounding box center [204, 612] width 63 height 26
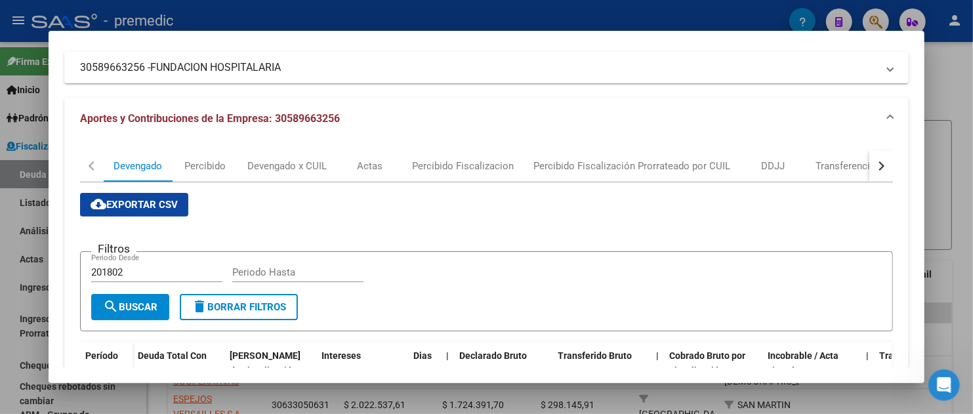
scroll to position [291, 0]
